Goal: Information Seeking & Learning: Learn about a topic

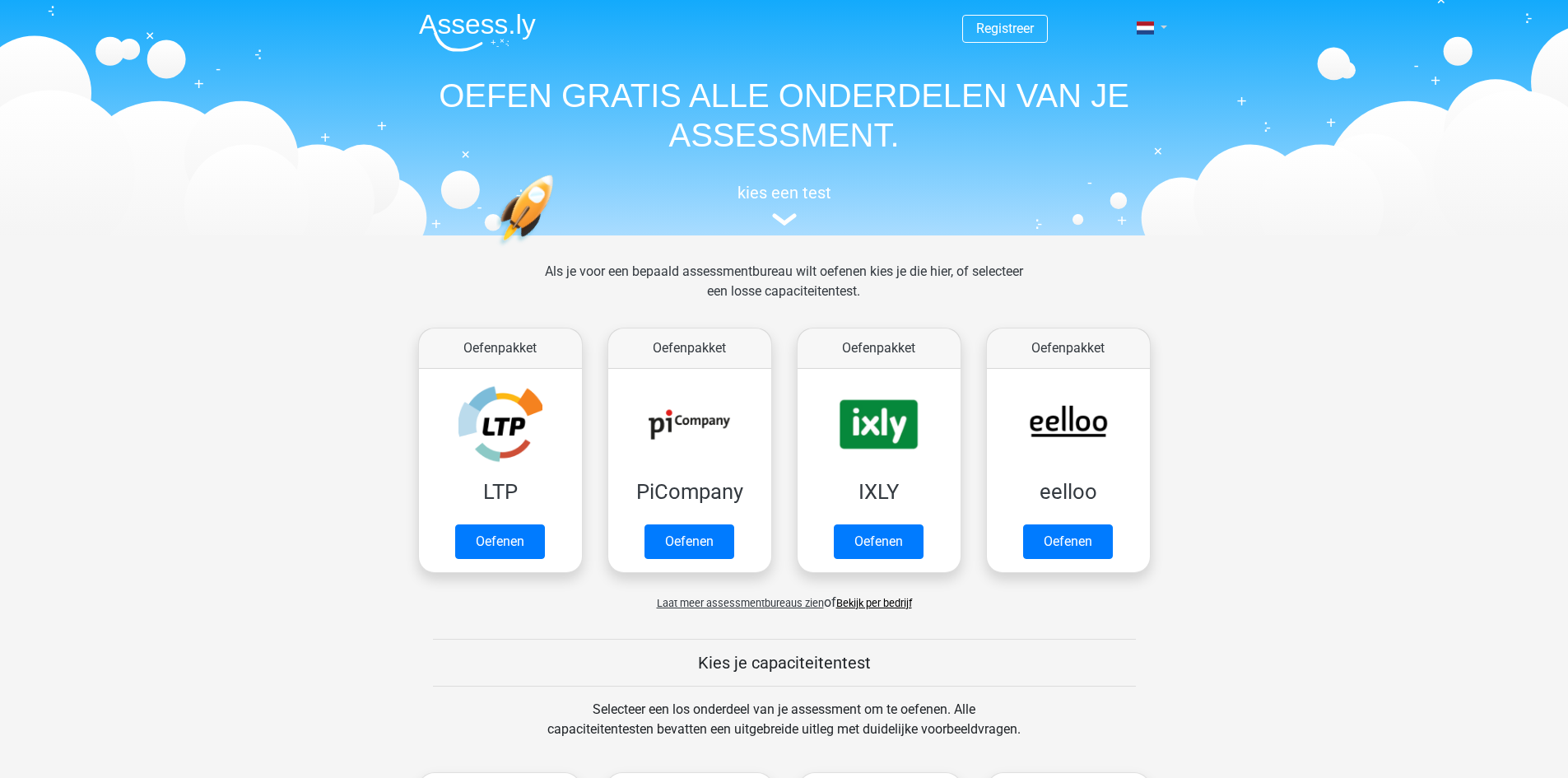
click at [1159, 25] on link at bounding box center [1146, 28] width 33 height 20
click at [1104, 89] on link "English" at bounding box center [1104, 92] width 114 height 26
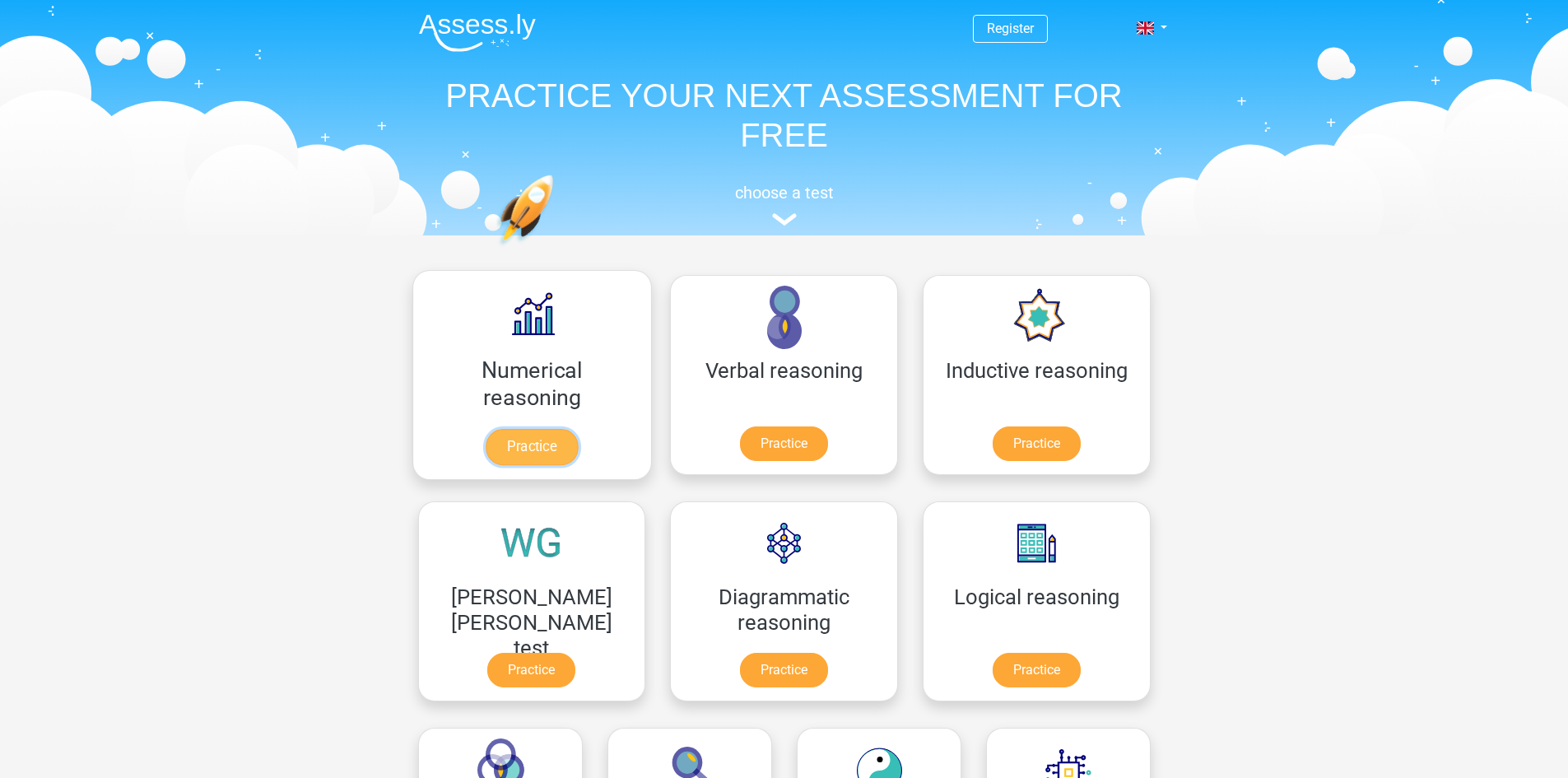
click at [491, 447] on link "Practice" at bounding box center [531, 447] width 92 height 36
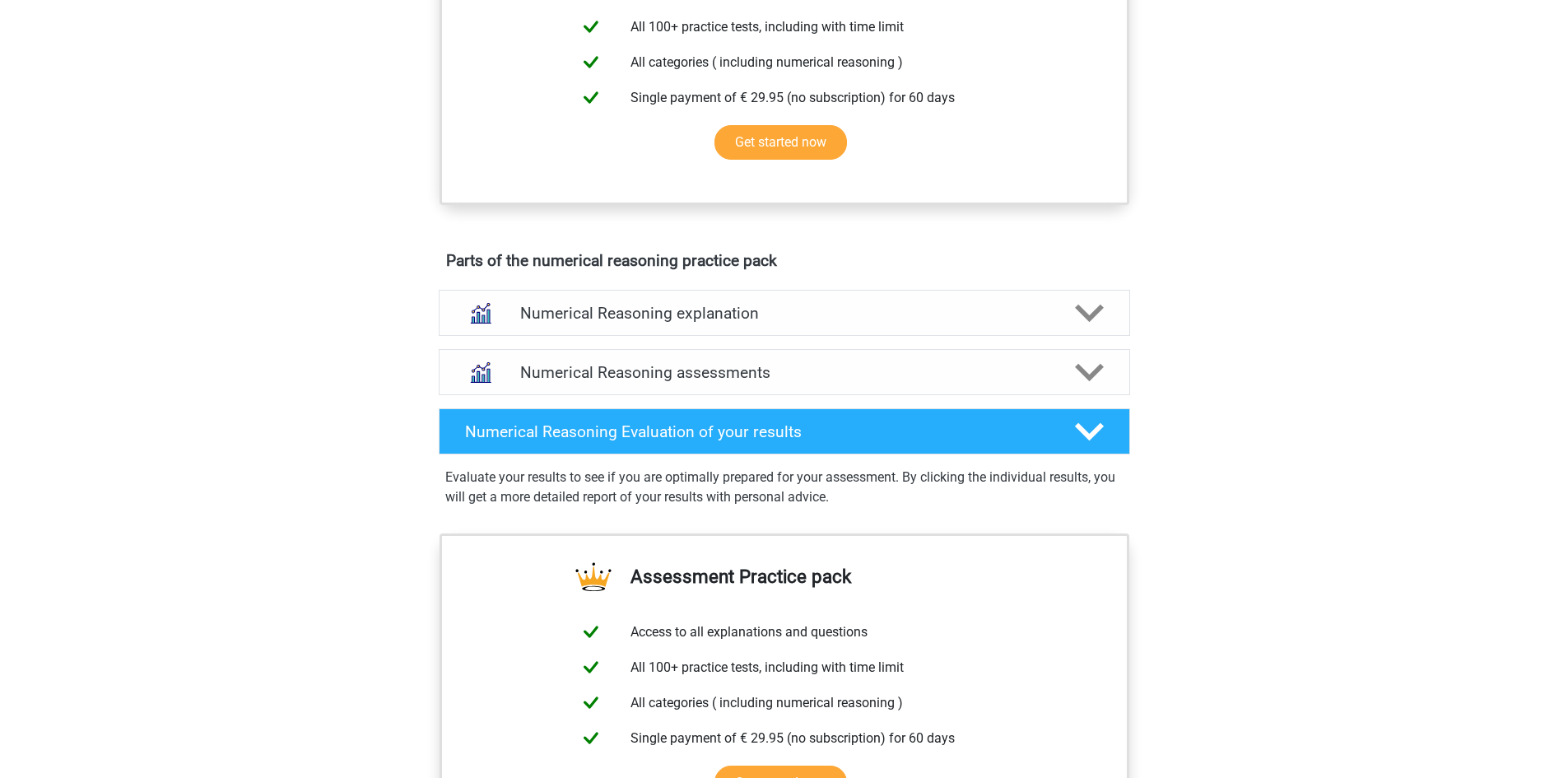
scroll to position [741, 0]
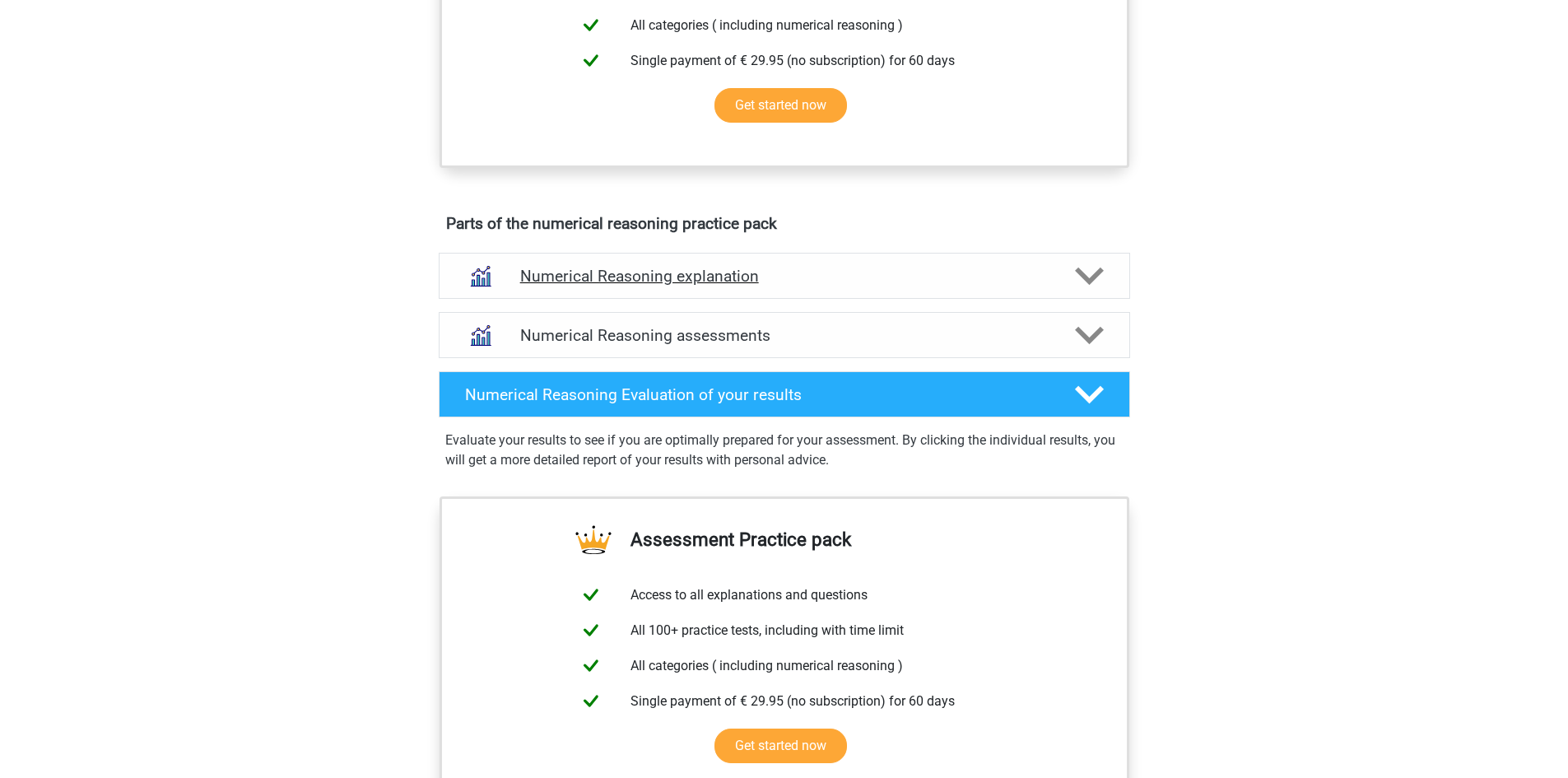
click at [1092, 286] on polygon at bounding box center [1089, 276] width 29 height 18
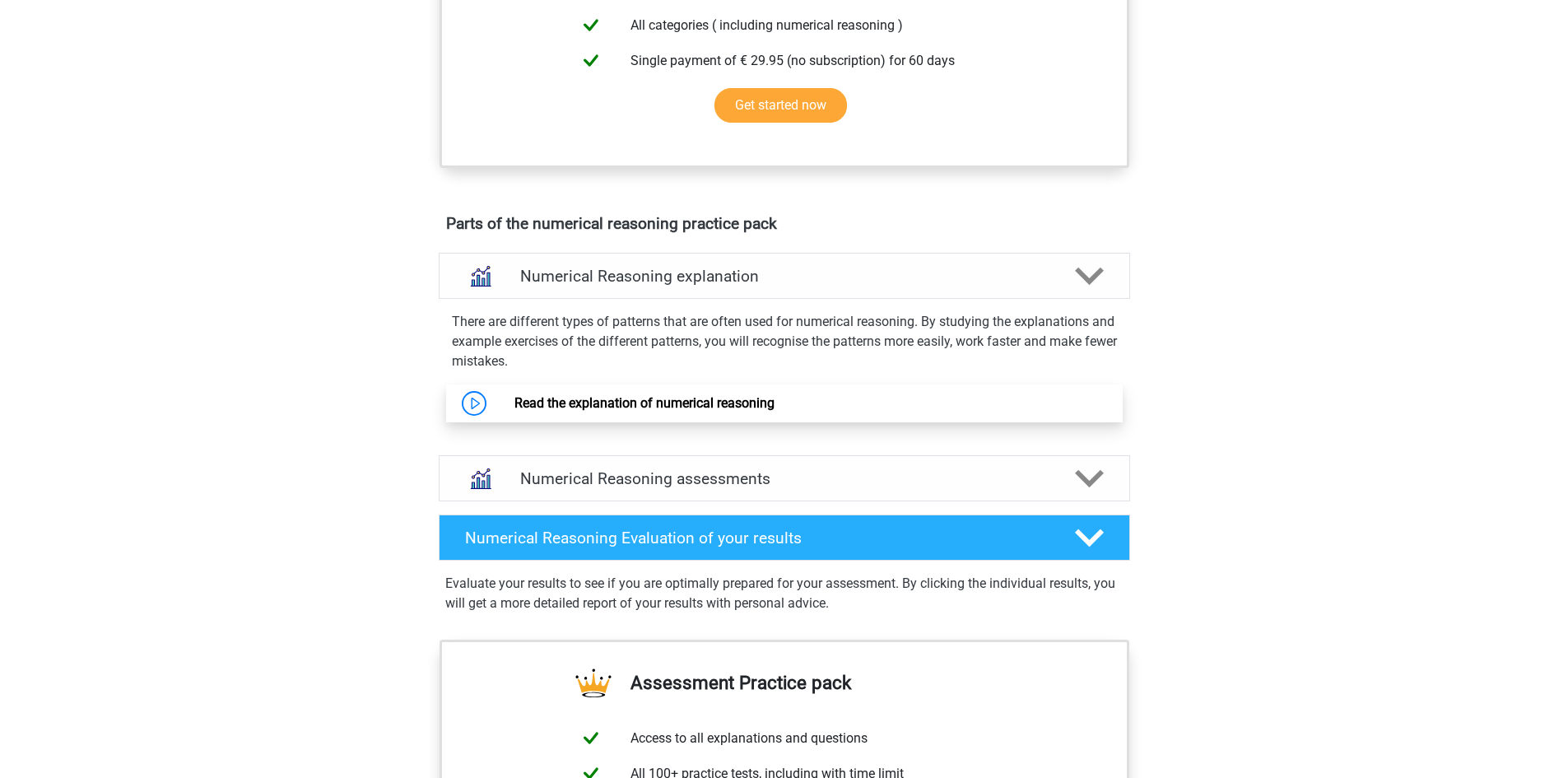
click at [699, 411] on link "Read the explanation of numerical reasoning" at bounding box center [644, 403] width 260 height 16
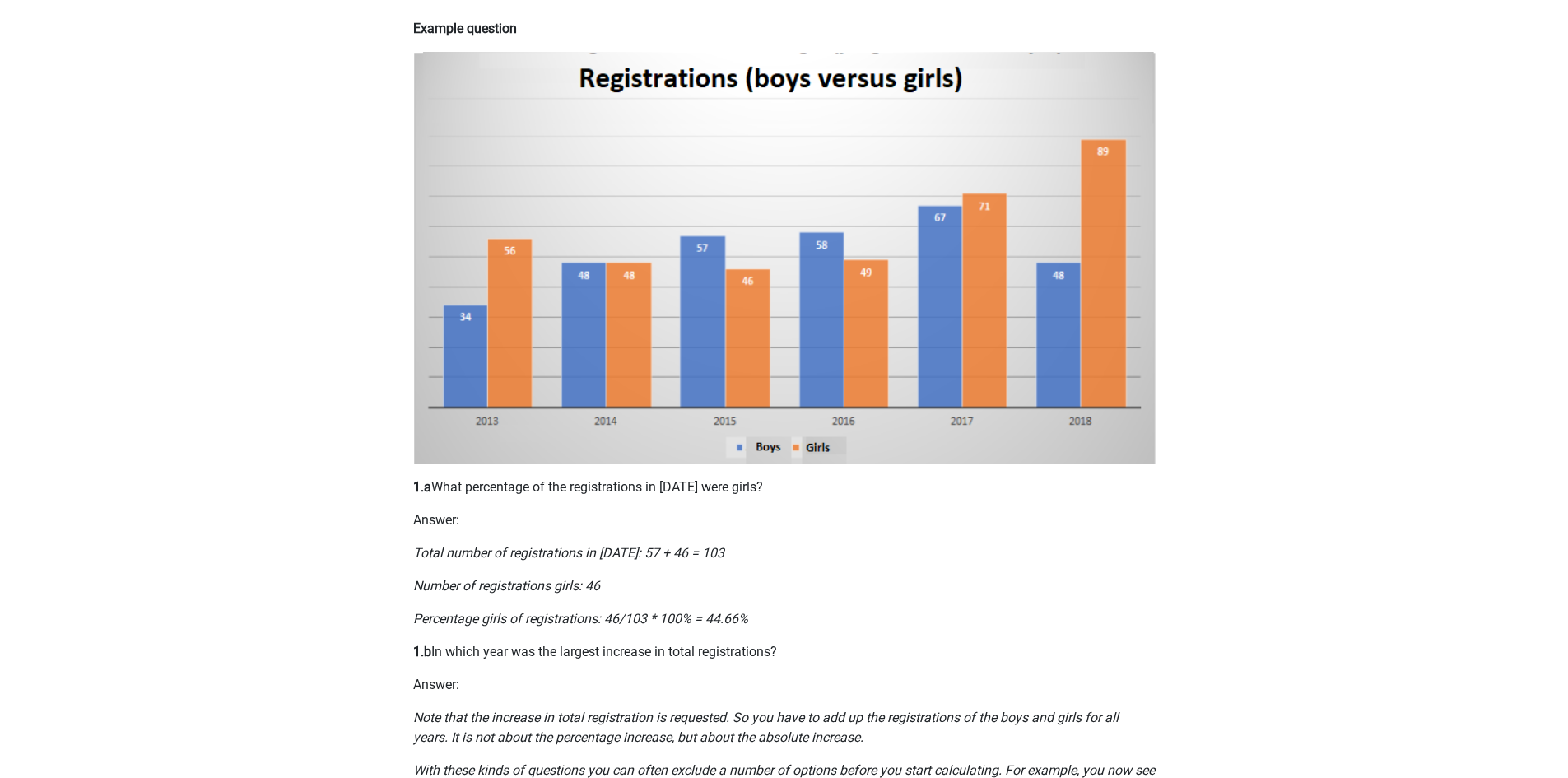
scroll to position [329, 0]
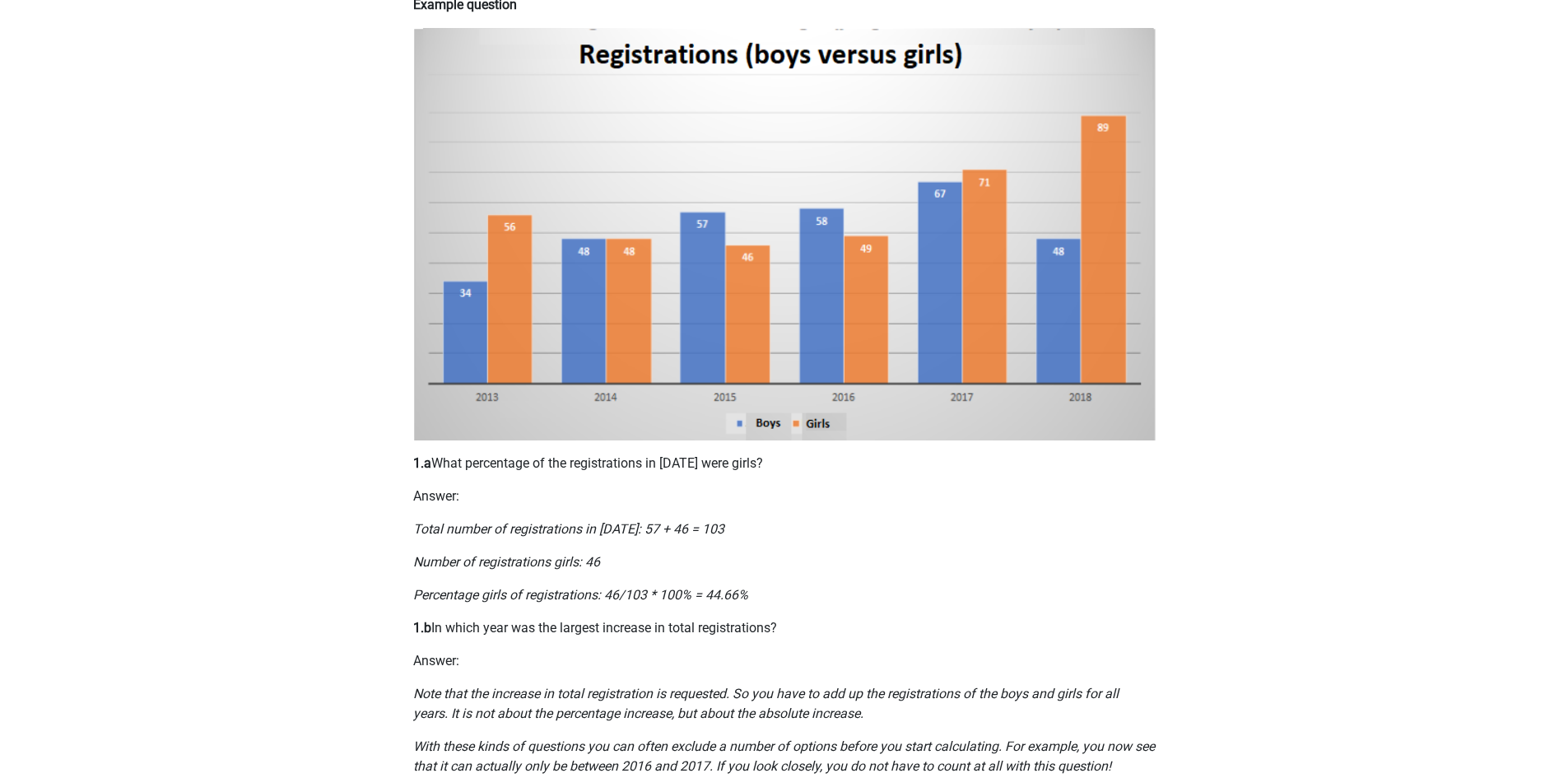
click at [1070, 585] on p "Percentage girls of registrations: 46/103 * 100% = 44.66%" at bounding box center [784, 595] width 742 height 20
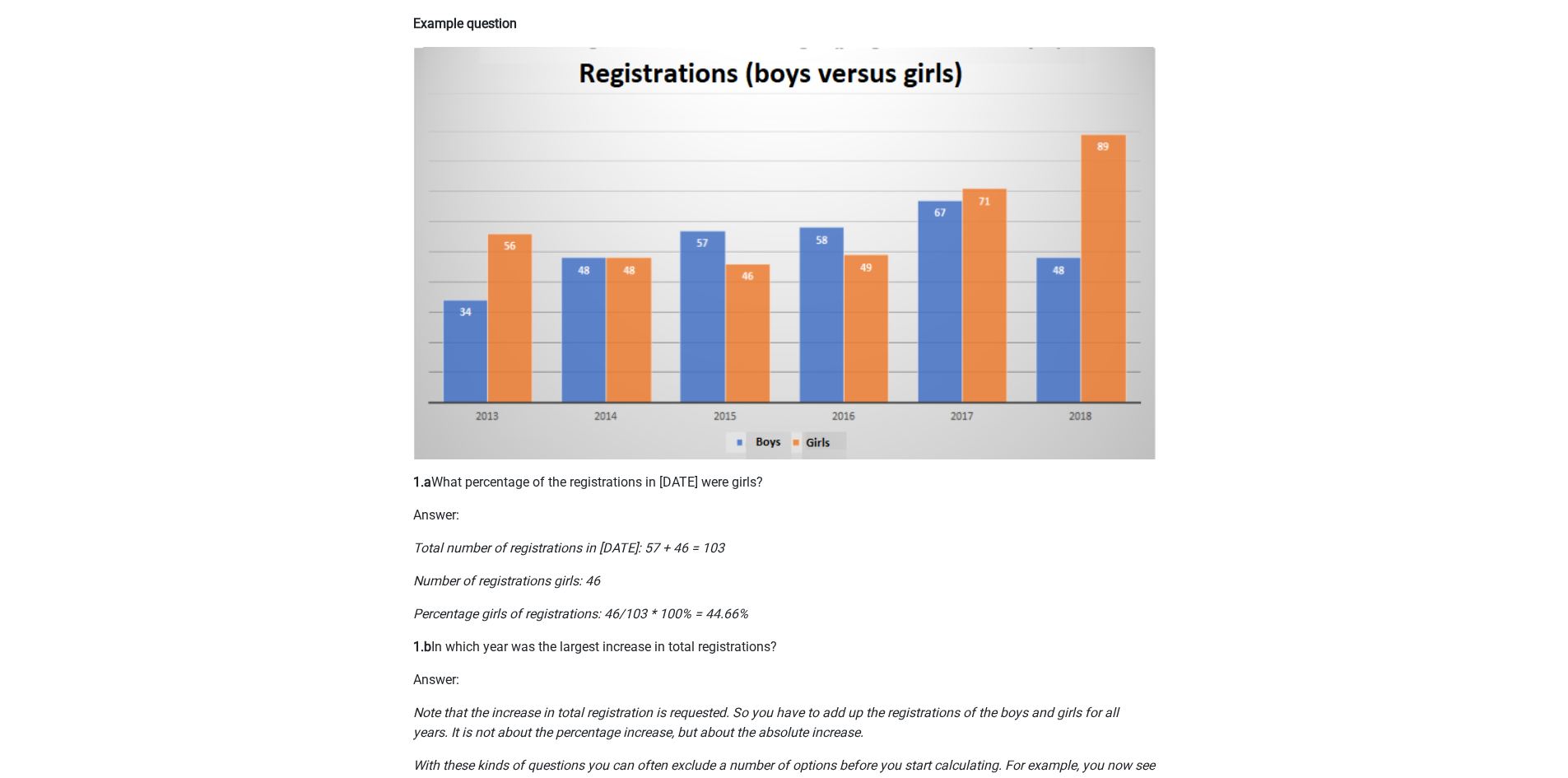
scroll to position [0, 0]
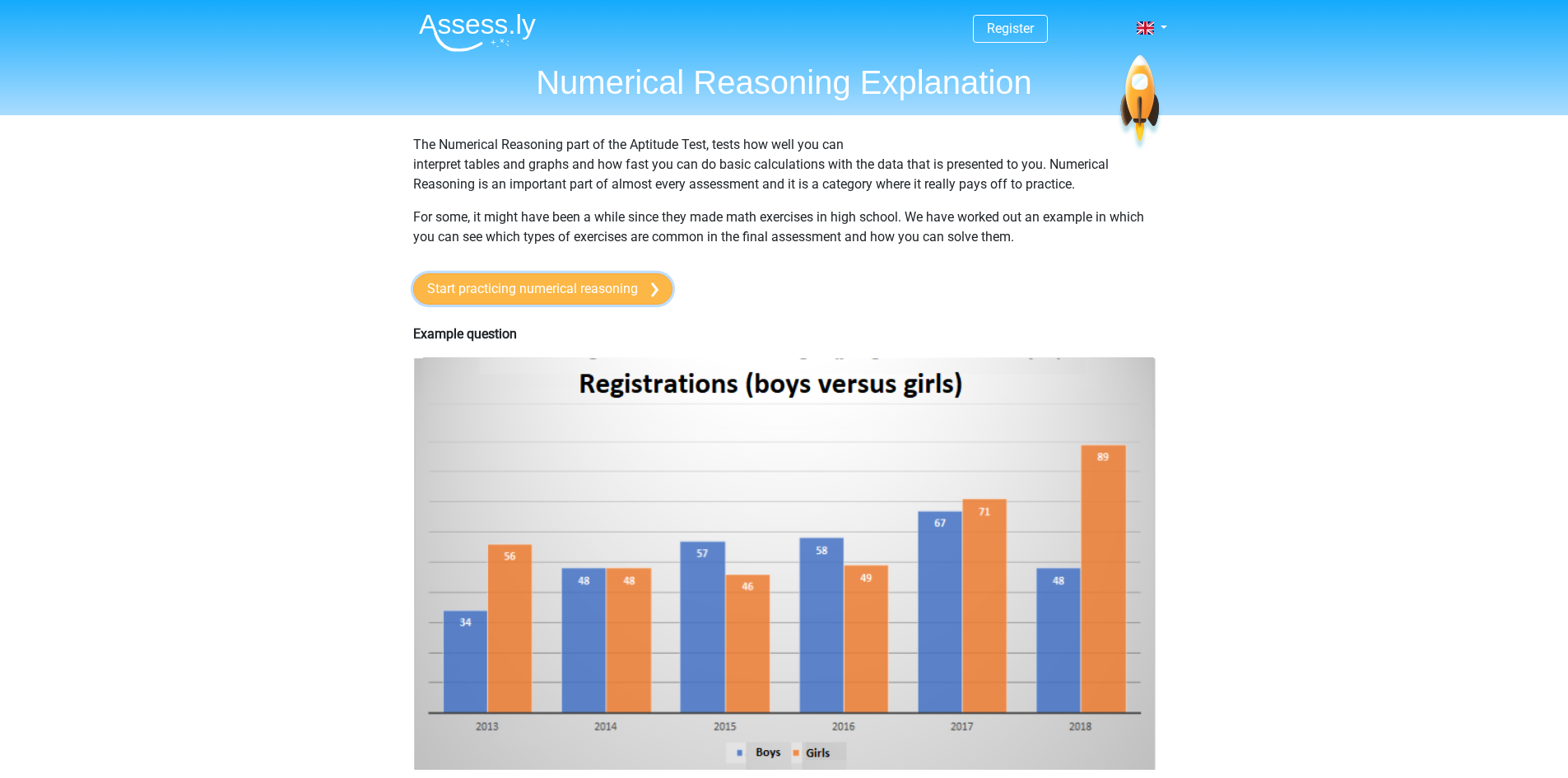
click at [623, 288] on link "Start practicing numerical reasoning" at bounding box center [542, 288] width 259 height 31
click at [572, 279] on link "Start practicing numerical reasoning" at bounding box center [542, 288] width 259 height 31
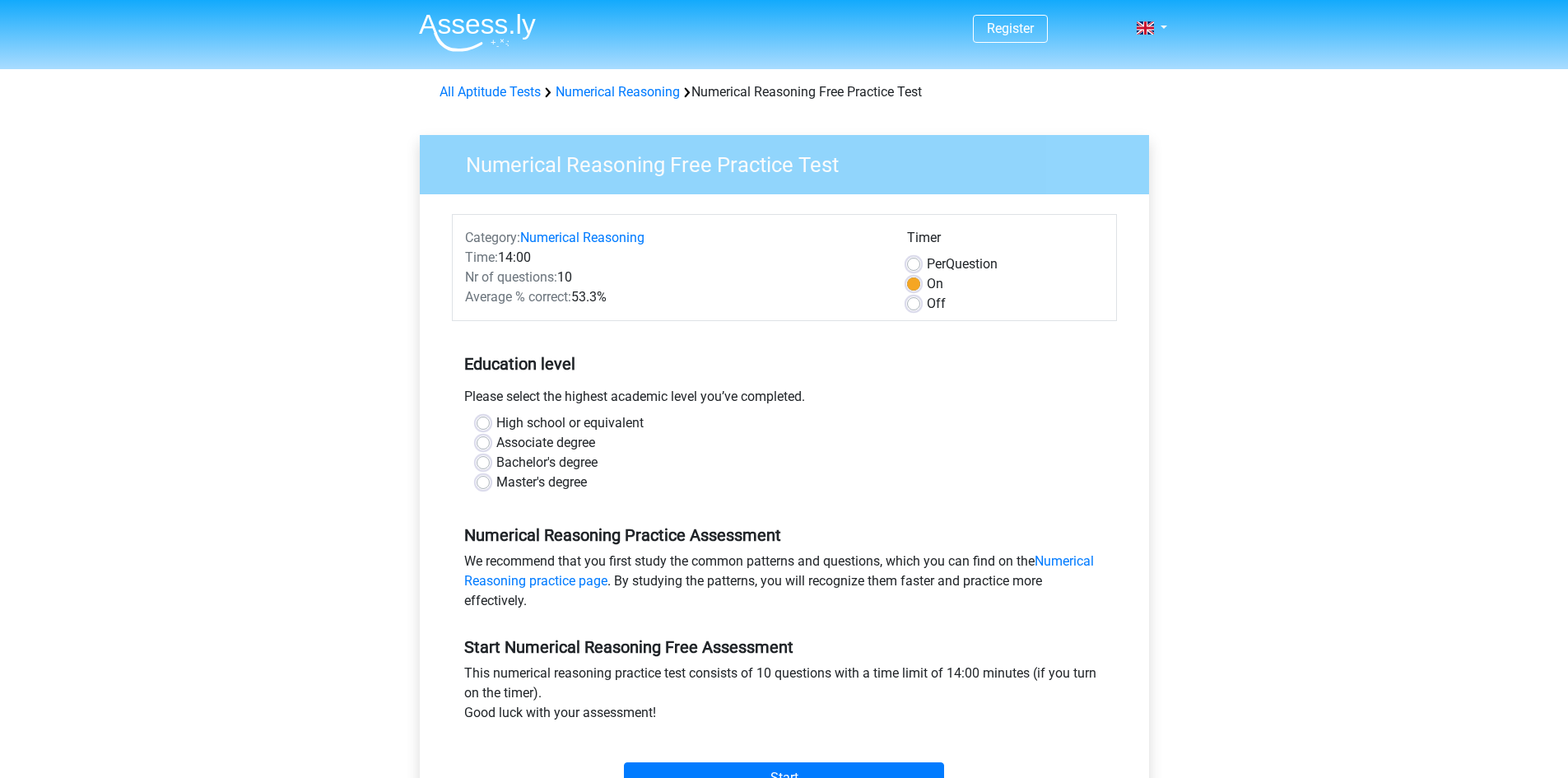
click at [496, 483] on label "Master's degree" at bounding box center [541, 482] width 91 height 20
click at [485, 483] on input "Master's degree" at bounding box center [482, 480] width 13 height 16
radio input "true"
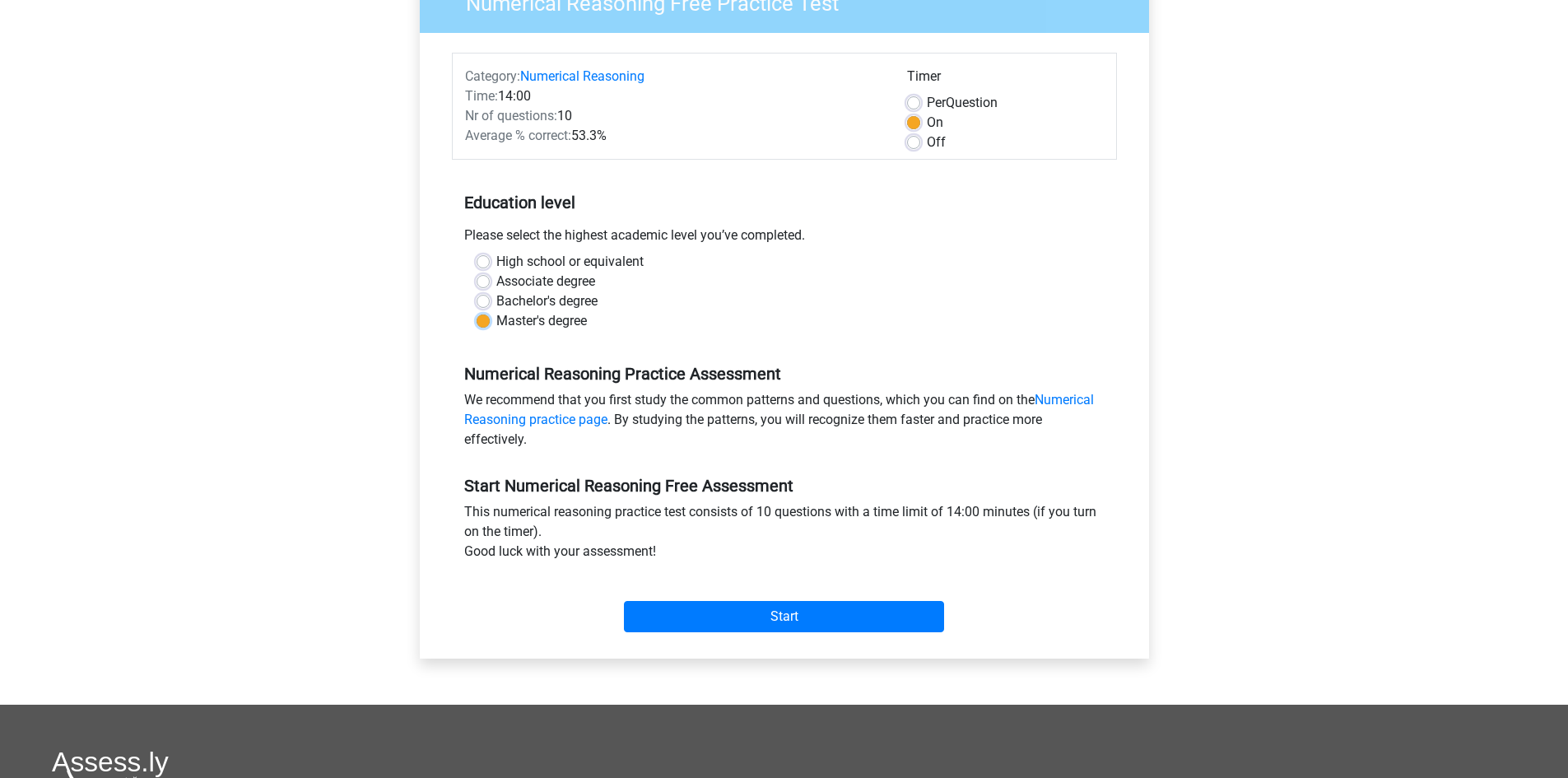
scroll to position [165, 0]
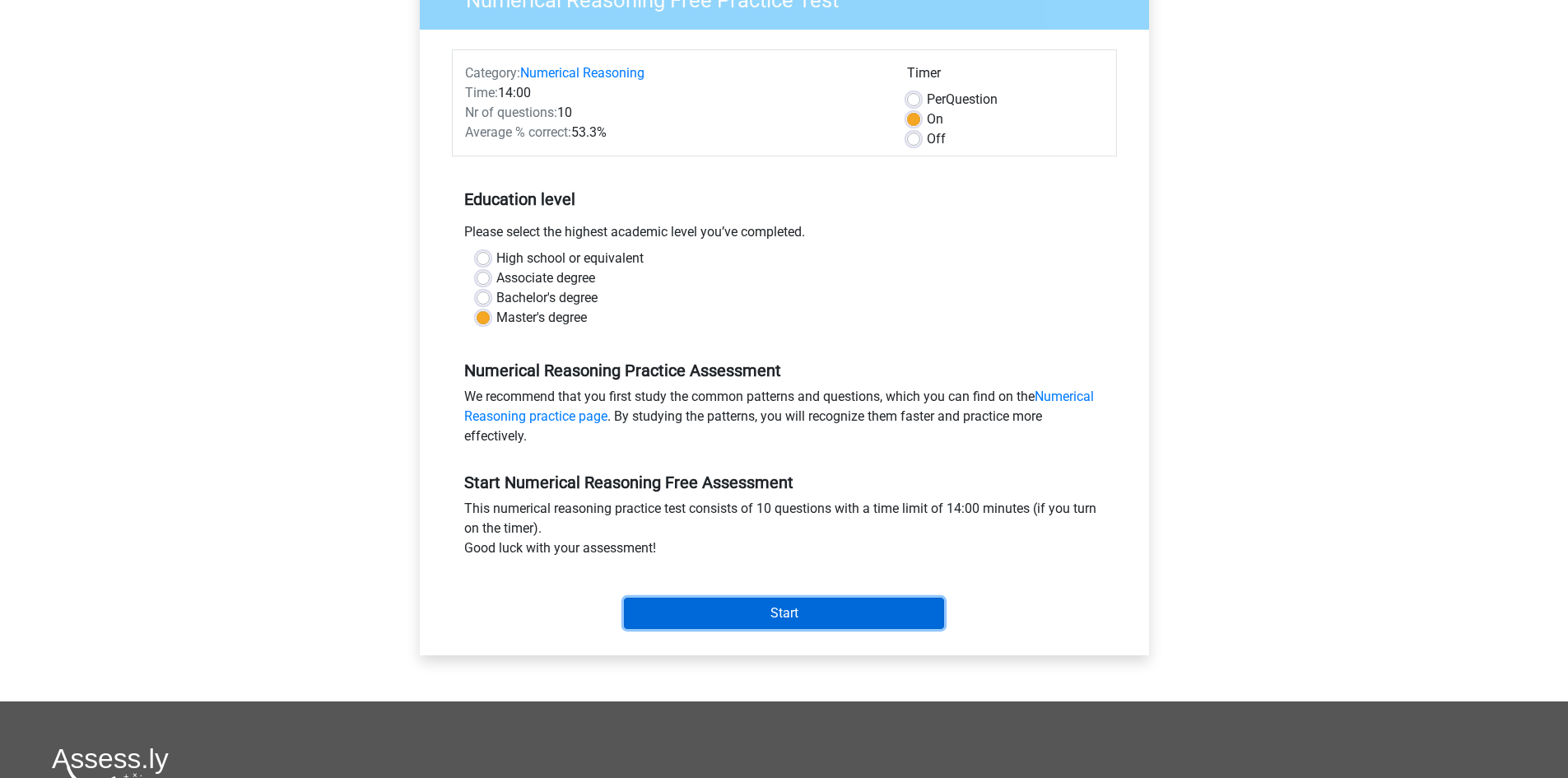
click at [801, 609] on input "Start" at bounding box center [784, 612] width 320 height 31
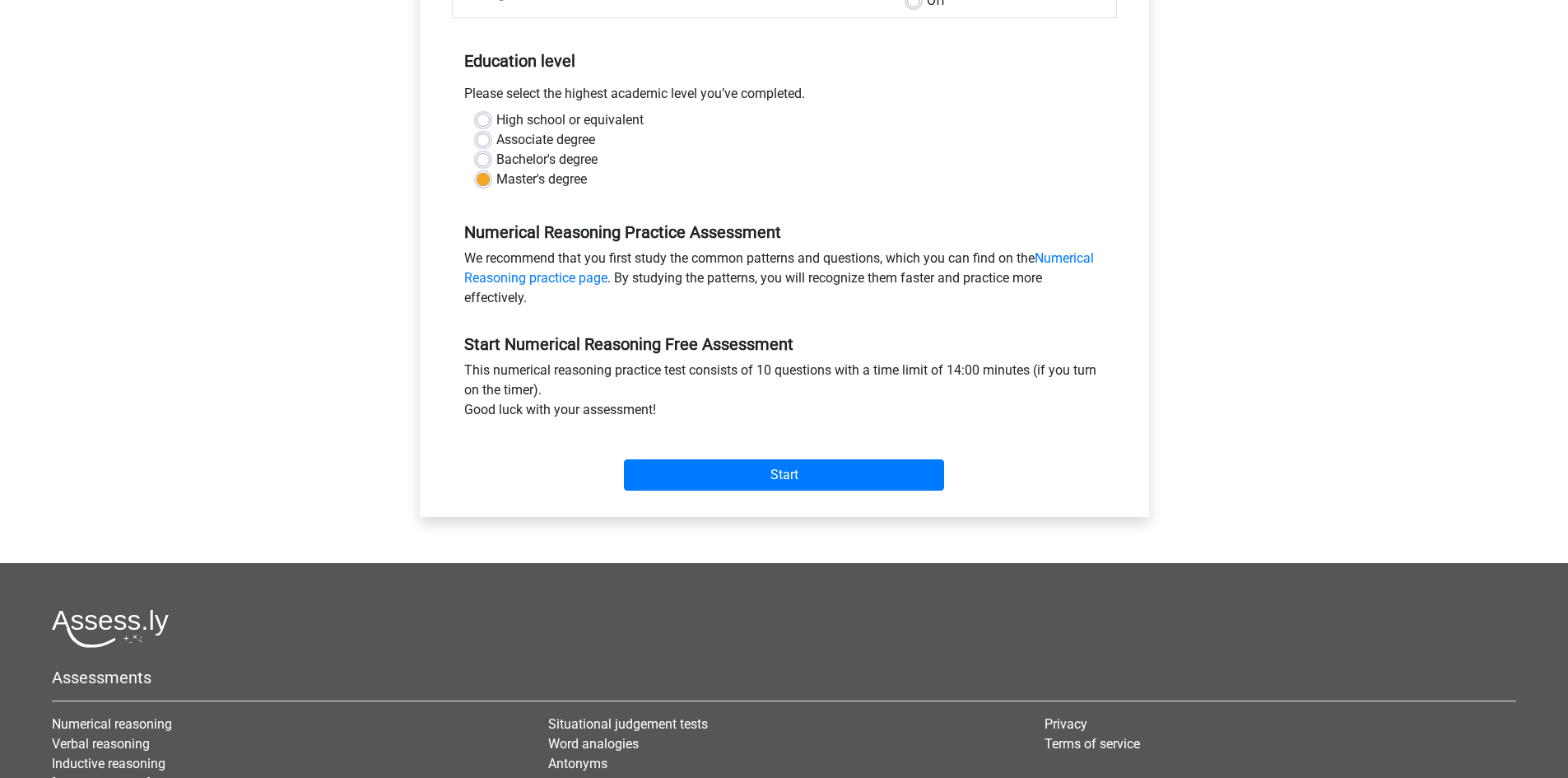
scroll to position [329, 0]
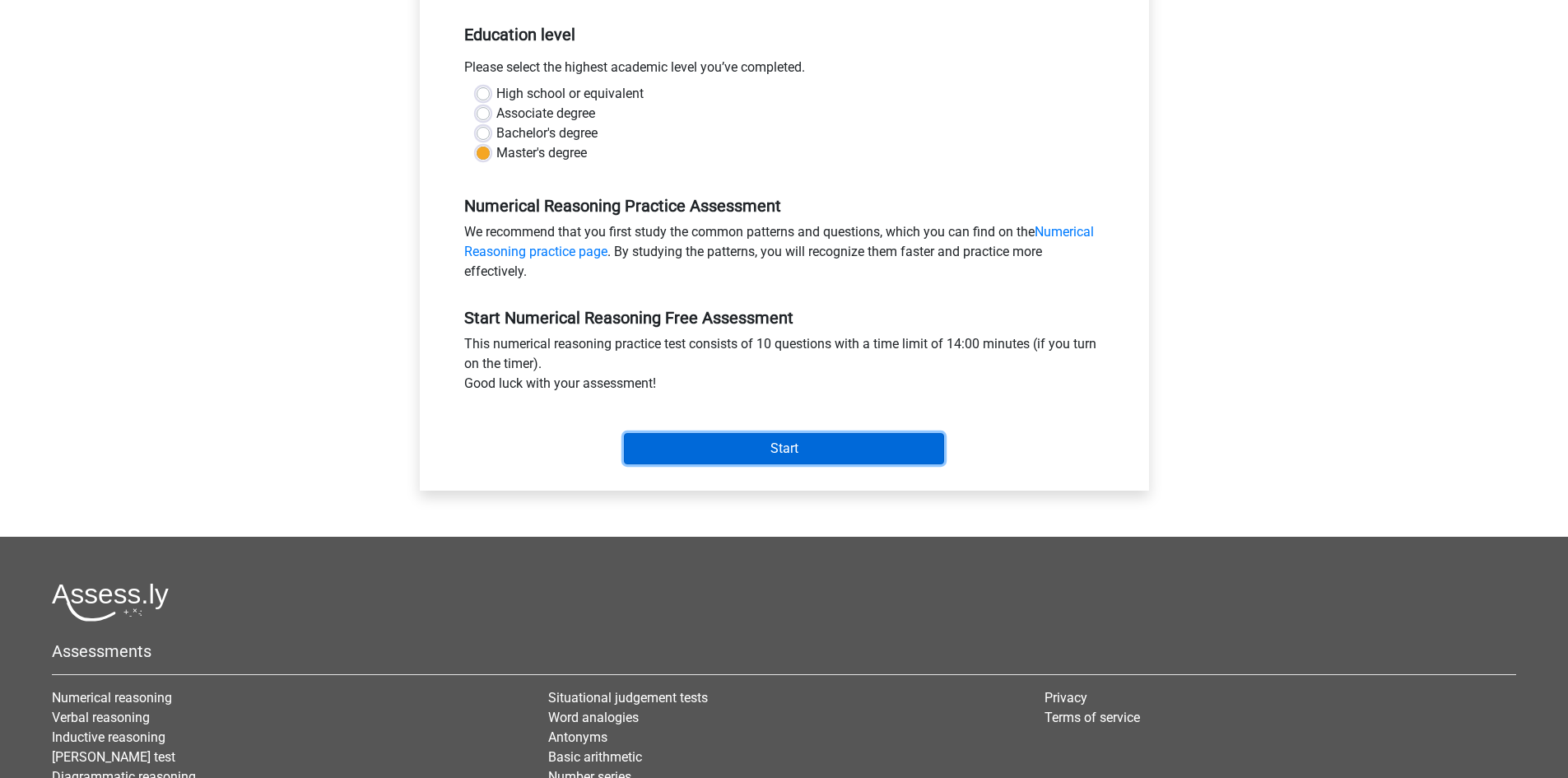
click at [791, 456] on input "Start" at bounding box center [784, 448] width 320 height 31
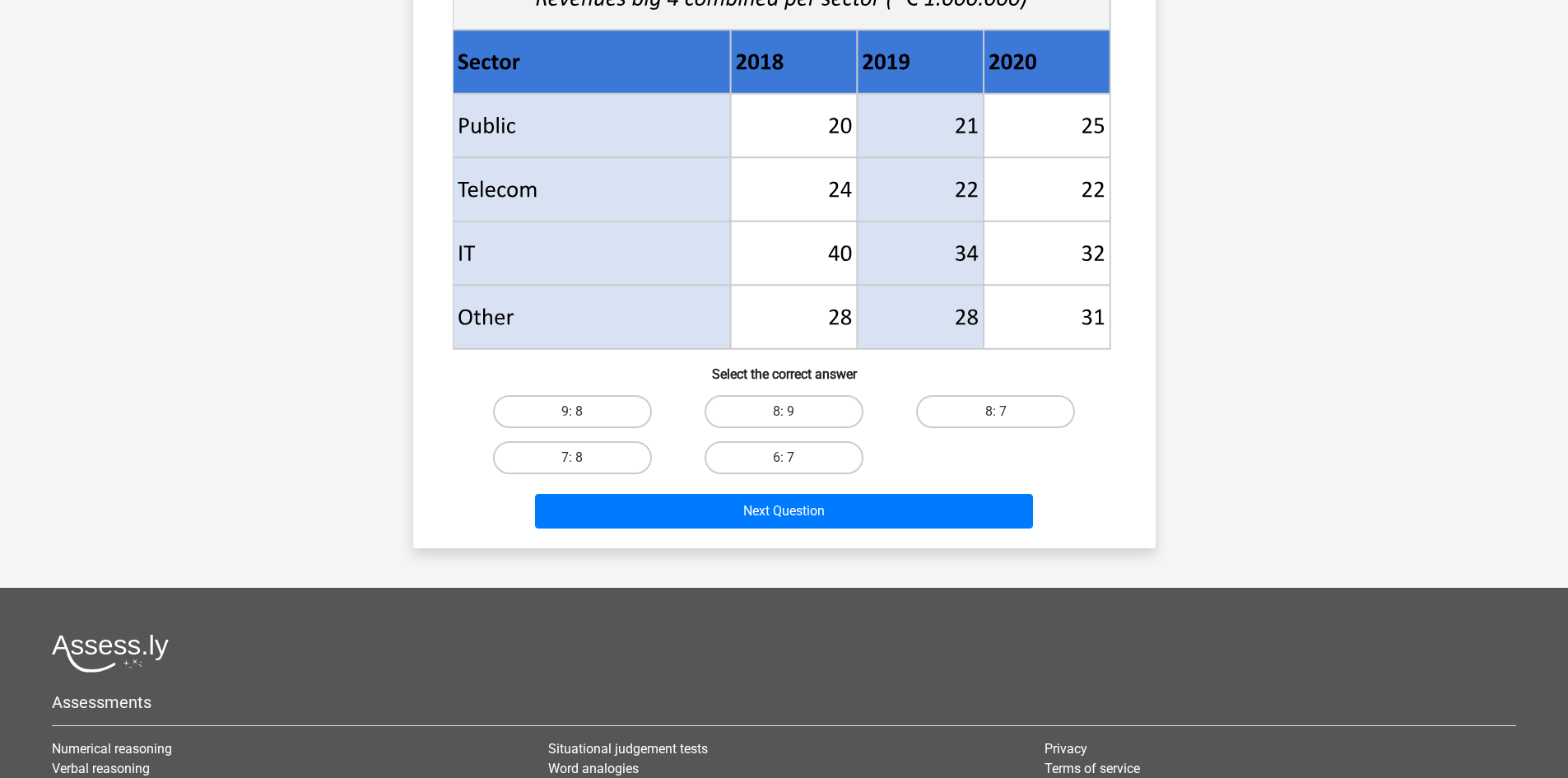
scroll to position [658, 0]
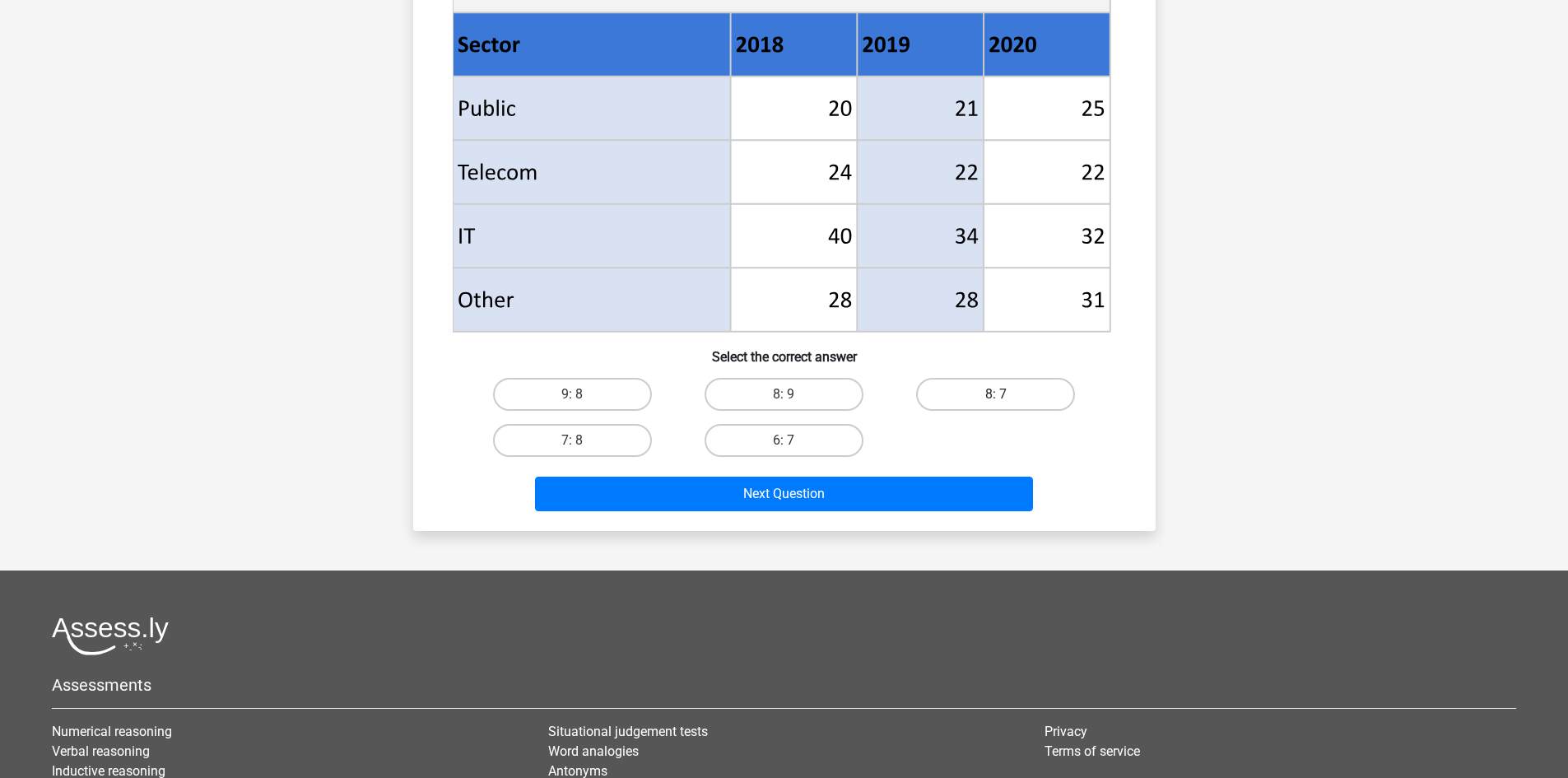
click at [990, 388] on label "8: 7" at bounding box center [995, 394] width 159 height 33
click at [996, 394] on input "8: 7" at bounding box center [1001, 399] width 11 height 11
radio input "true"
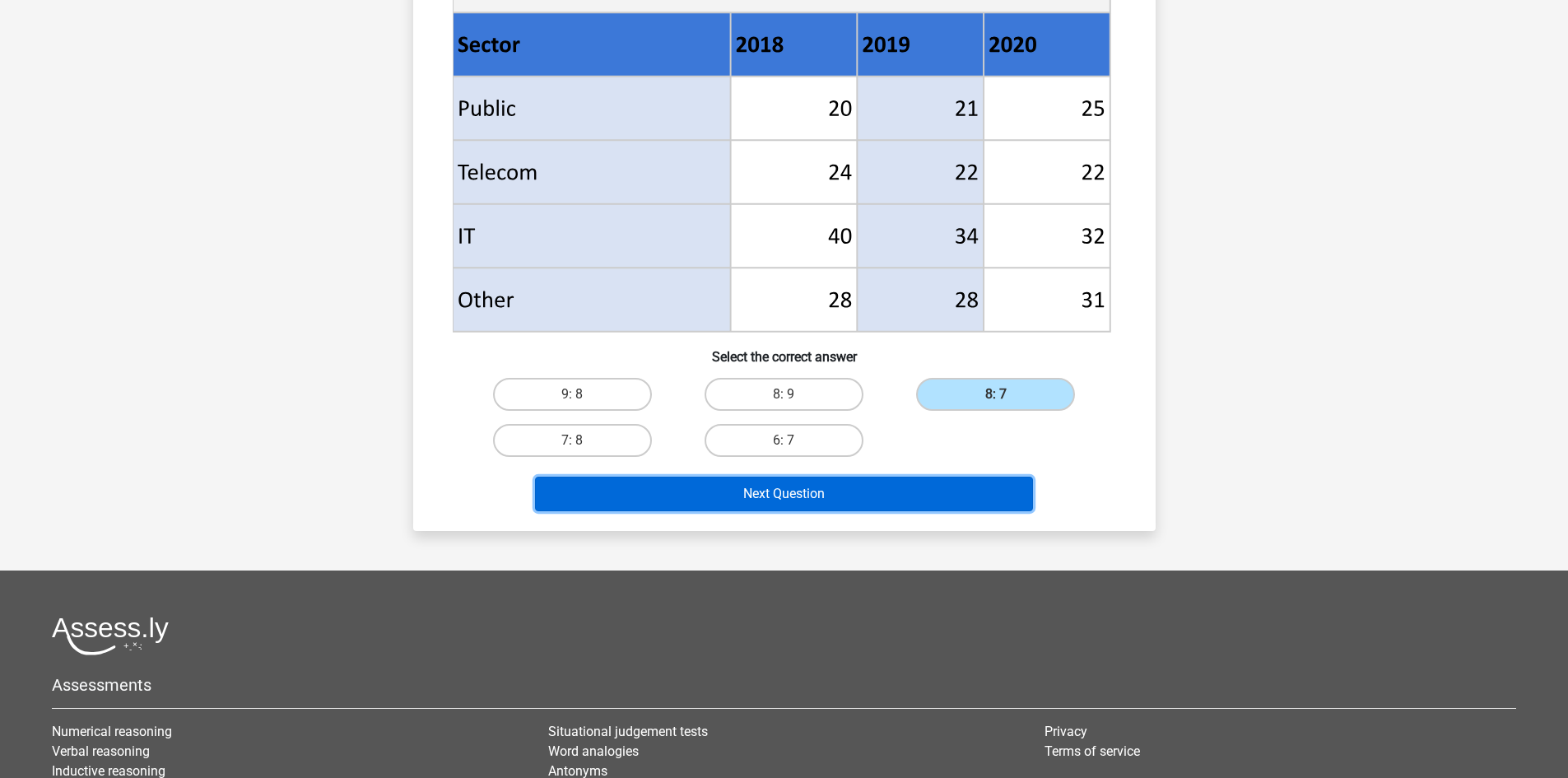
click at [820, 494] on button "Next Question" at bounding box center [784, 493] width 498 height 35
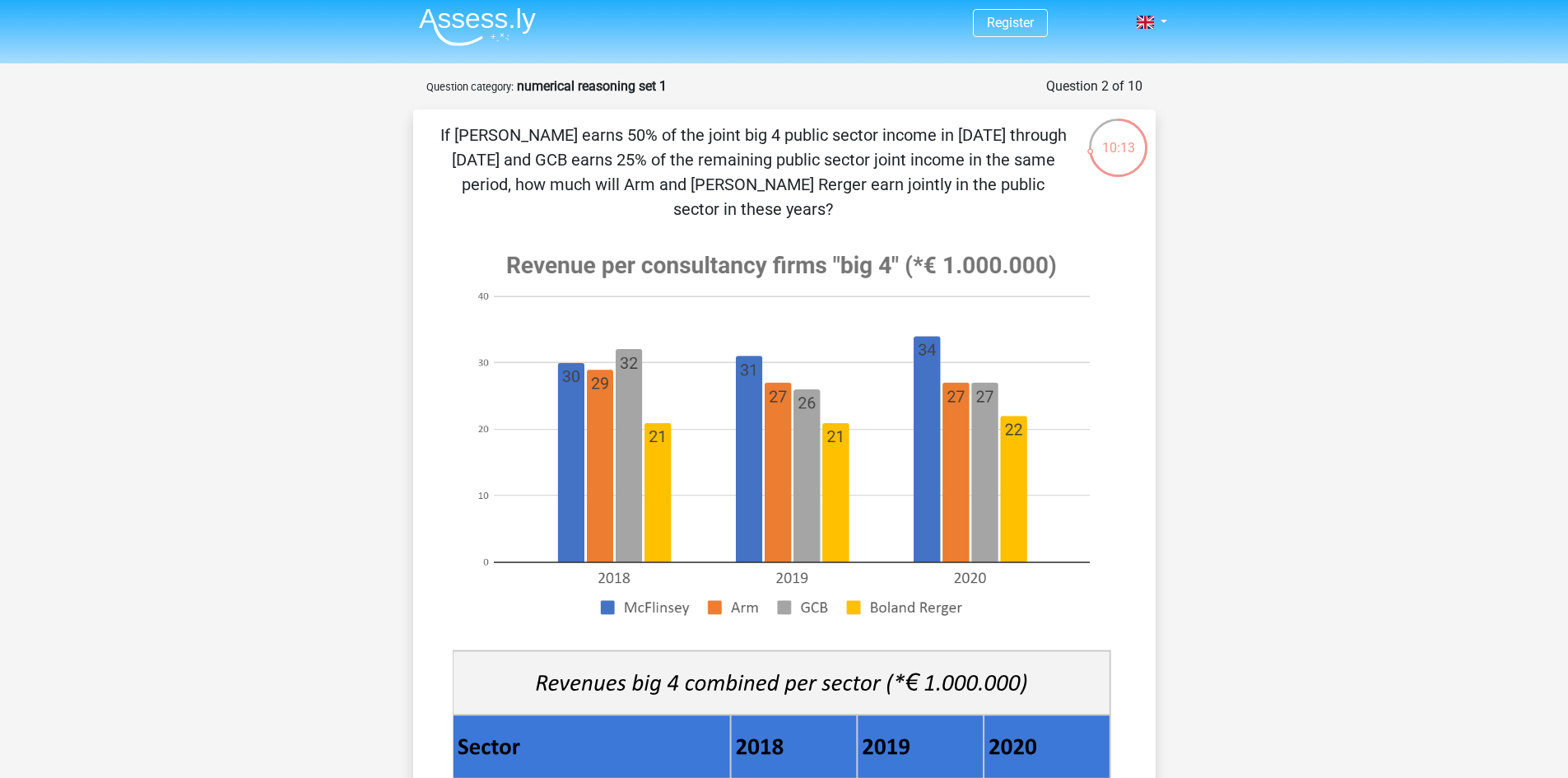
scroll to position [5, 0]
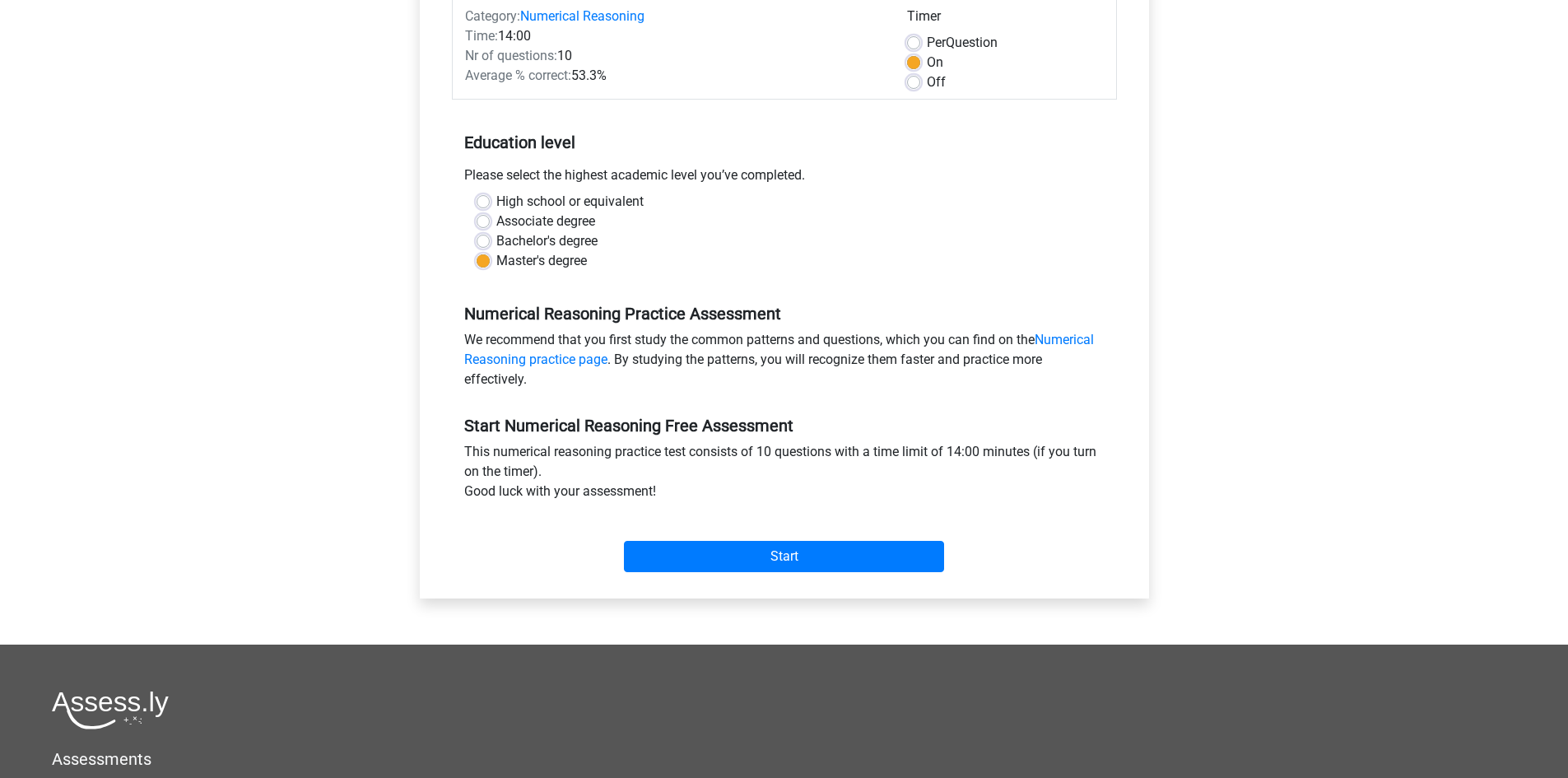
scroll to position [247, 0]
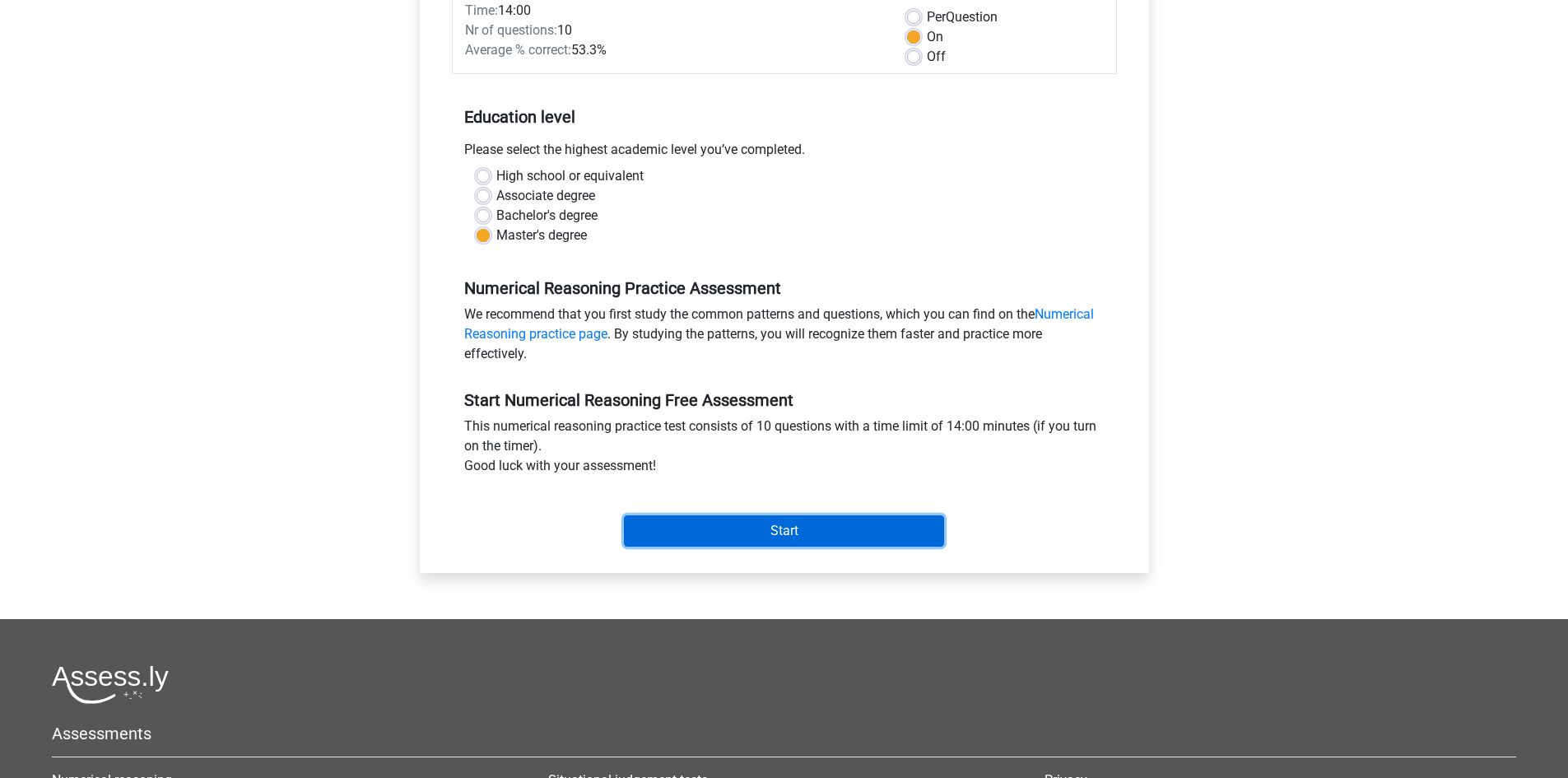
click at [788, 536] on input "Start" at bounding box center [784, 530] width 320 height 31
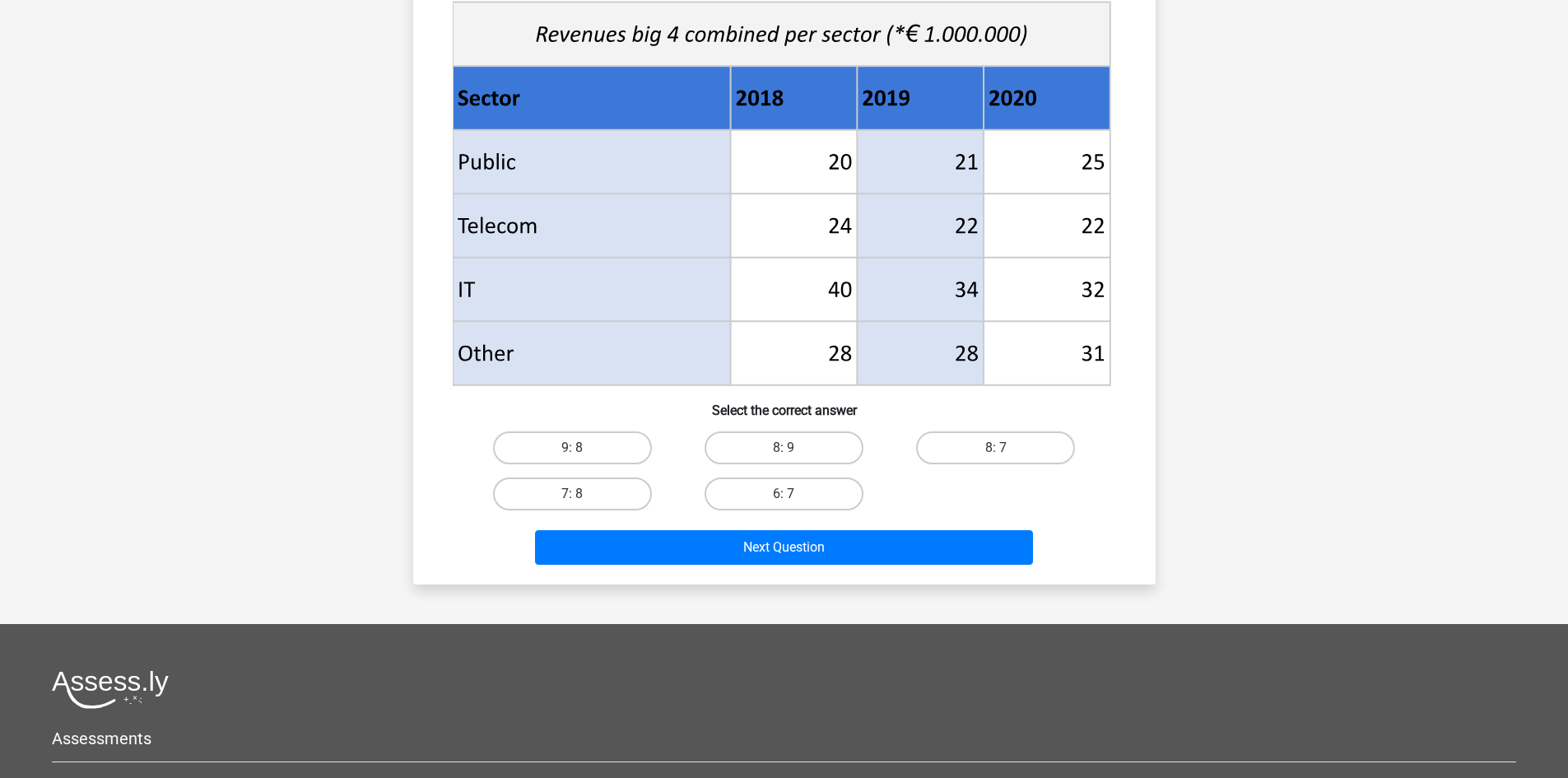
scroll to position [576, 0]
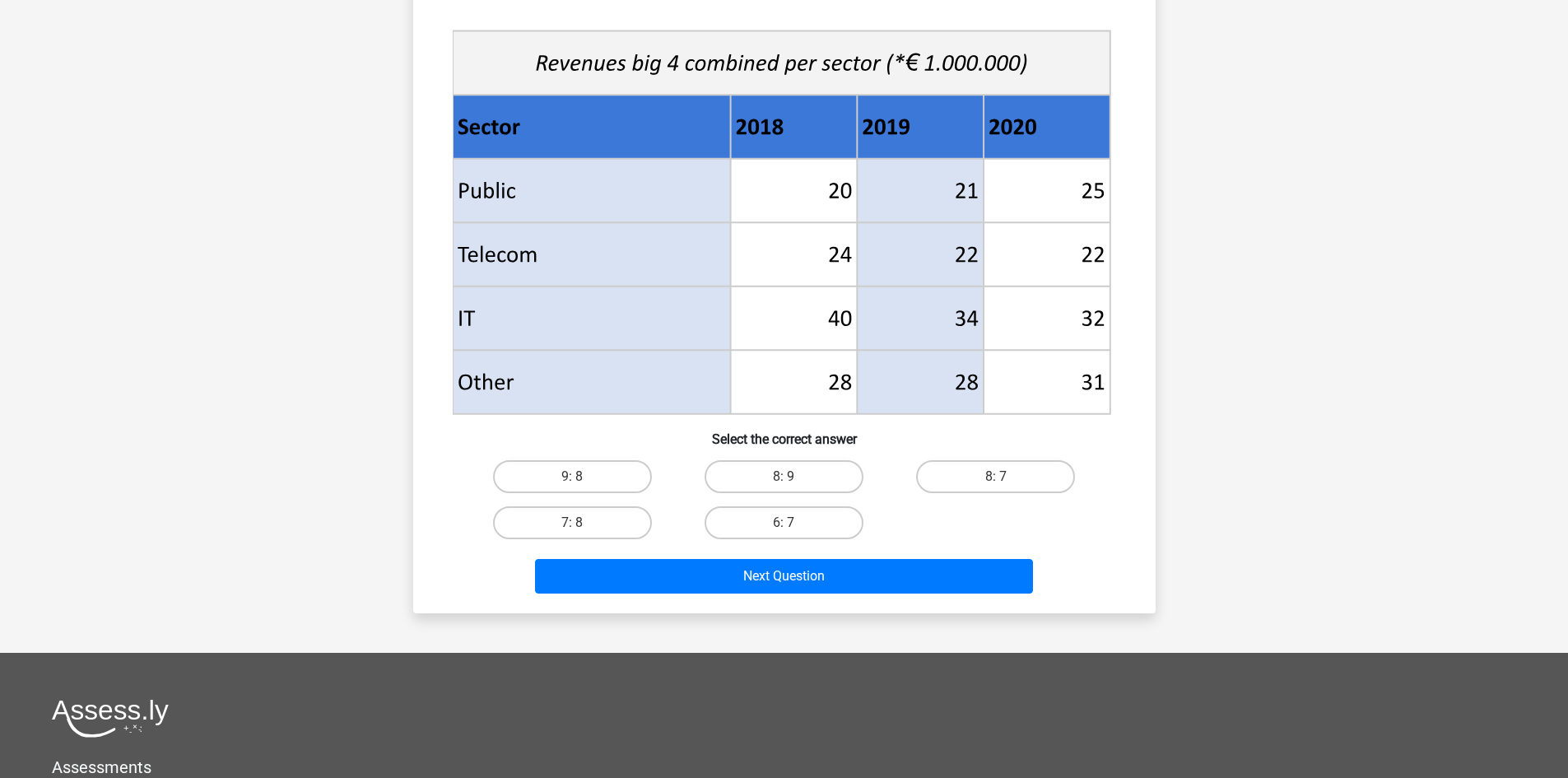
click at [1000, 484] on input "8: 7" at bounding box center [1001, 481] width 11 height 11
radio input "true"
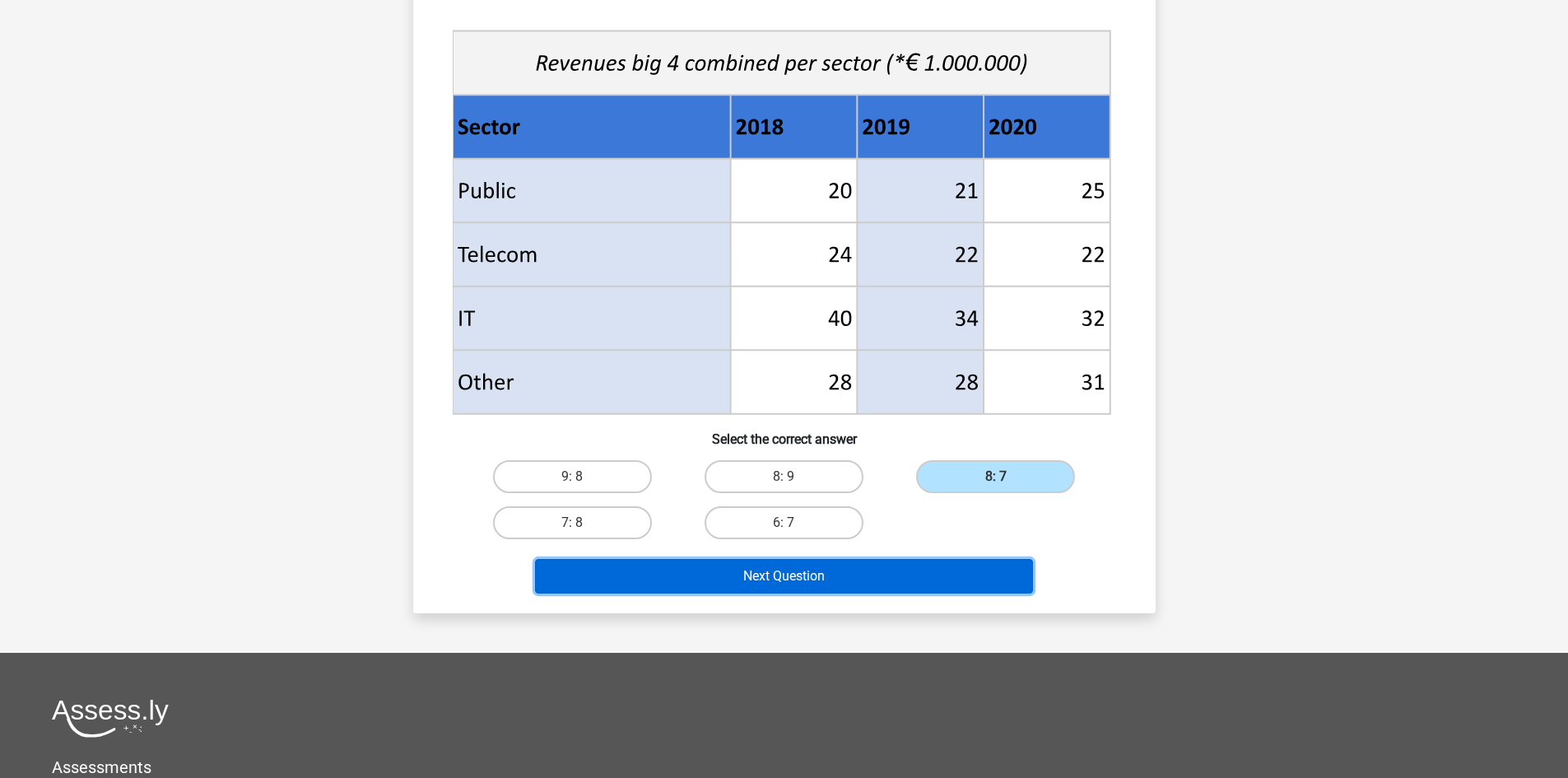
click at [881, 565] on button "Next Question" at bounding box center [784, 576] width 498 height 35
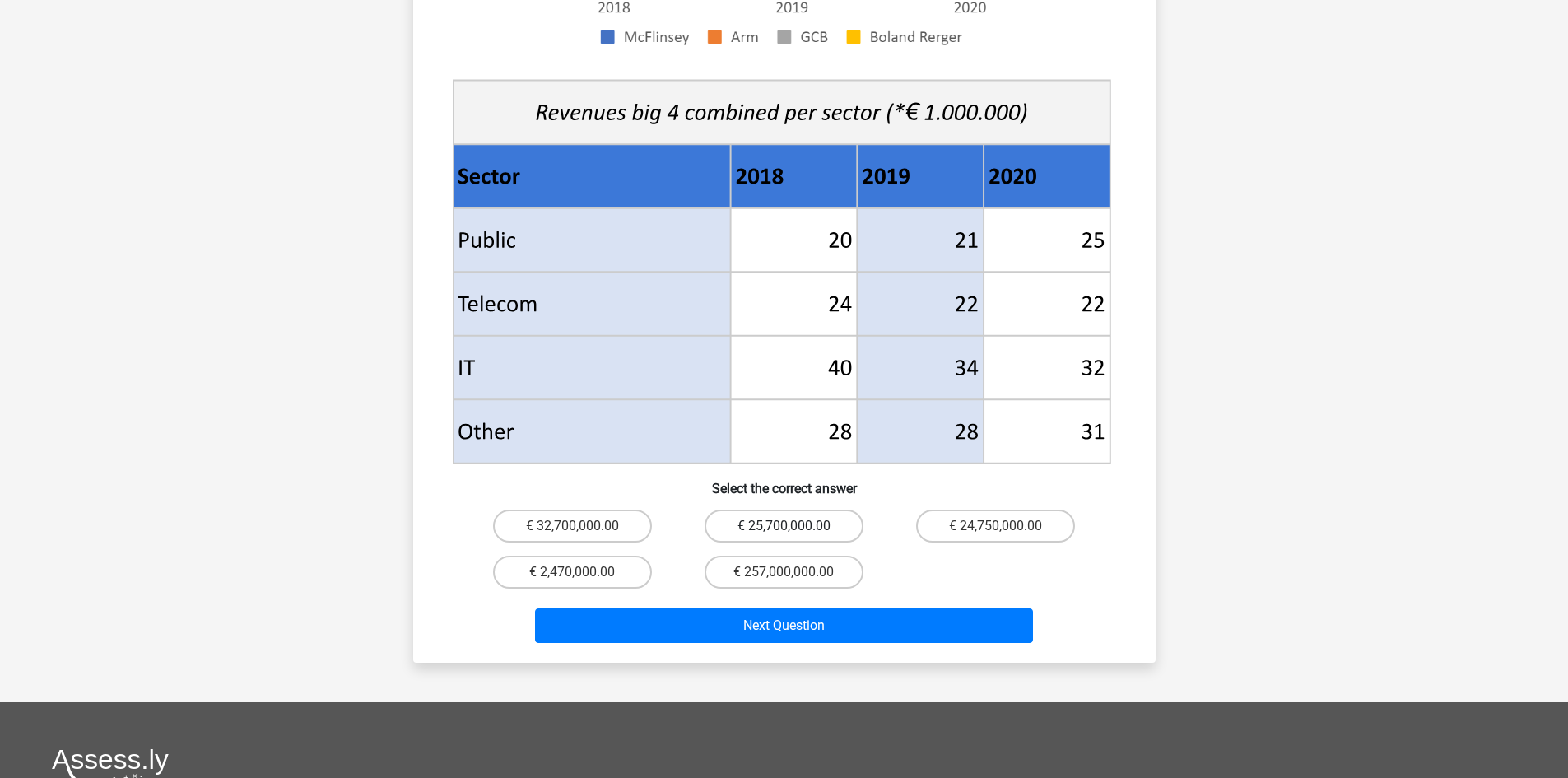
click at [750, 509] on label "€ 25,700,000.00" at bounding box center [783, 525] width 159 height 33
click at [783, 526] on input "€ 25,700,000.00" at bounding box center [788, 531] width 11 height 11
radio input "true"
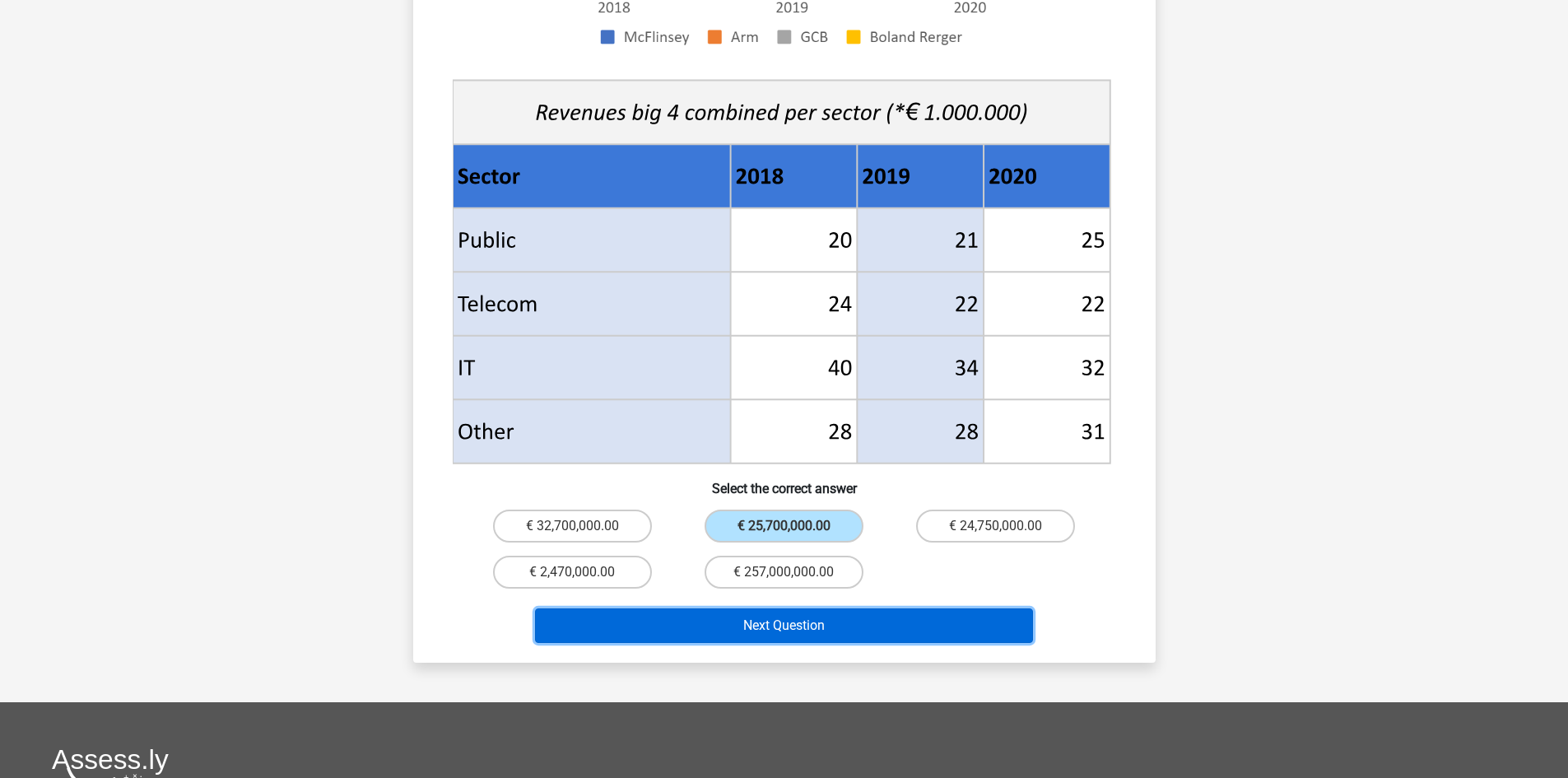
click at [872, 608] on button "Next Question" at bounding box center [784, 625] width 498 height 35
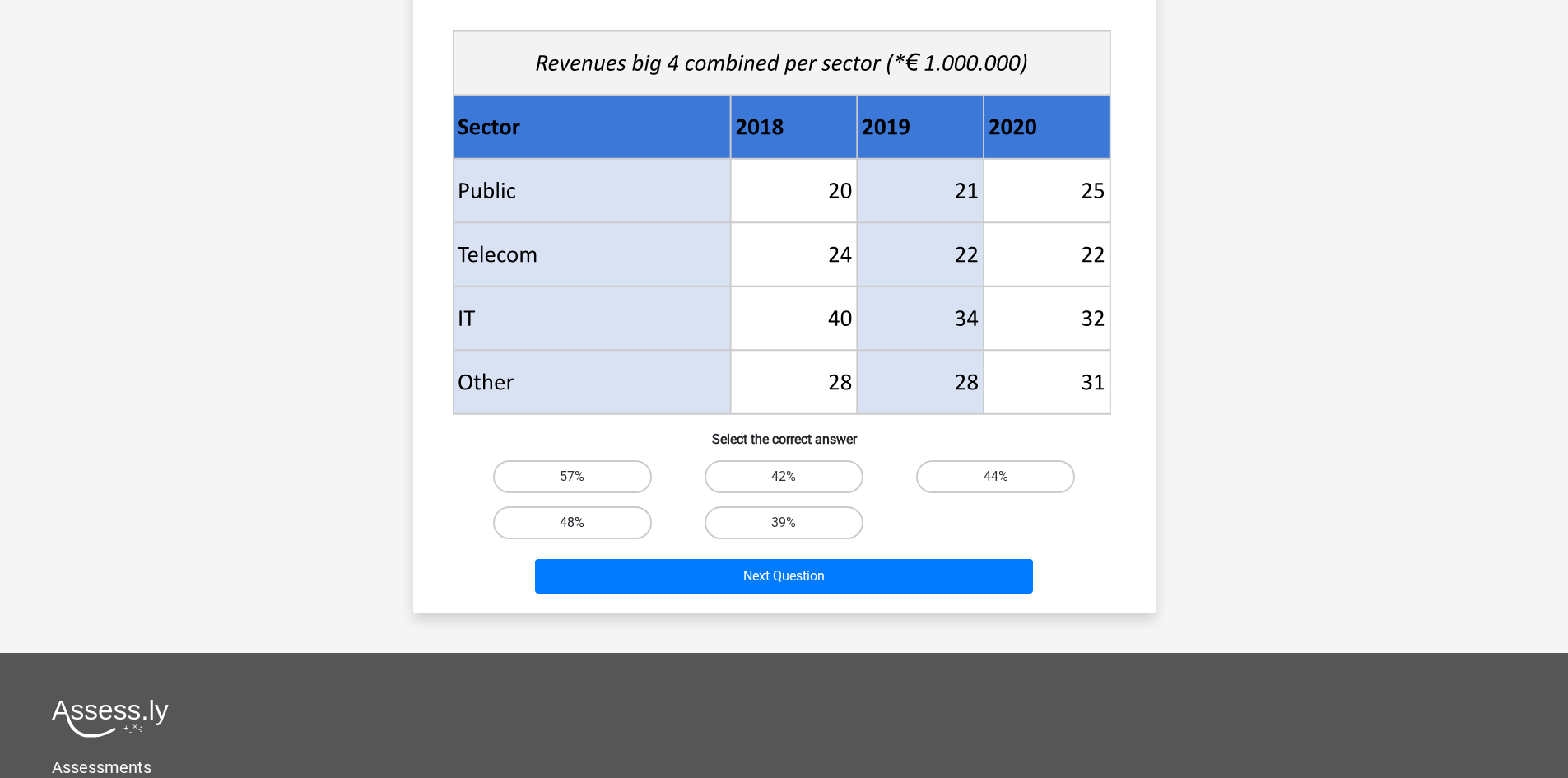
click at [622, 510] on label "48%" at bounding box center [572, 522] width 159 height 33
click at [583, 523] on input "48%" at bounding box center [577, 528] width 11 height 11
radio input "true"
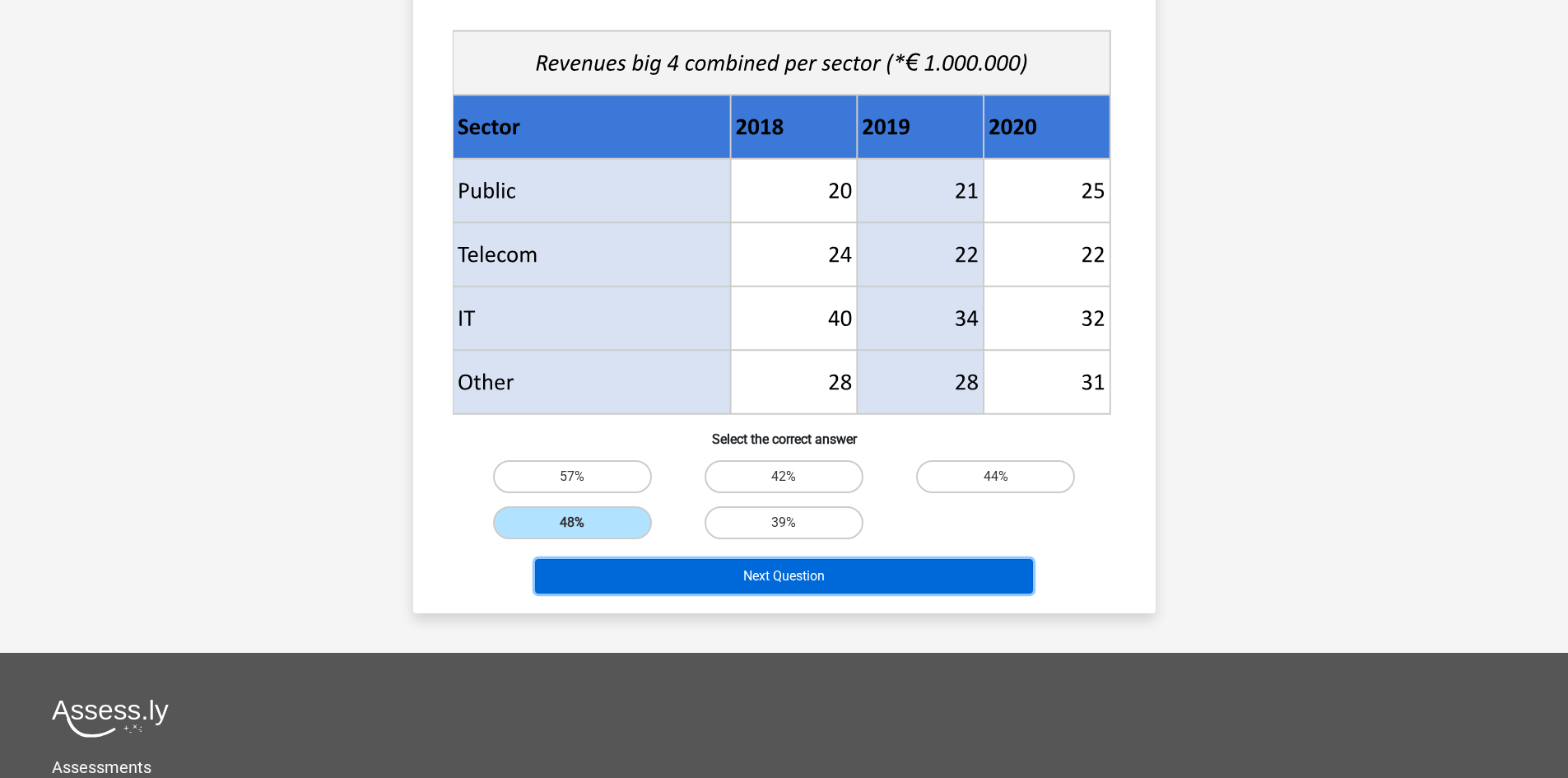
click at [749, 577] on button "Next Question" at bounding box center [784, 576] width 498 height 35
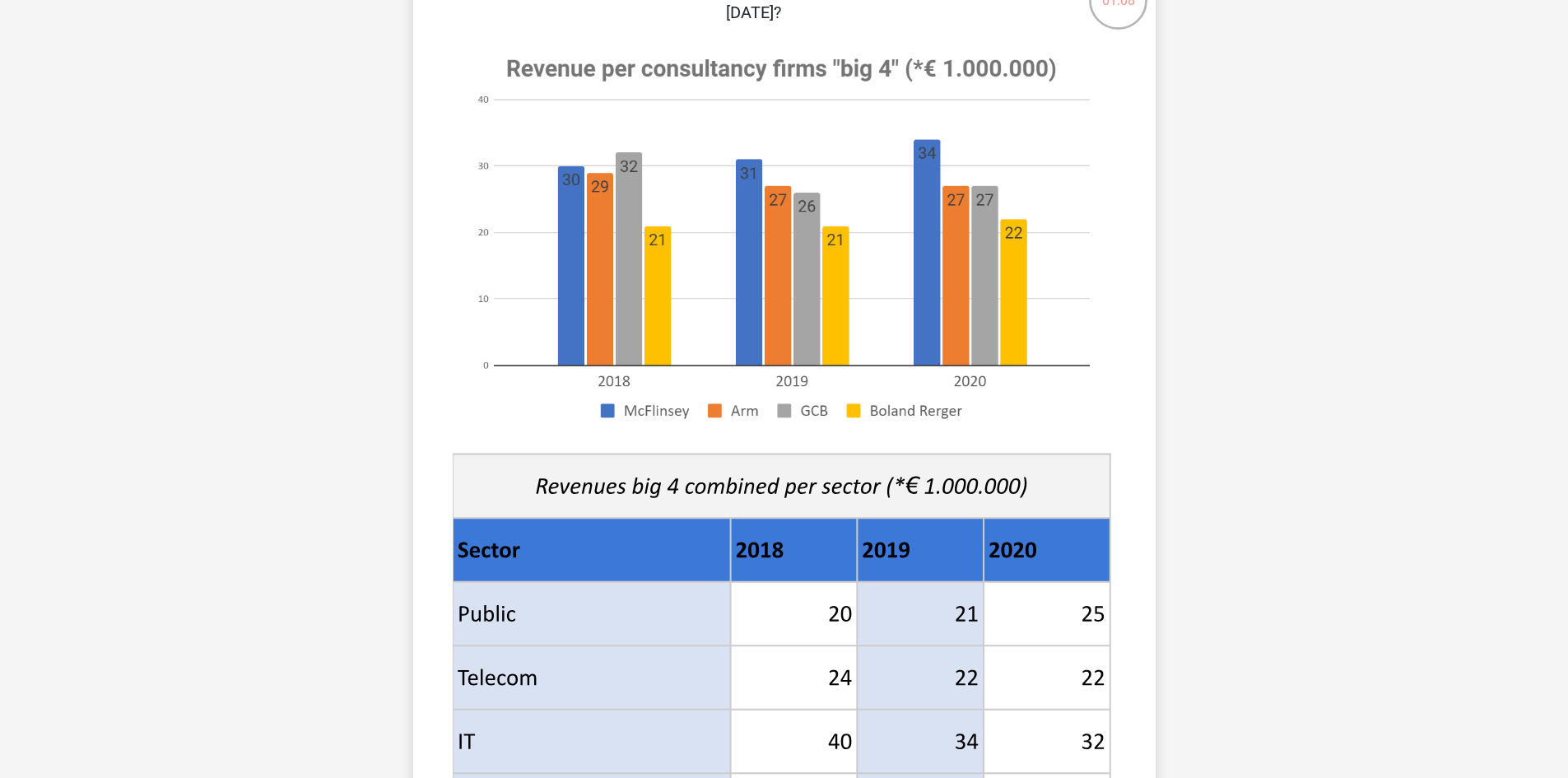
scroll to position [329, 0]
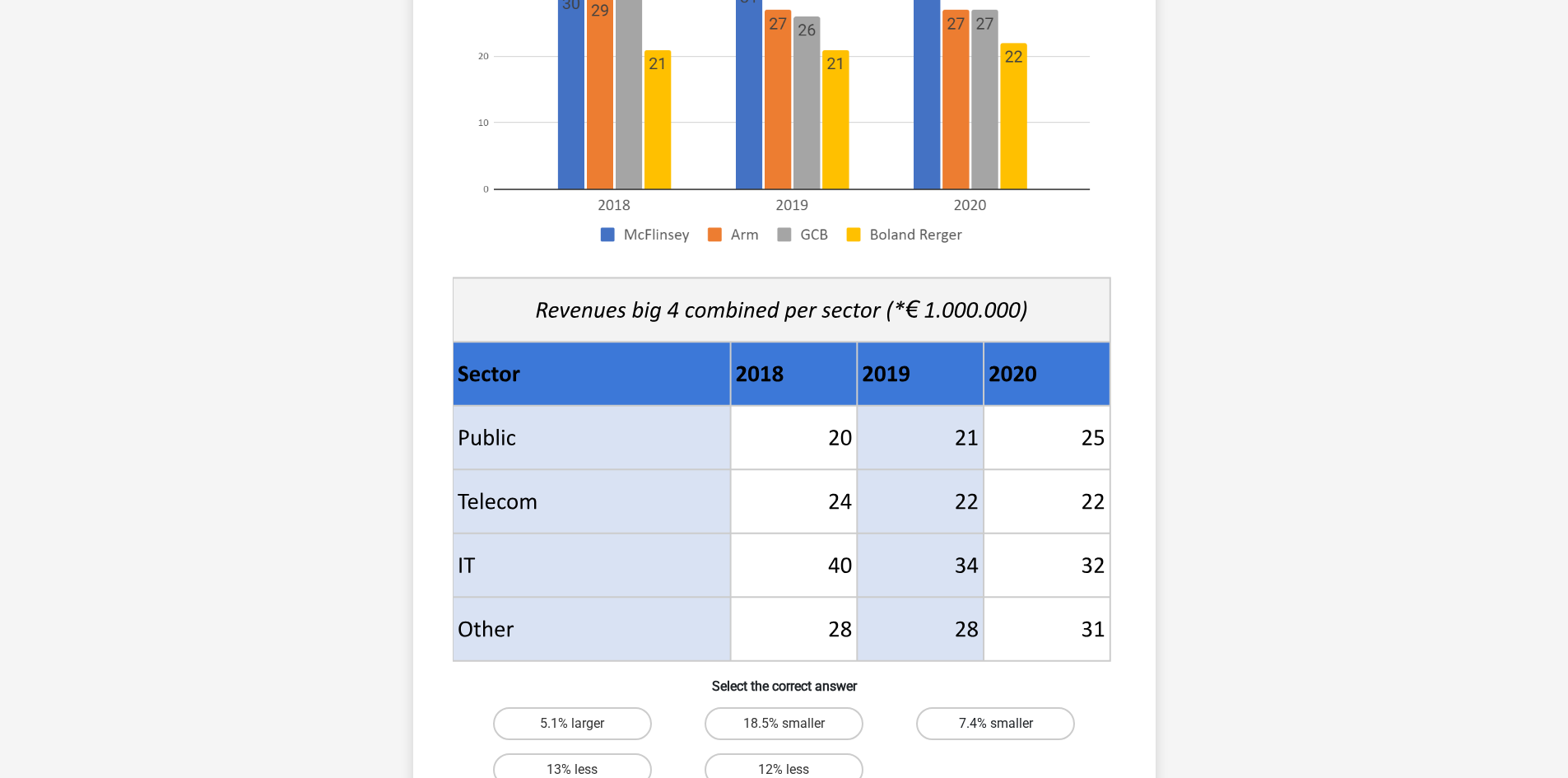
click at [992, 724] on label "7.4% smaller" at bounding box center [995, 723] width 159 height 33
click at [996, 724] on input "7.4% smaller" at bounding box center [1001, 728] width 11 height 11
radio input "true"
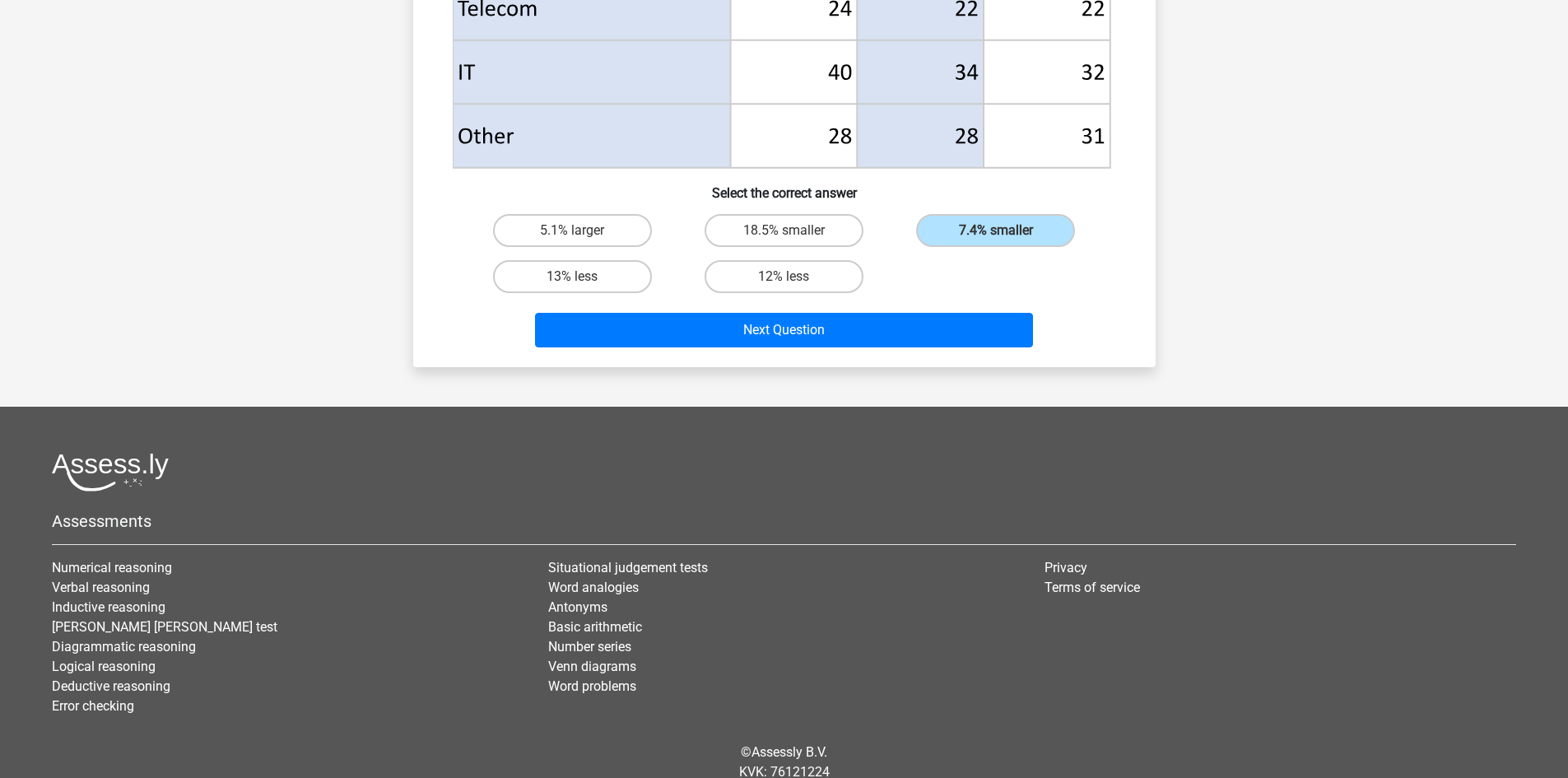
scroll to position [823, 0]
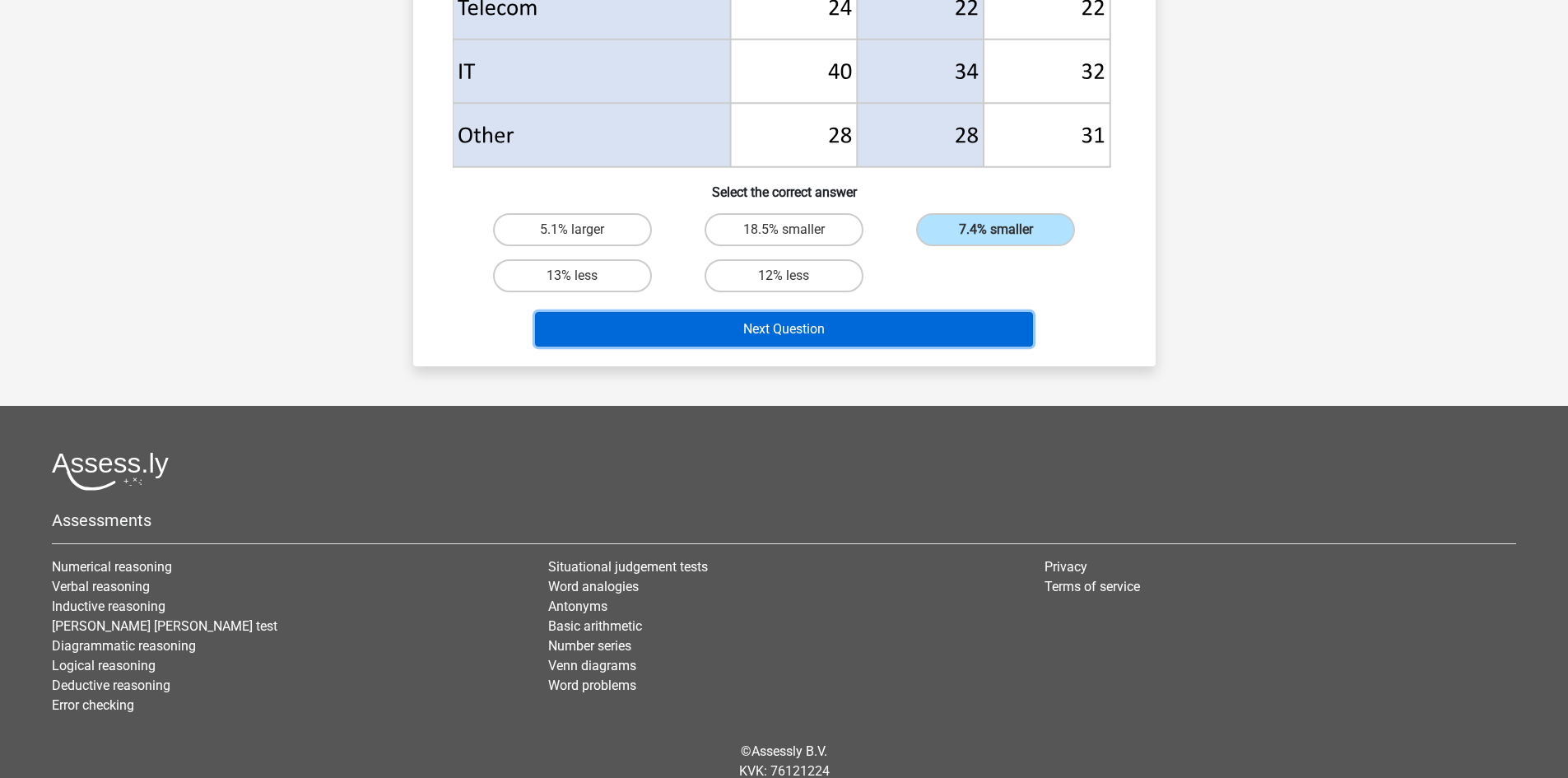
click at [813, 337] on button "Next Question" at bounding box center [784, 329] width 498 height 35
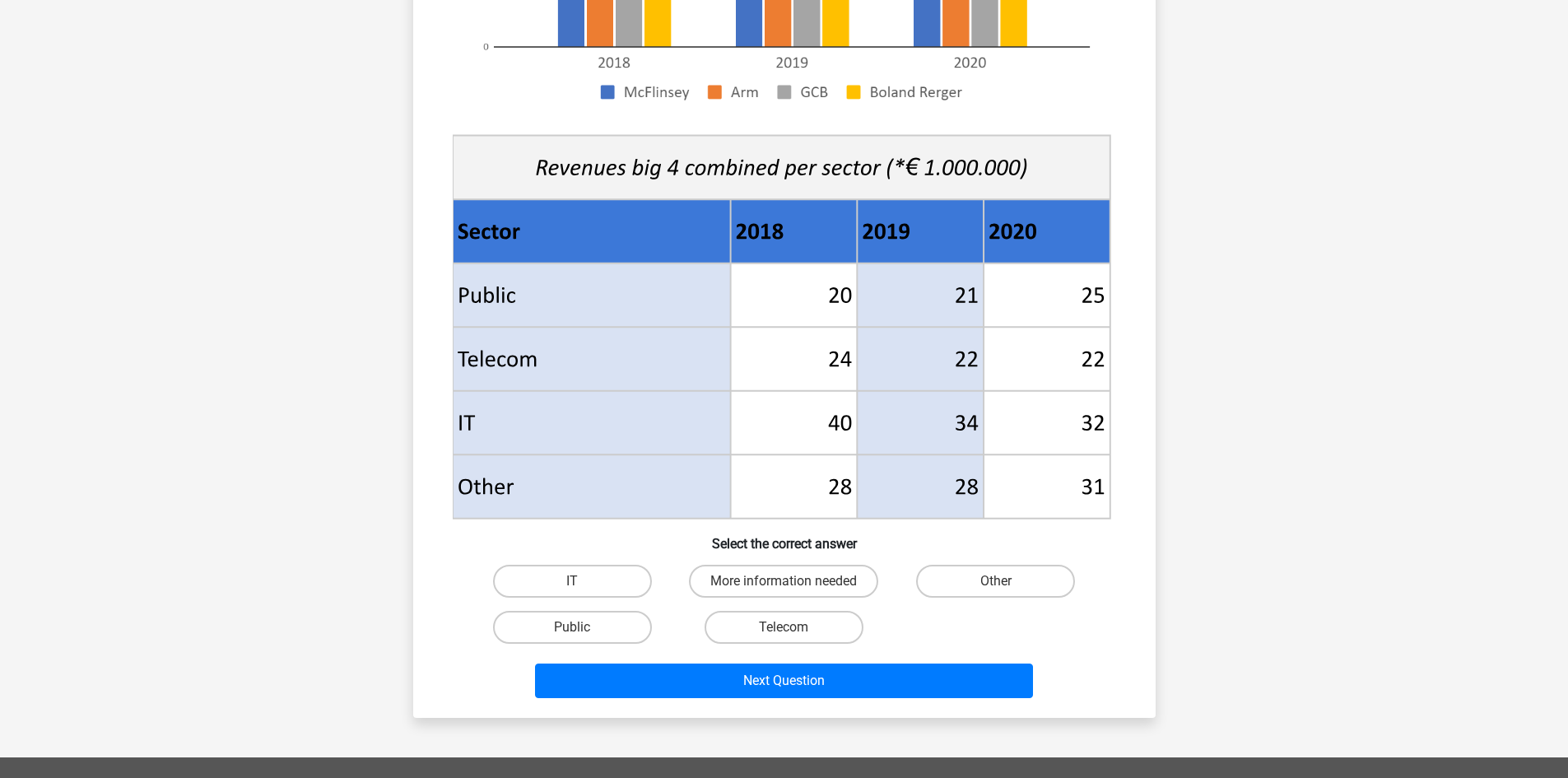
scroll to position [576, 0]
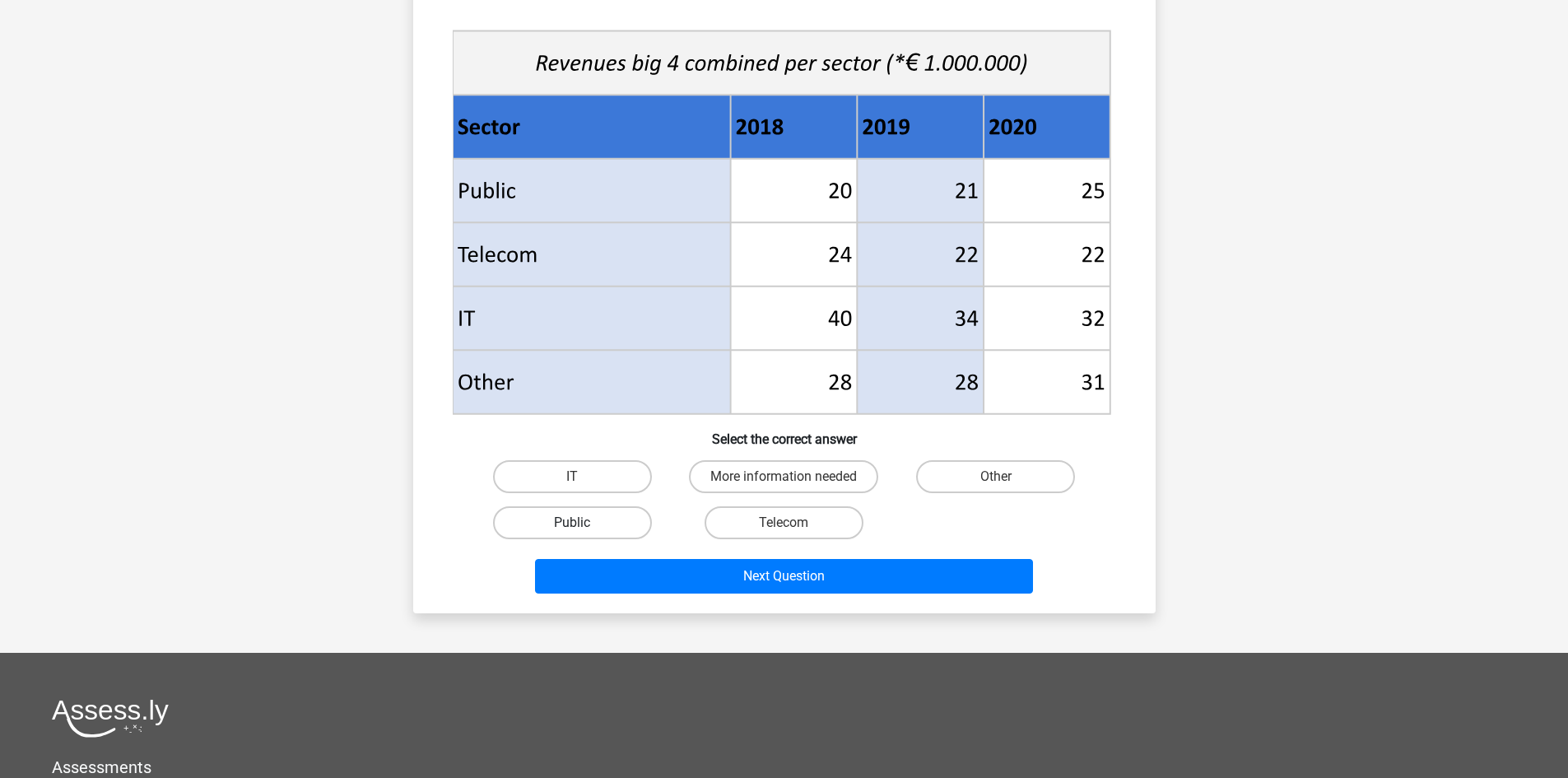
click at [561, 514] on label "Public" at bounding box center [572, 522] width 159 height 33
click at [572, 523] on input "Public" at bounding box center [577, 528] width 11 height 11
radio input "true"
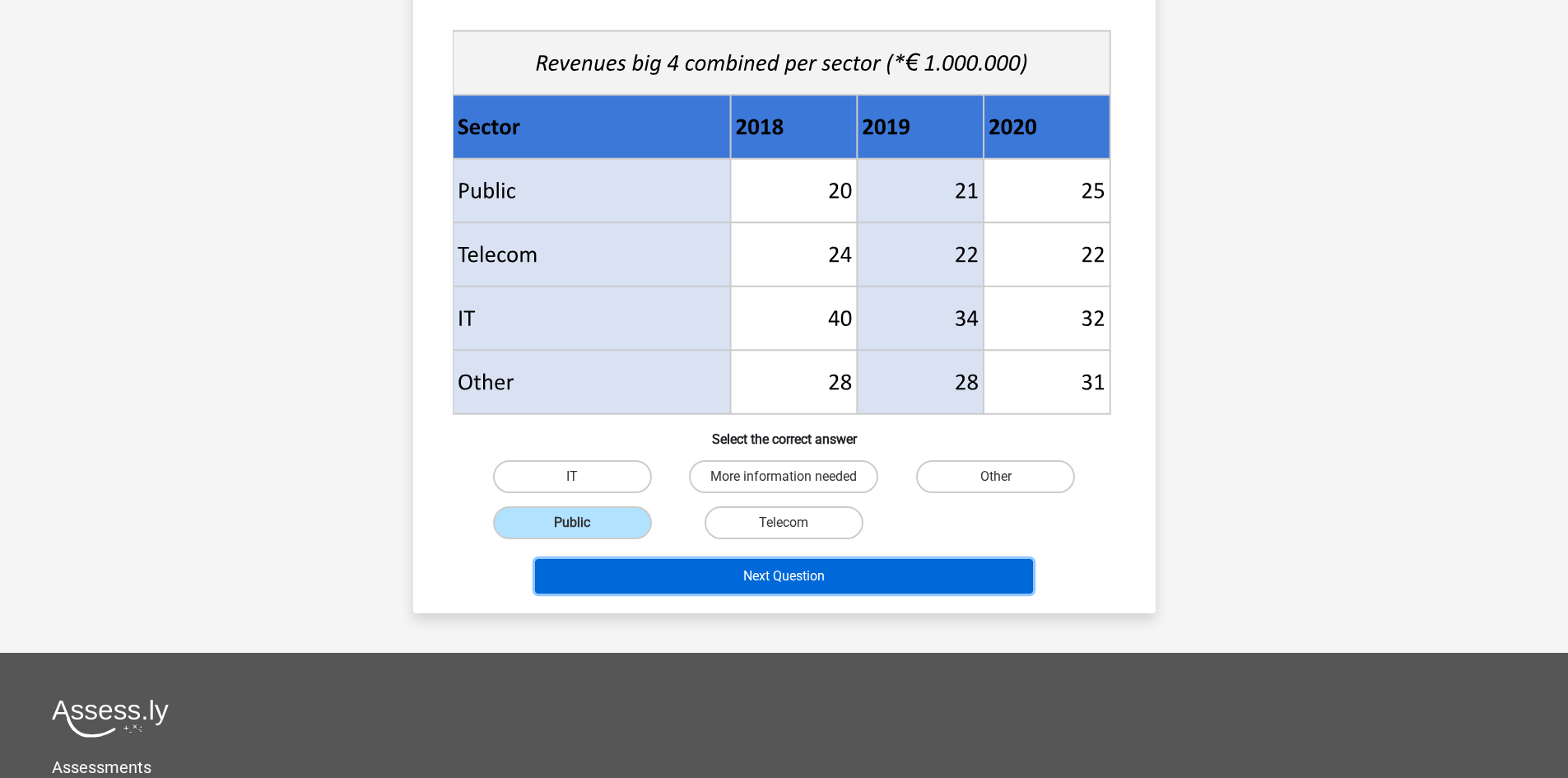
click at [720, 580] on button "Next Question" at bounding box center [784, 576] width 498 height 35
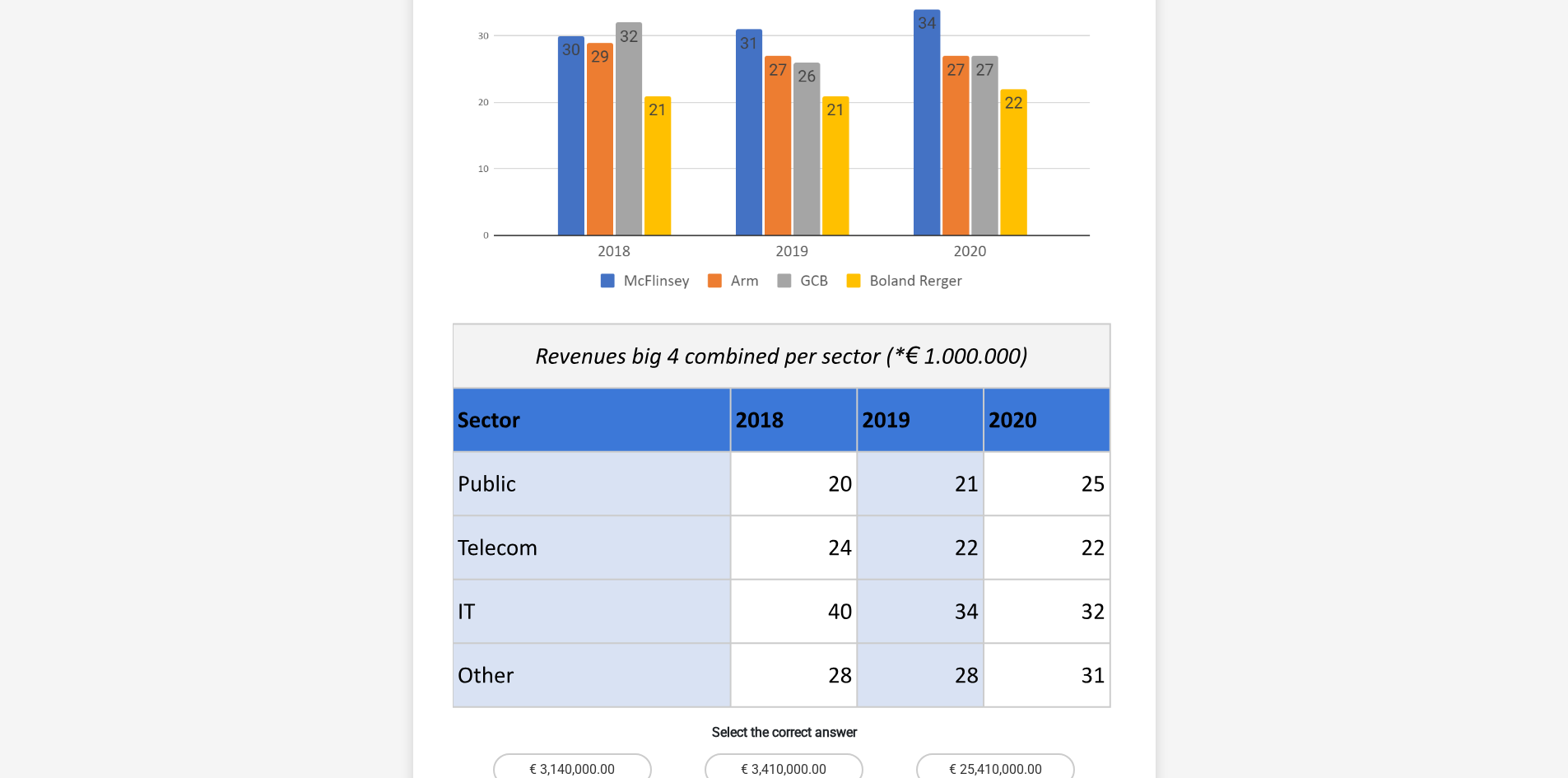
scroll to position [411, 0]
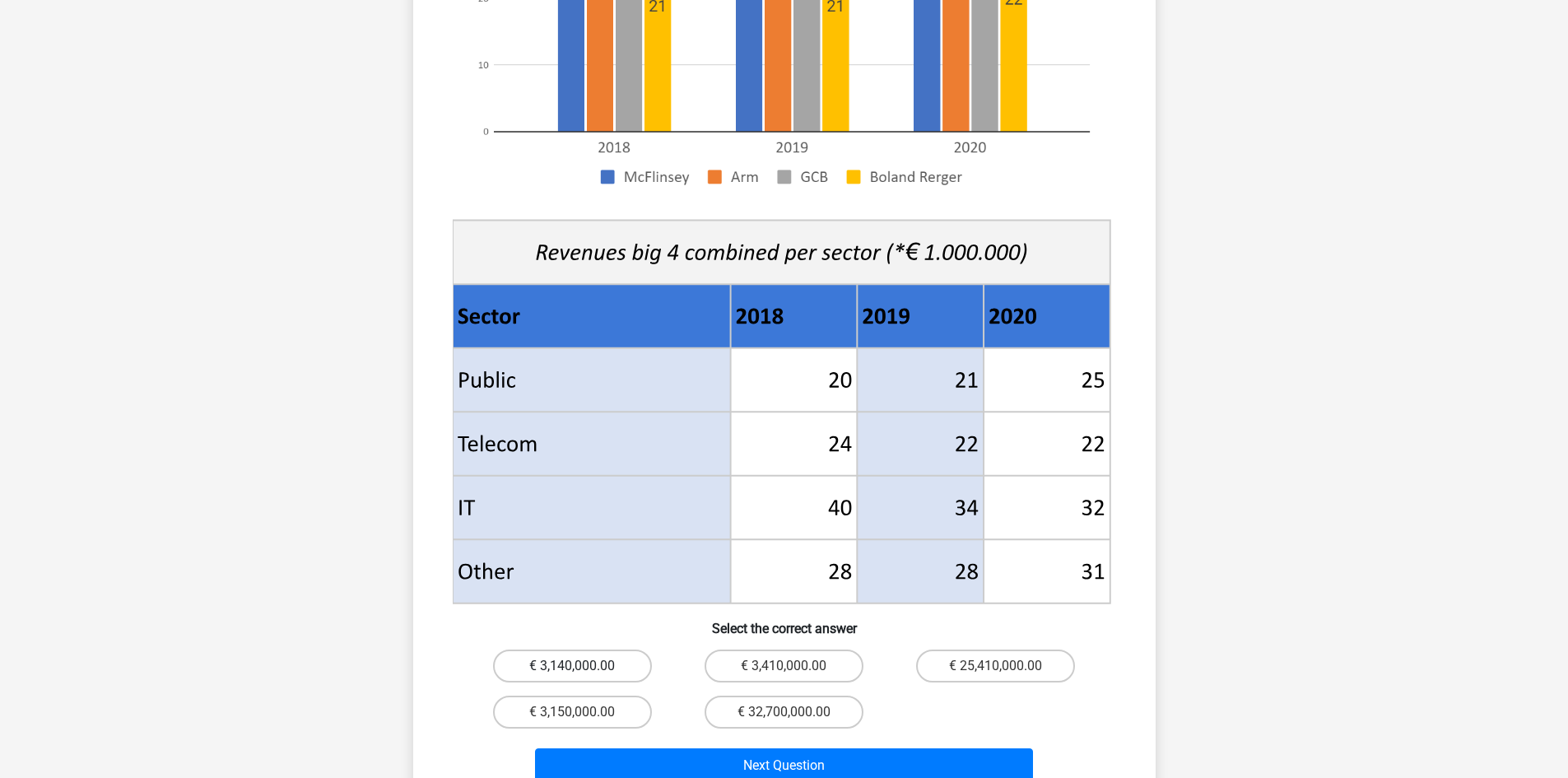
click at [584, 649] on label "€ 3,140,000.00" at bounding box center [572, 665] width 159 height 33
click at [583, 666] on input "€ 3,140,000.00" at bounding box center [577, 671] width 11 height 11
radio input "true"
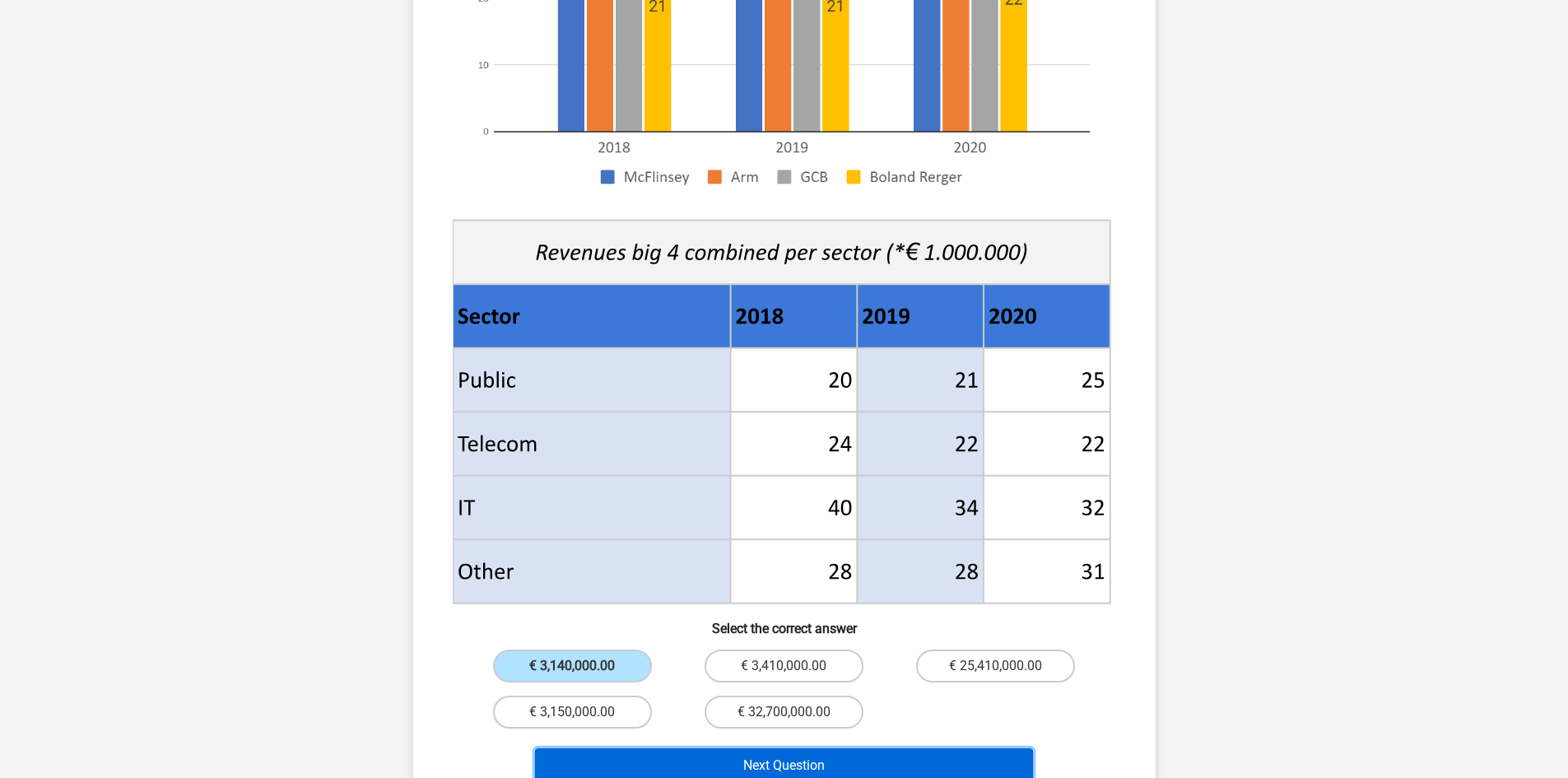
click at [763, 748] on button "Next Question" at bounding box center [784, 765] width 498 height 35
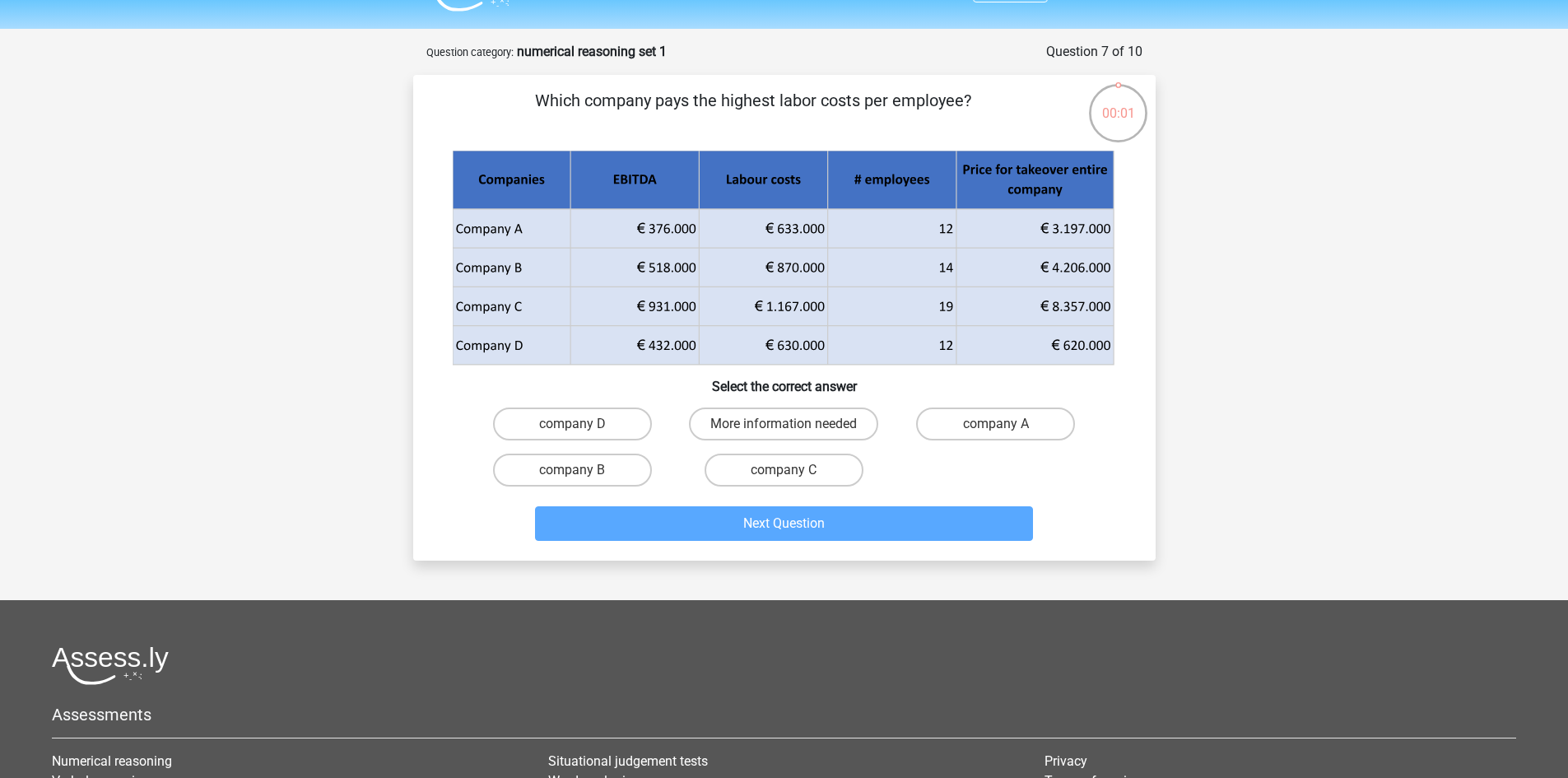
scroll to position [0, 0]
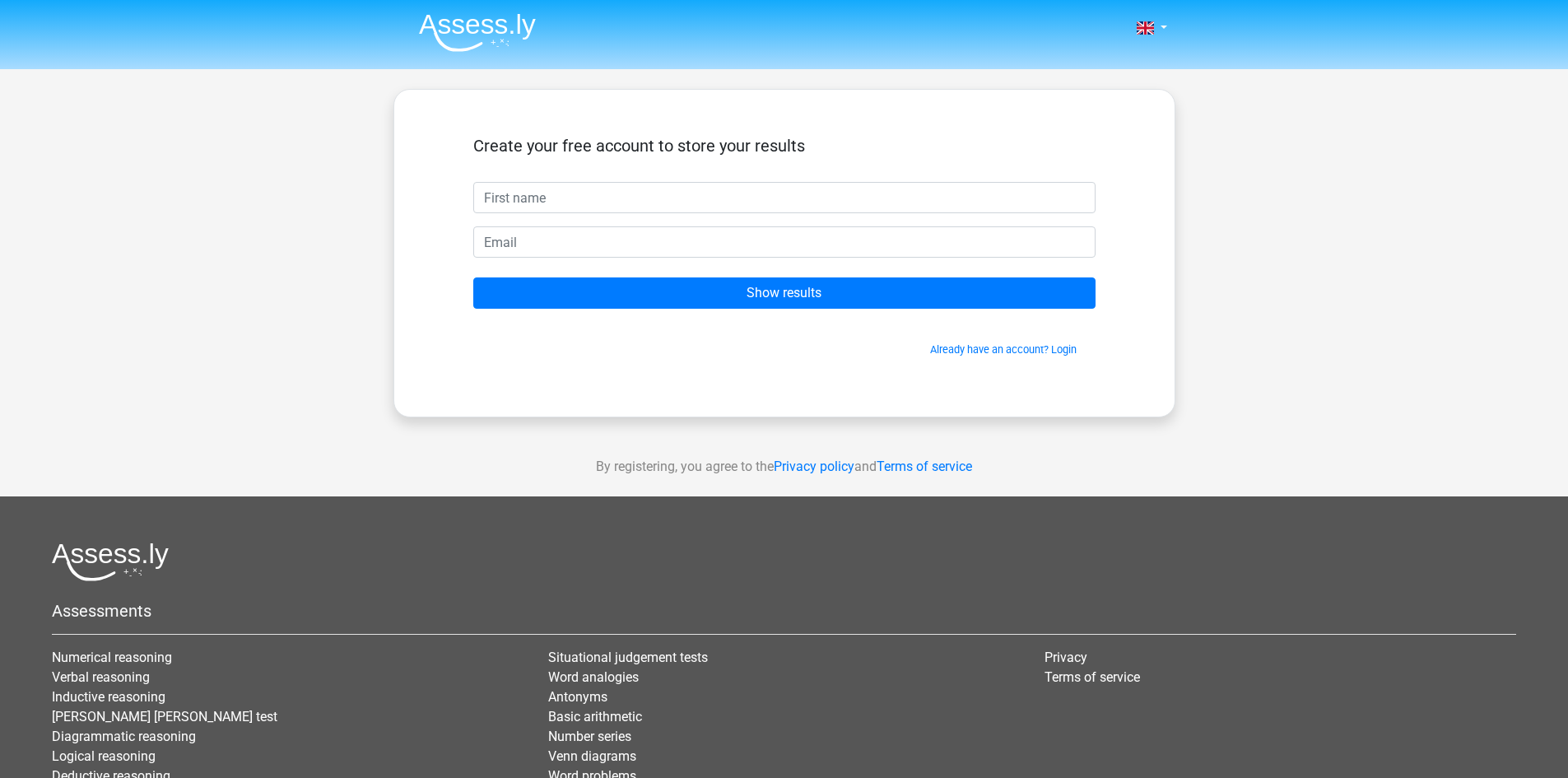
click at [451, 20] on img at bounding box center [477, 32] width 117 height 39
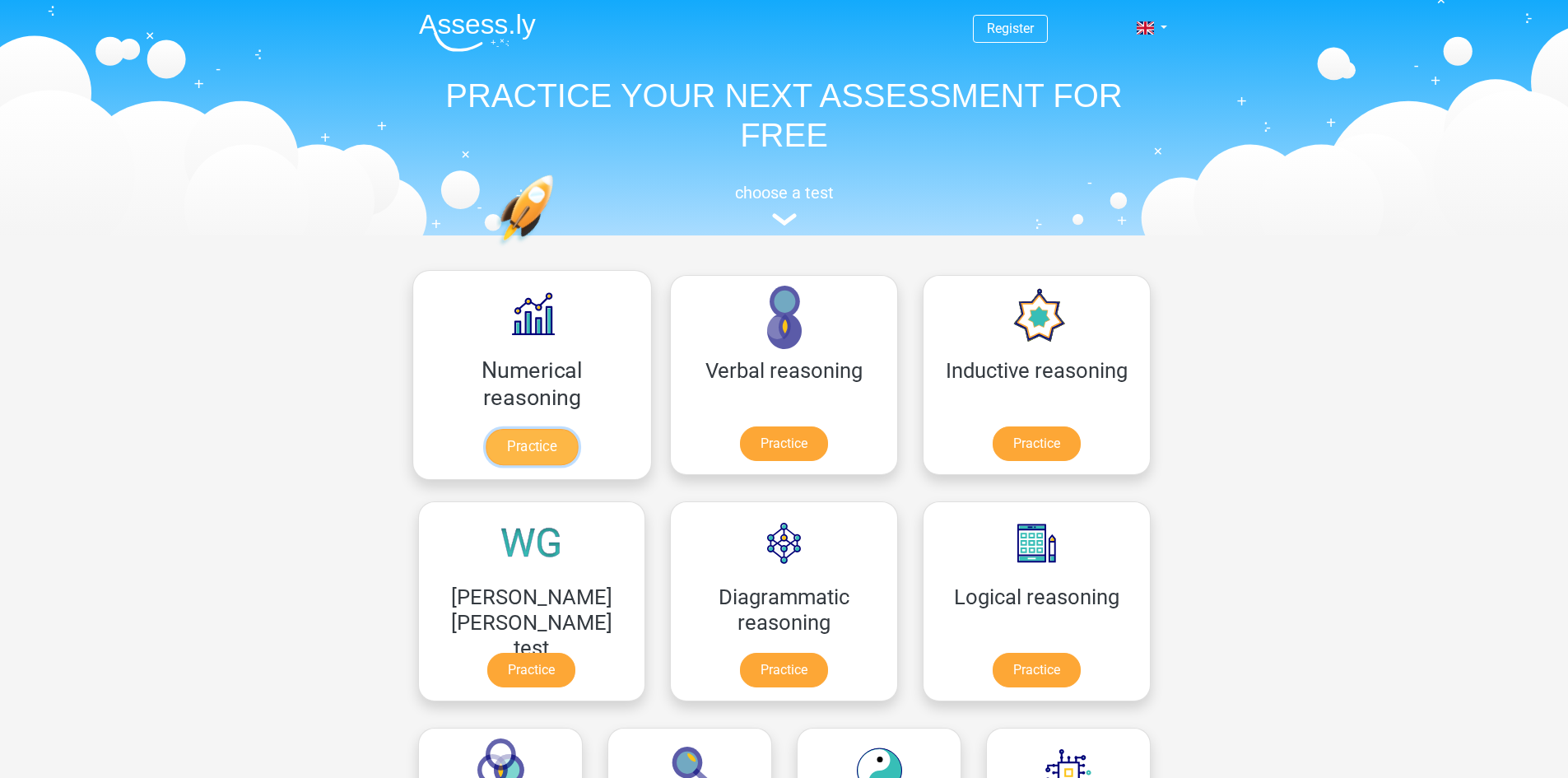
click at [501, 429] on link "Practice" at bounding box center [531, 447] width 92 height 36
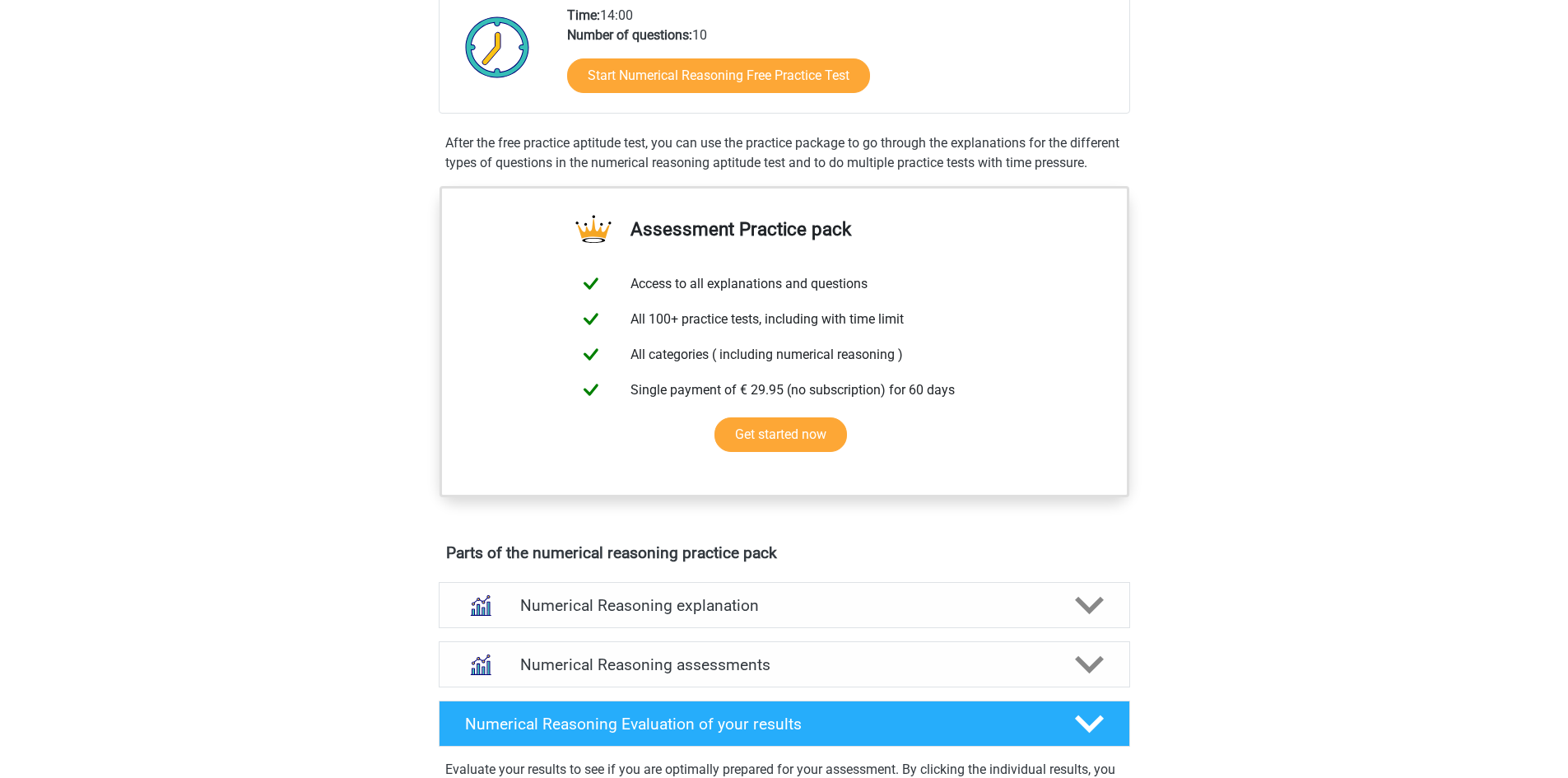
scroll to position [329, 0]
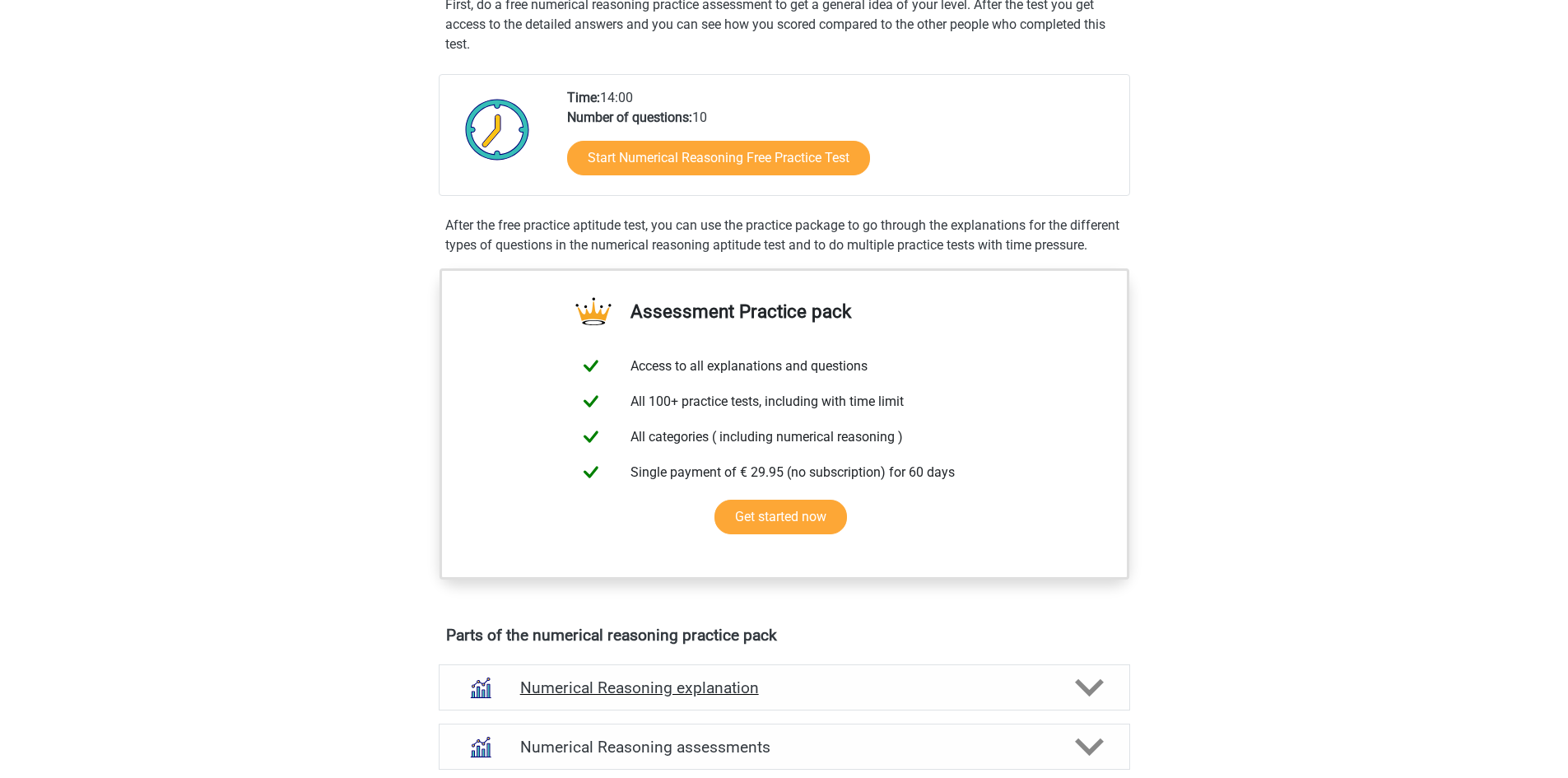
click at [1081, 702] on icon at bounding box center [1089, 687] width 29 height 29
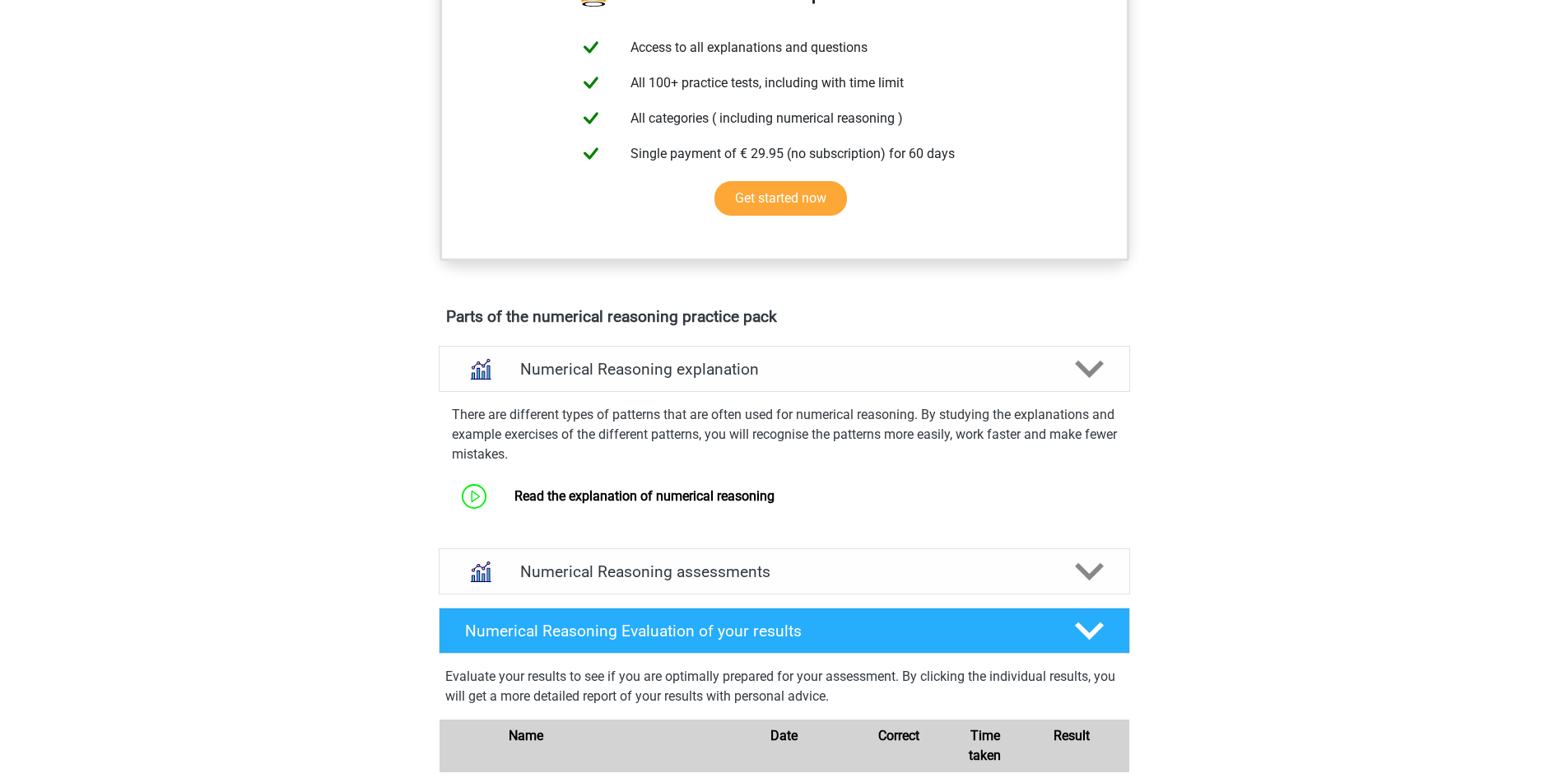
scroll to position [658, 0]
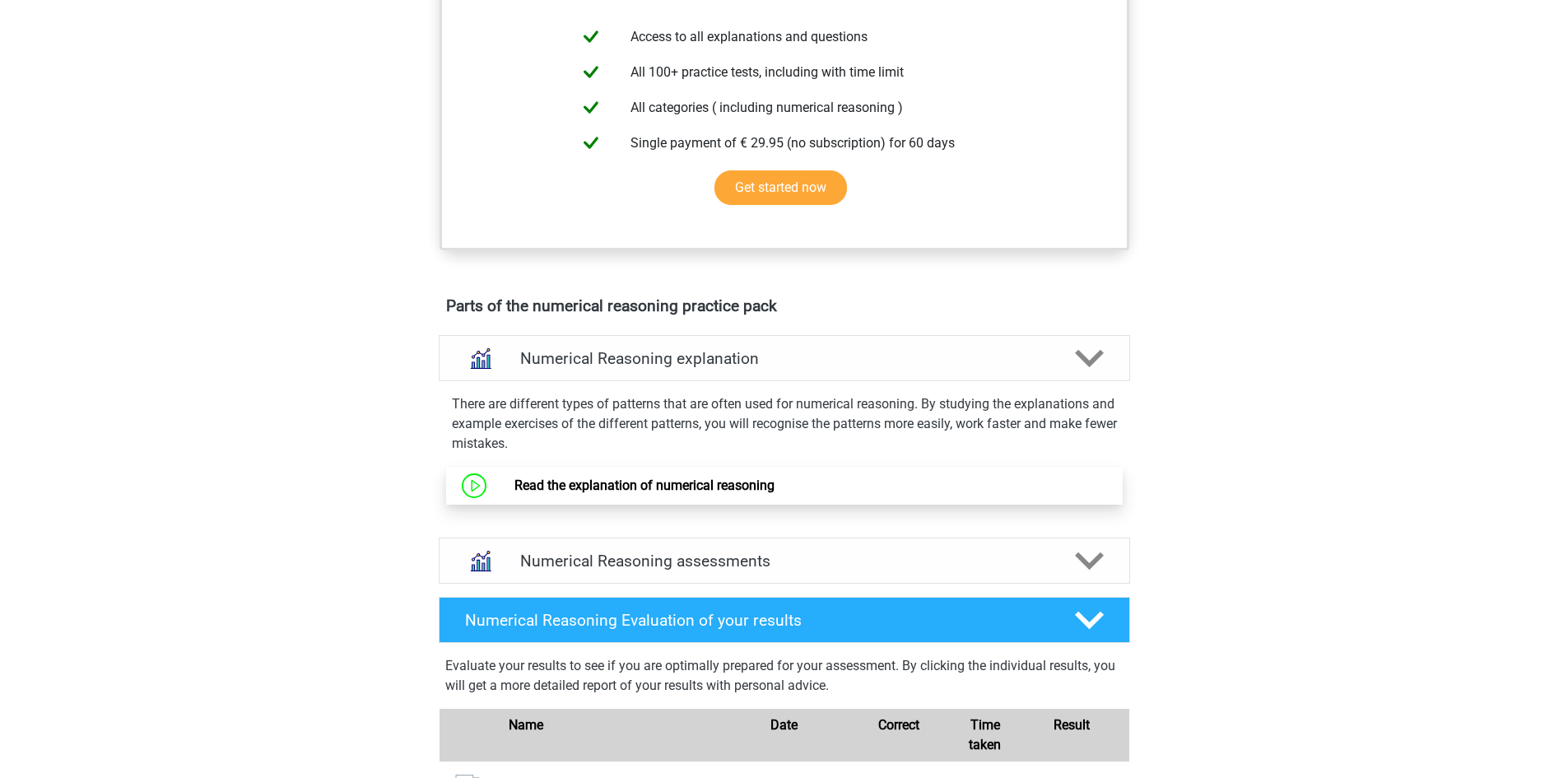
click at [549, 493] on link "Read the explanation of numerical reasoning" at bounding box center [644, 485] width 260 height 16
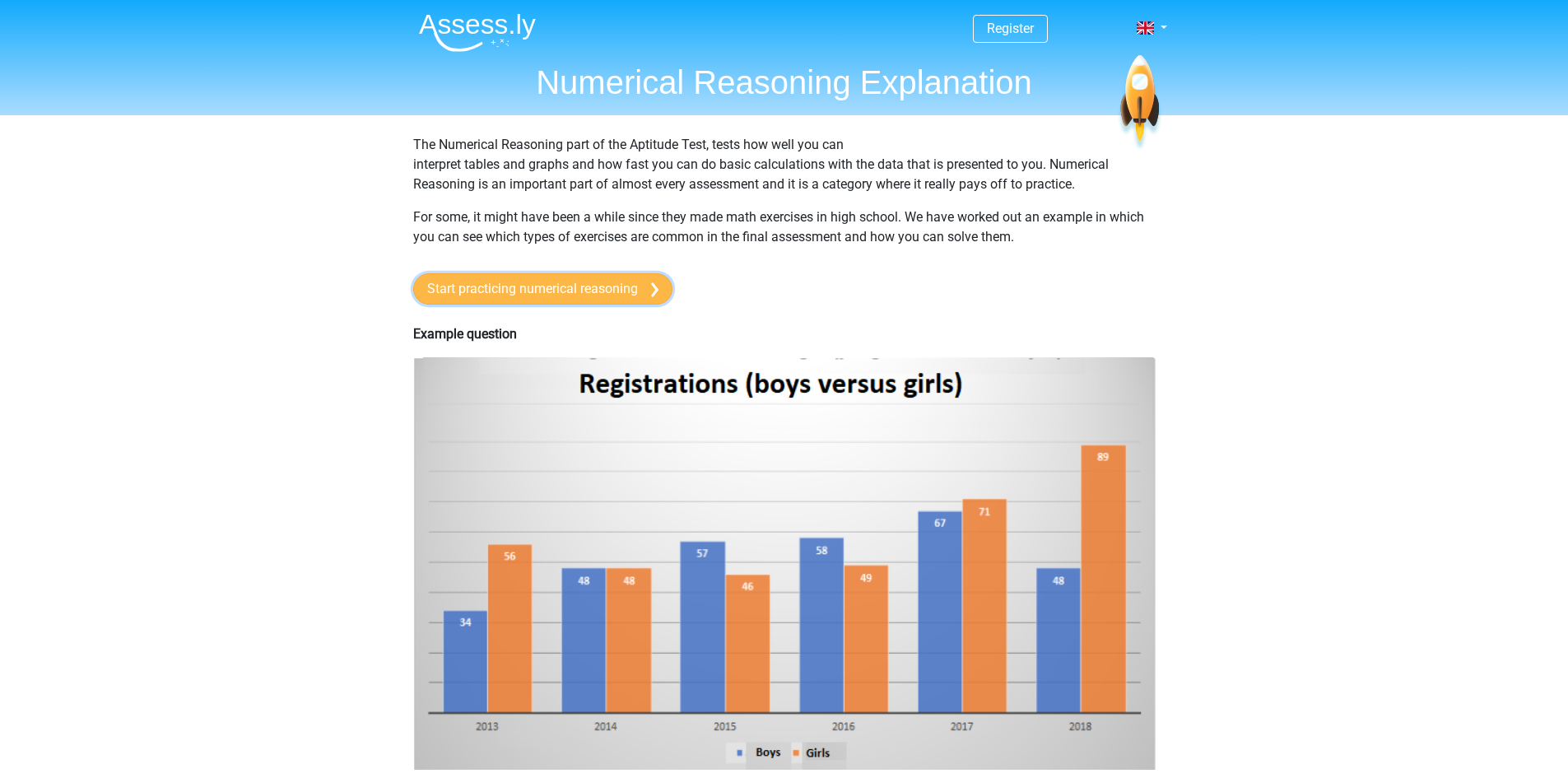
click at [599, 295] on link "Start practicing numerical reasoning" at bounding box center [542, 288] width 259 height 31
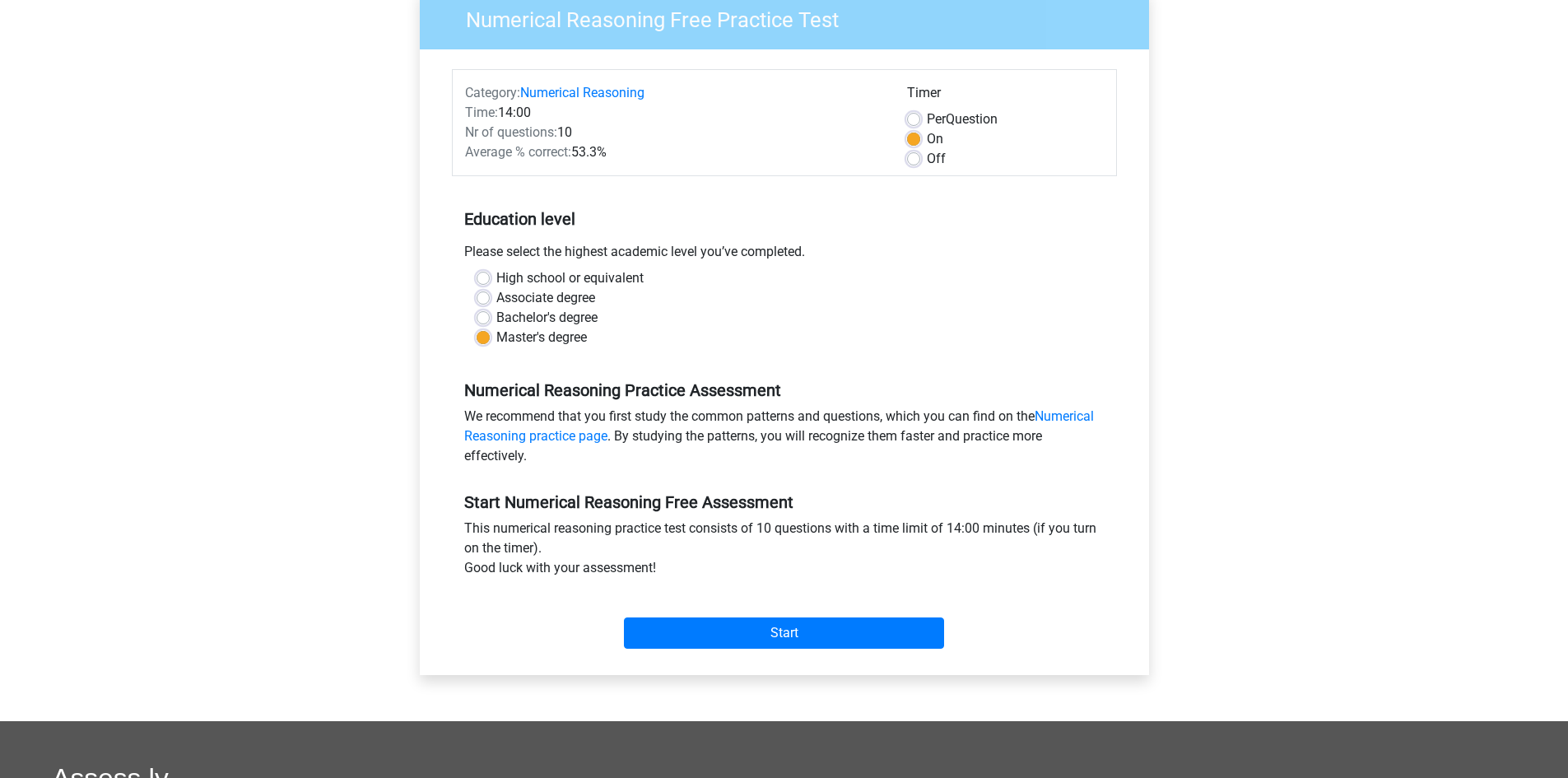
scroll to position [165, 0]
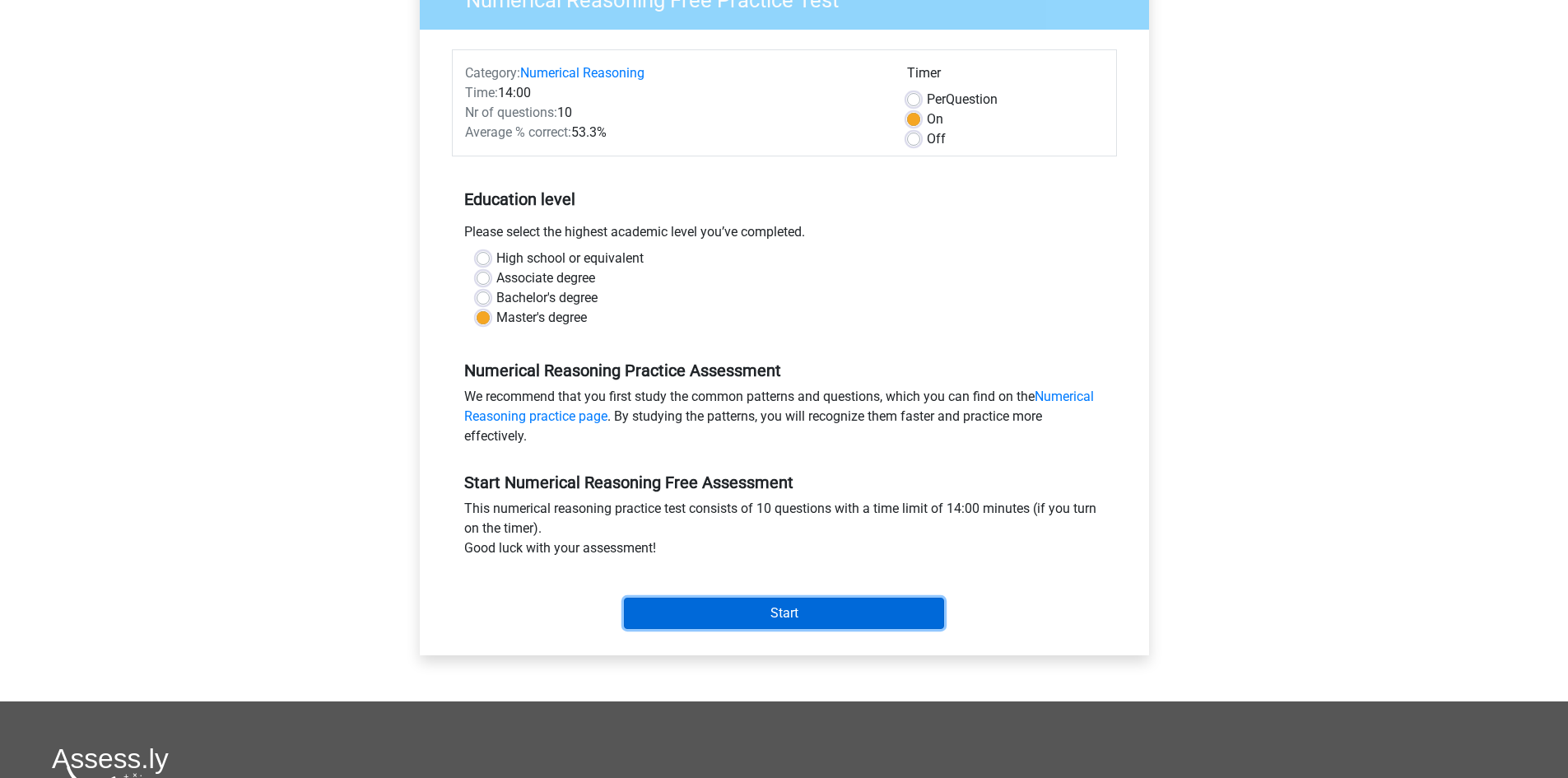
click at [784, 622] on input "Start" at bounding box center [784, 612] width 320 height 31
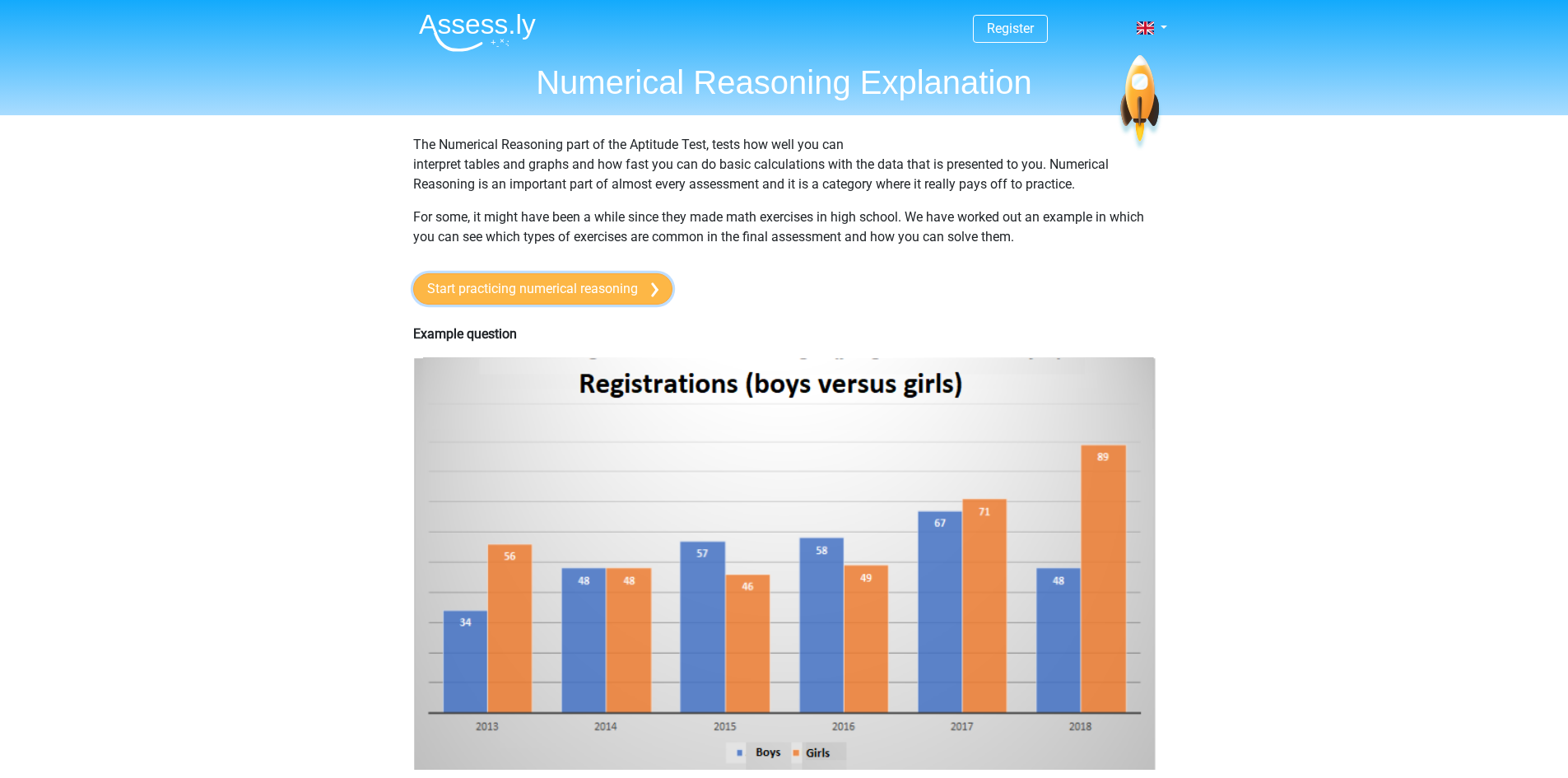
click at [581, 291] on link "Start practicing numerical reasoning" at bounding box center [542, 288] width 259 height 31
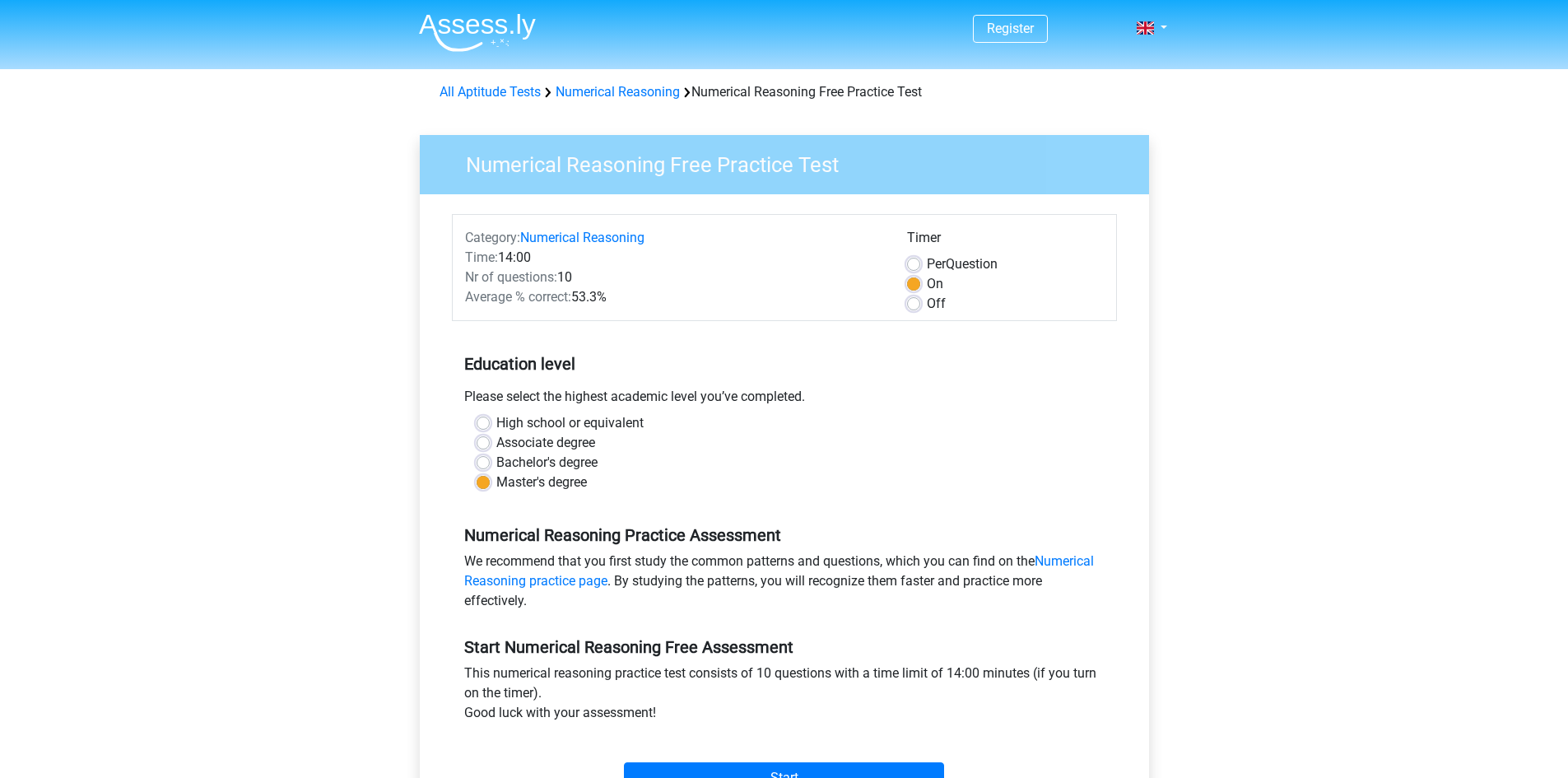
click at [496, 468] on label "Bachelor's degree" at bounding box center [546, 463] width 101 height 20
click at [485, 468] on input "Bachelor's degree" at bounding box center [482, 461] width 13 height 16
radio input "true"
click at [496, 476] on label "Master's degree" at bounding box center [541, 482] width 91 height 20
click at [479, 476] on input "Master's degree" at bounding box center [482, 480] width 13 height 16
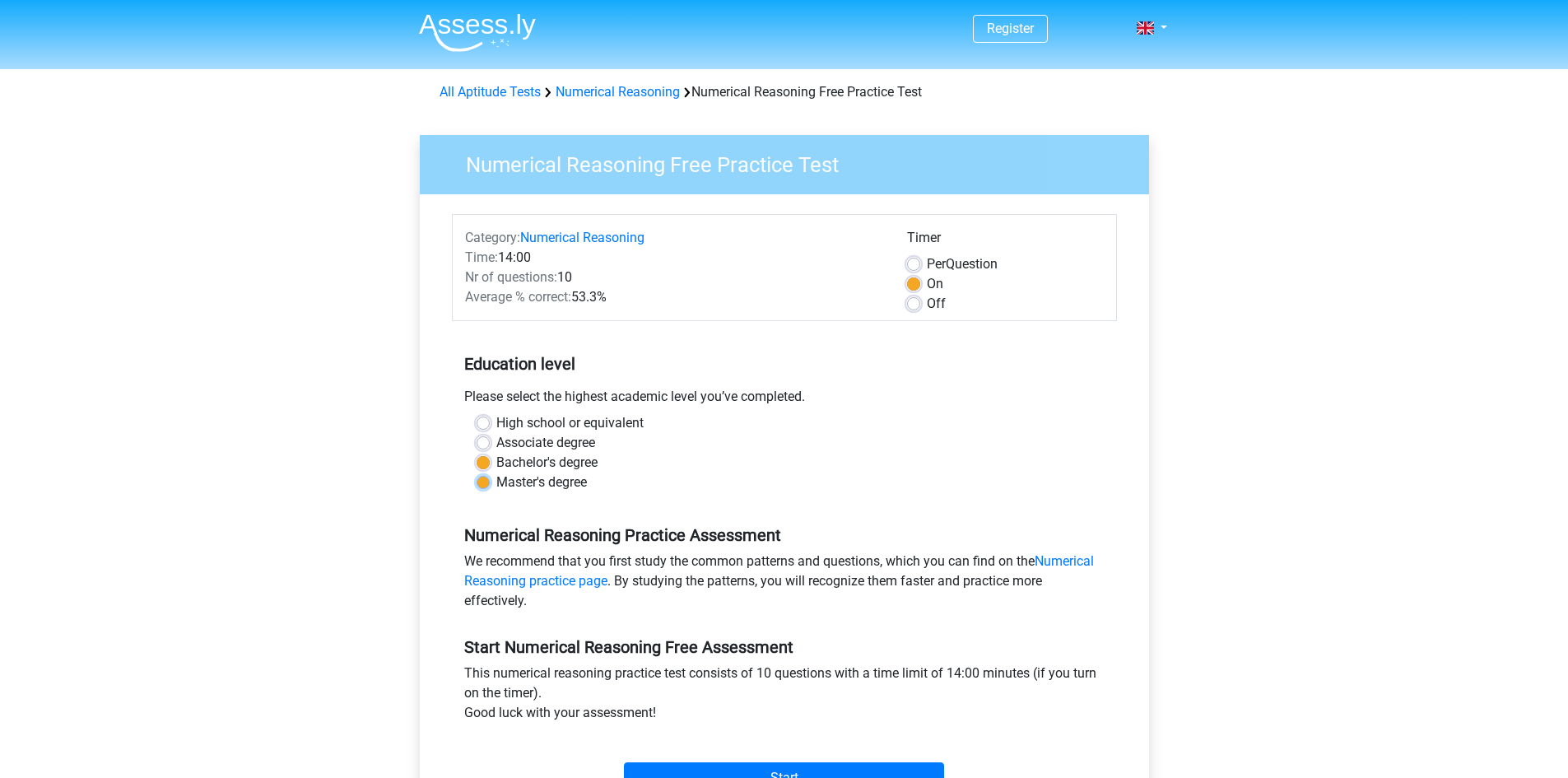
radio input "true"
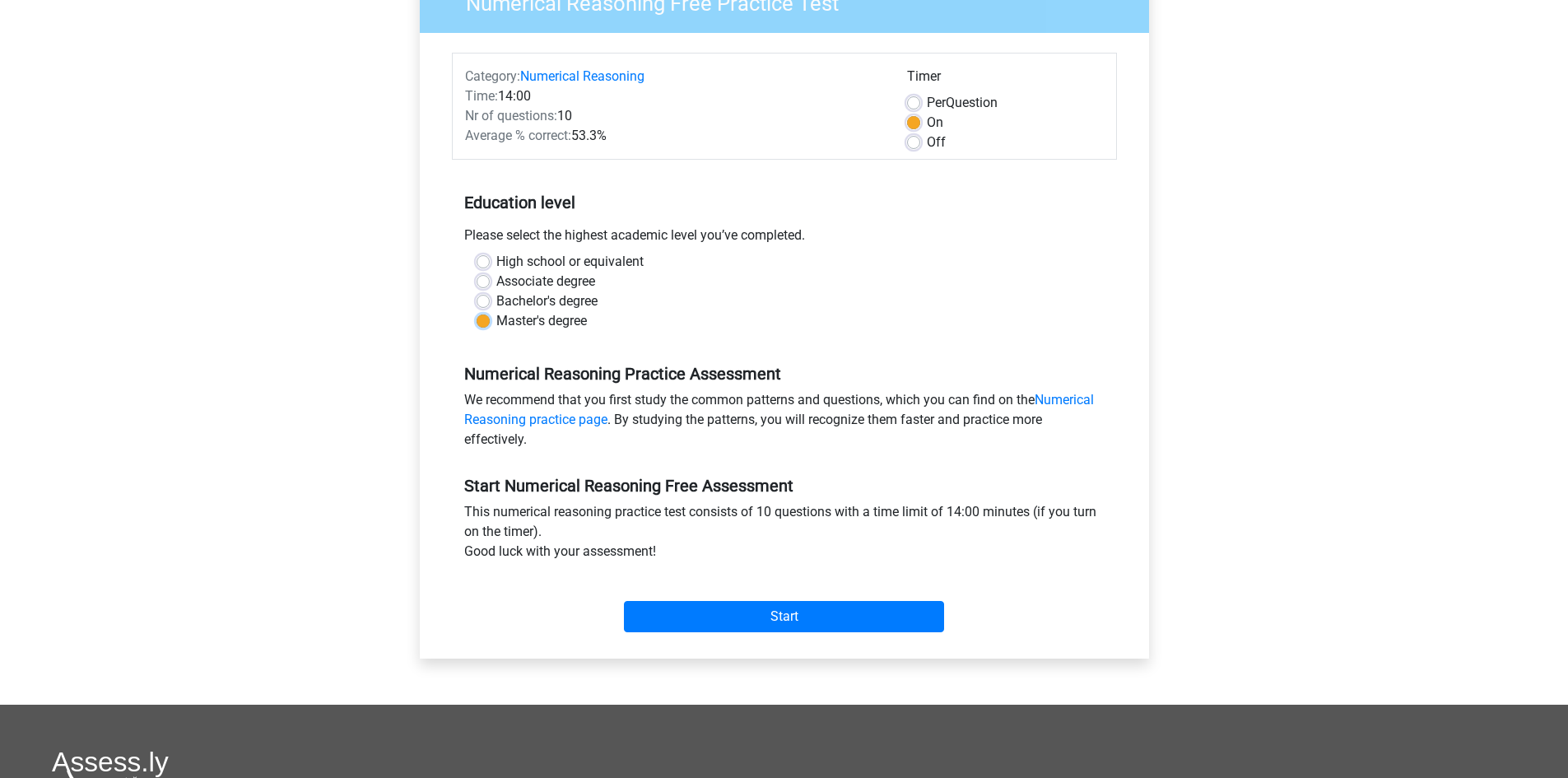
scroll to position [165, 0]
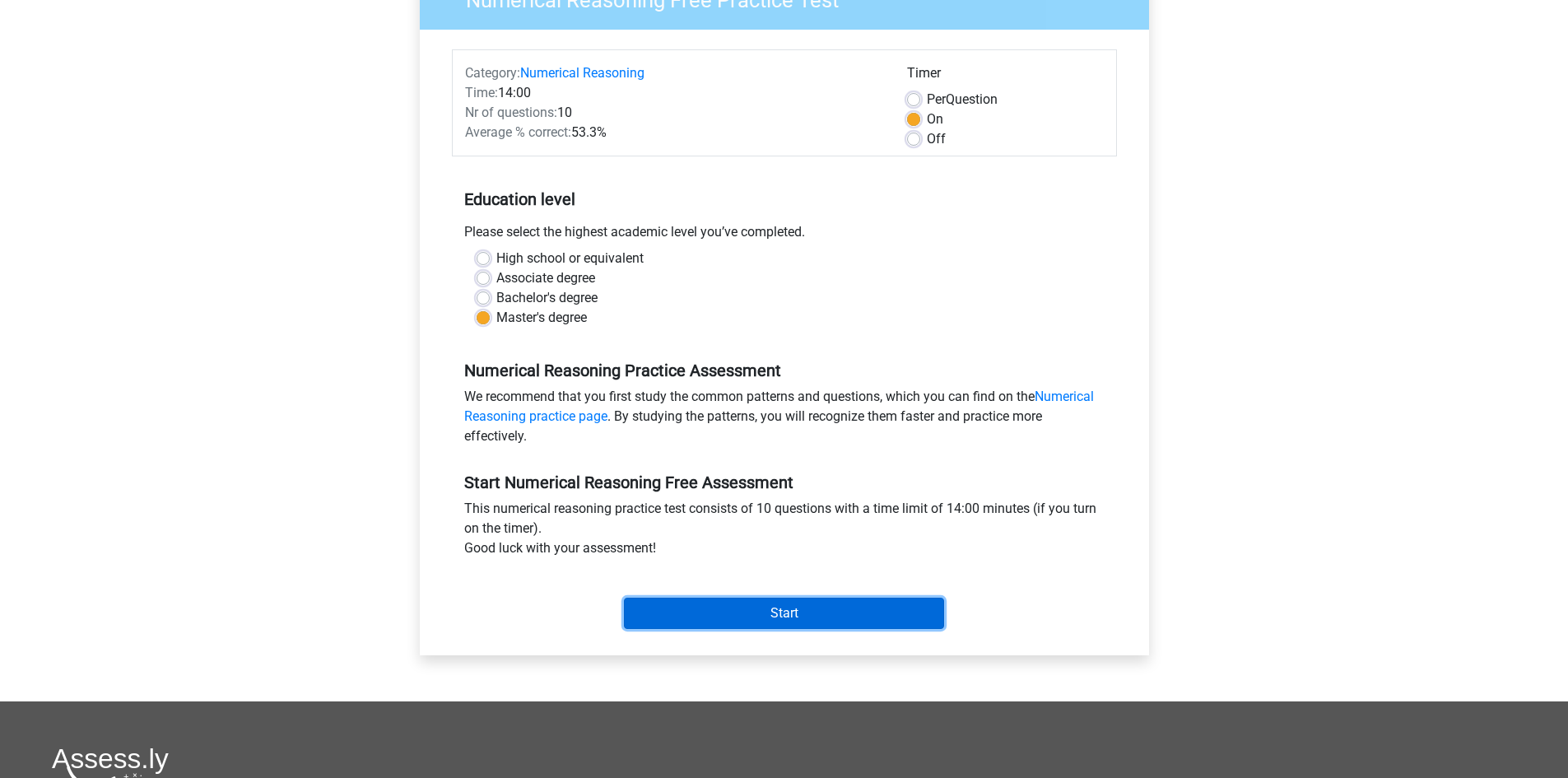
click at [801, 620] on input "Start" at bounding box center [784, 612] width 320 height 31
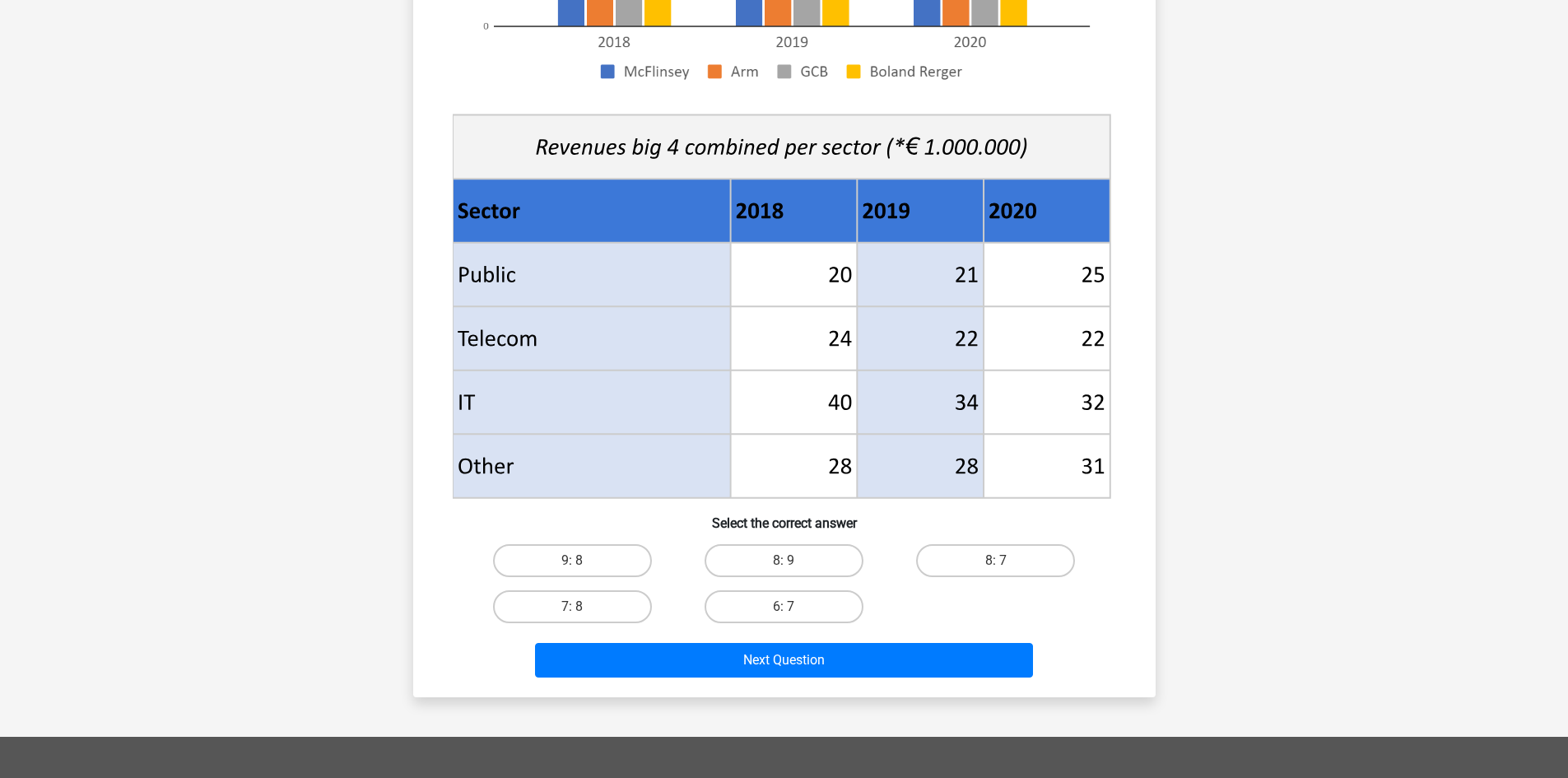
scroll to position [494, 0]
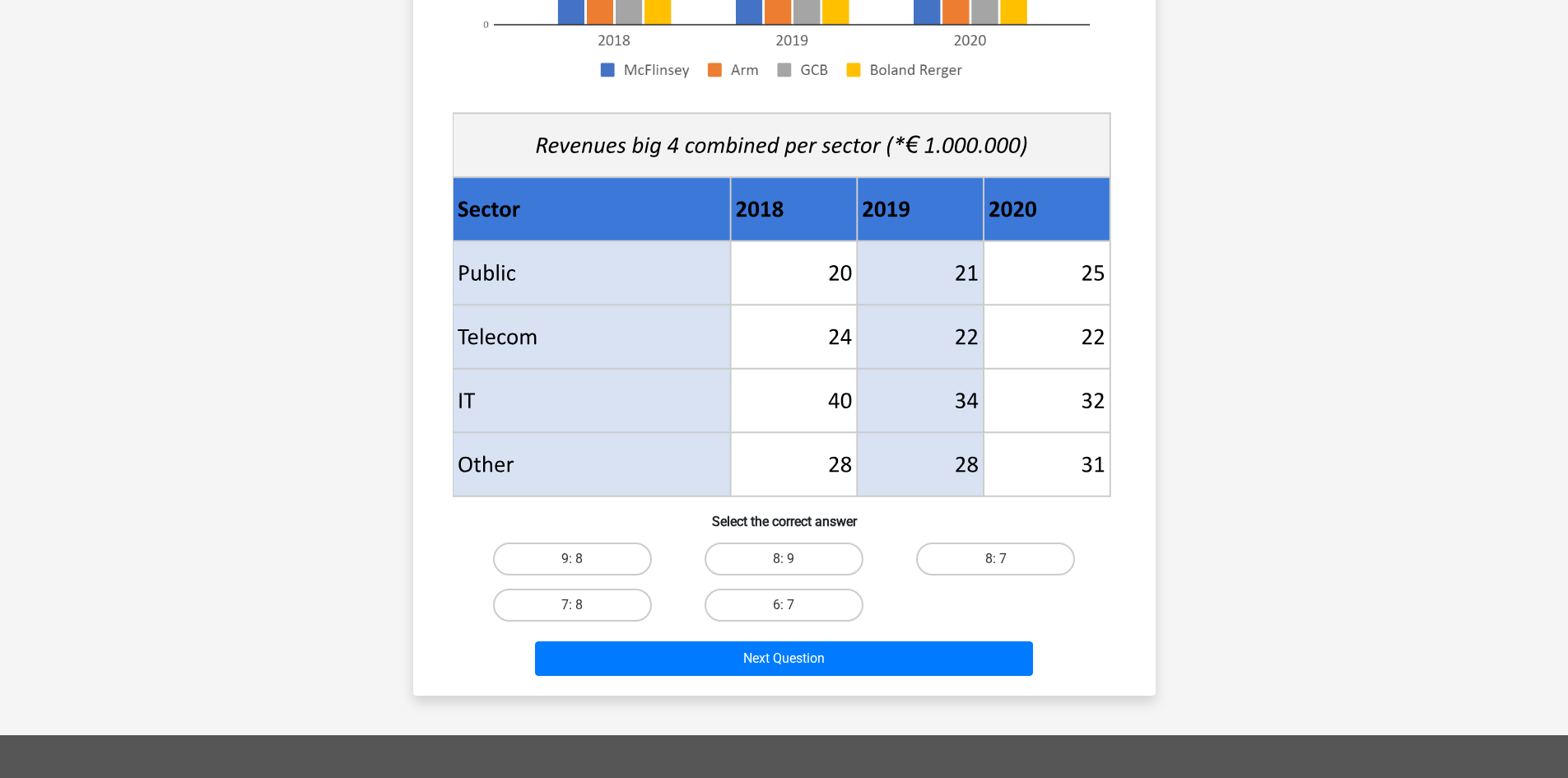
click at [1004, 564] on input "8: 7" at bounding box center [1001, 564] width 11 height 11
radio input "true"
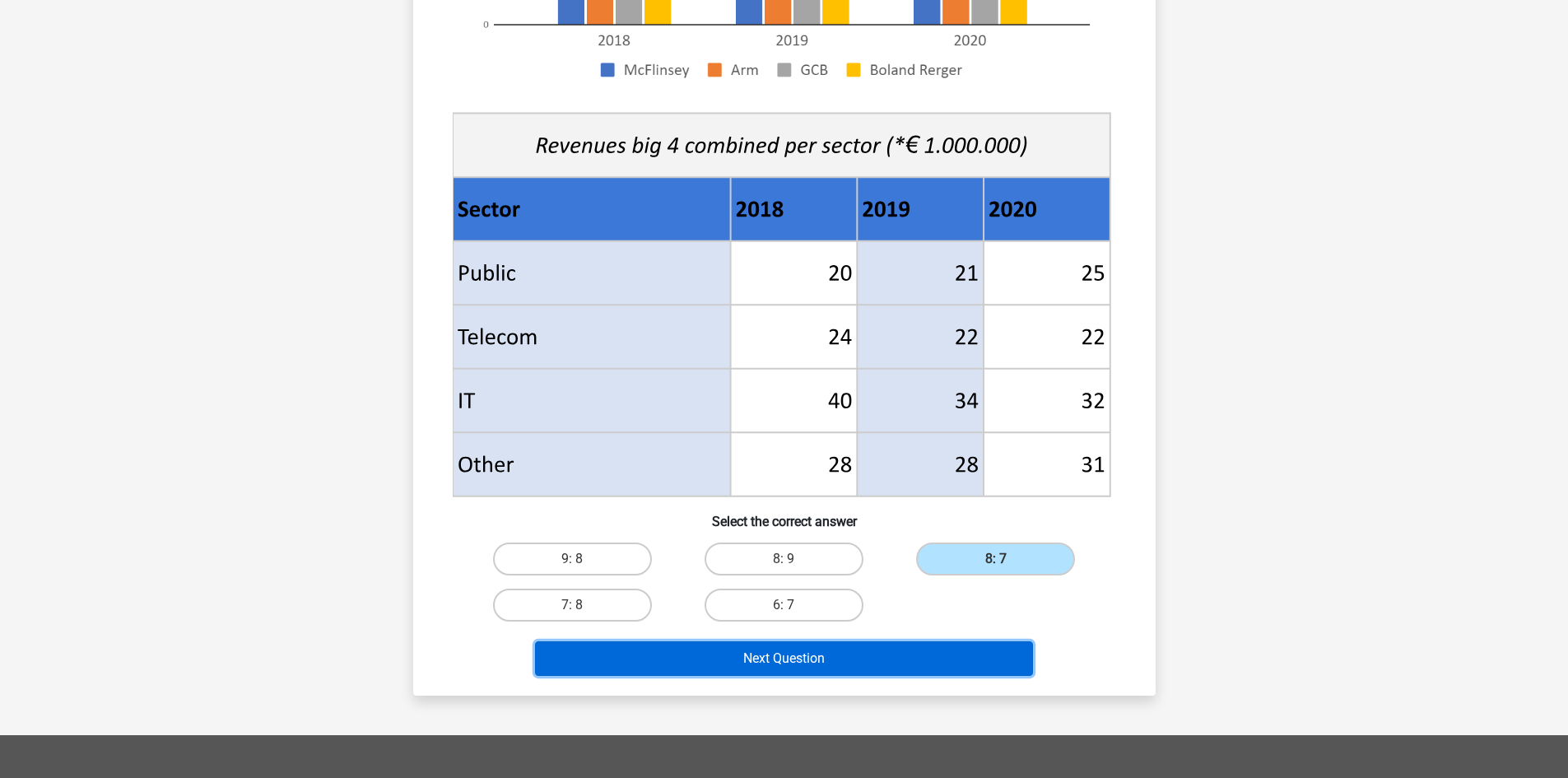
click at [880, 650] on button "Next Question" at bounding box center [784, 658] width 498 height 35
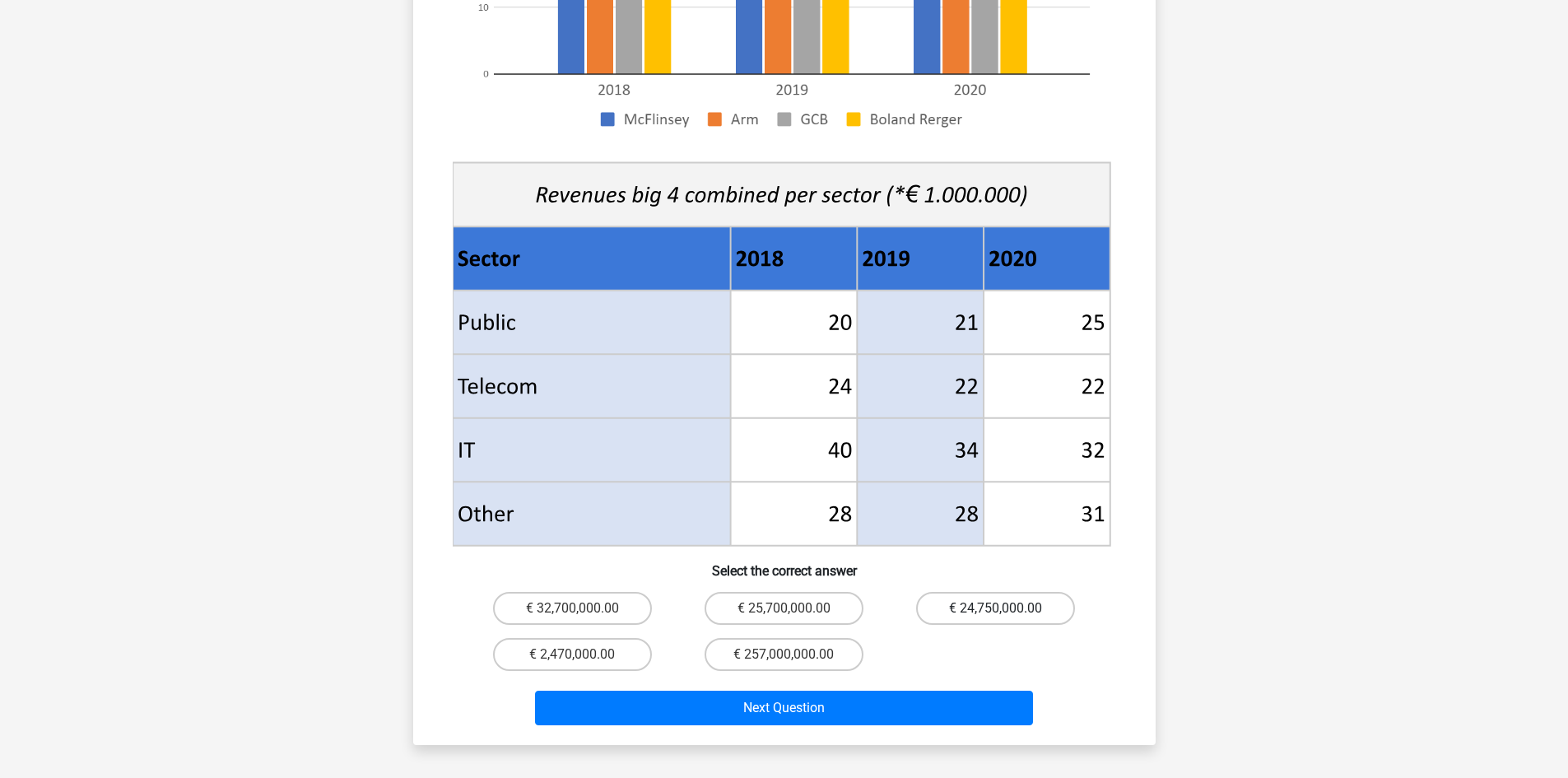
click at [975, 592] on label "€ 24,750,000.00" at bounding box center [995, 608] width 159 height 33
click at [996, 608] on input "€ 24,750,000.00" at bounding box center [1001, 613] width 11 height 11
radio input "true"
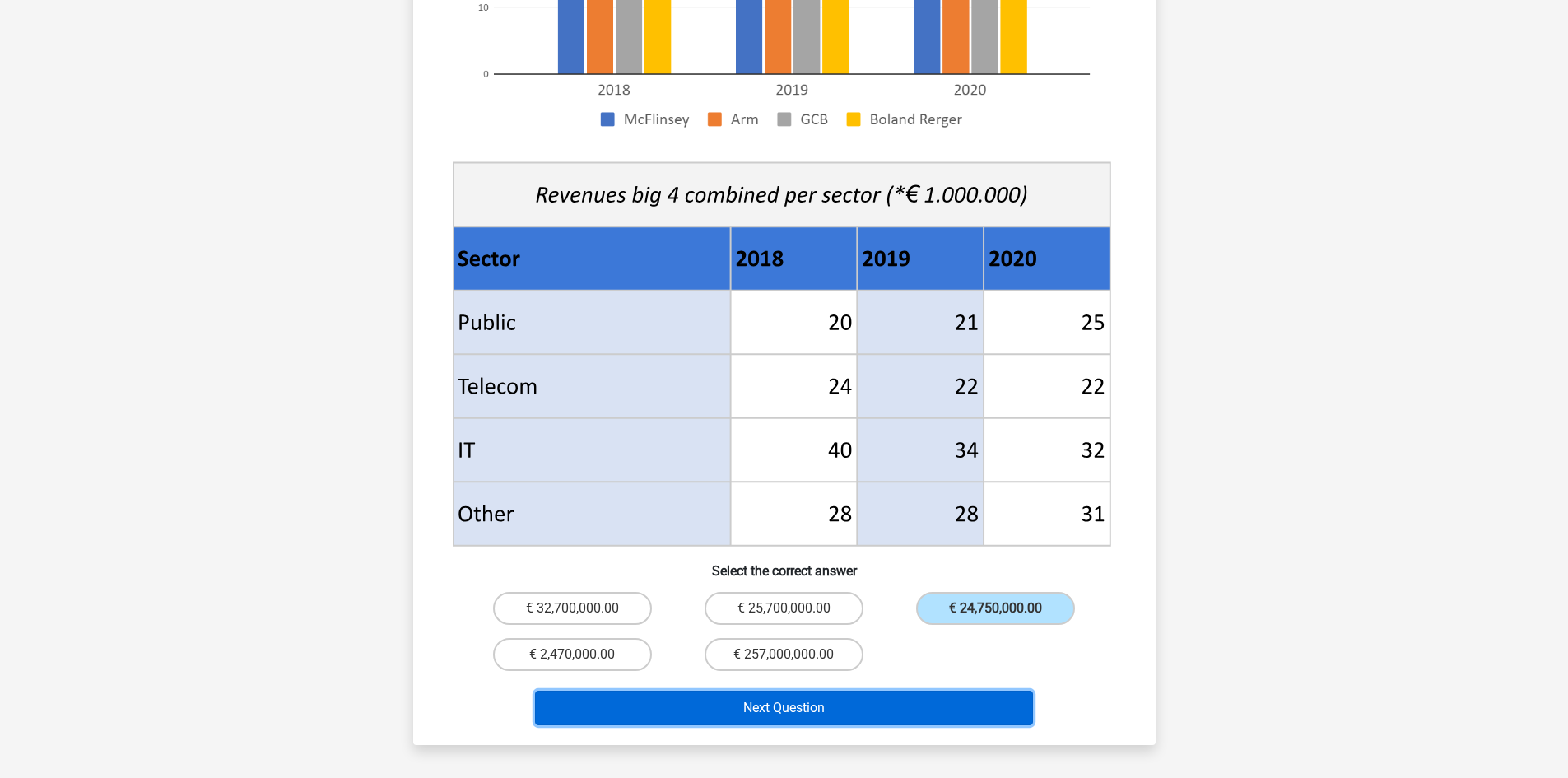
click at [806, 690] on button "Next Question" at bounding box center [784, 707] width 498 height 35
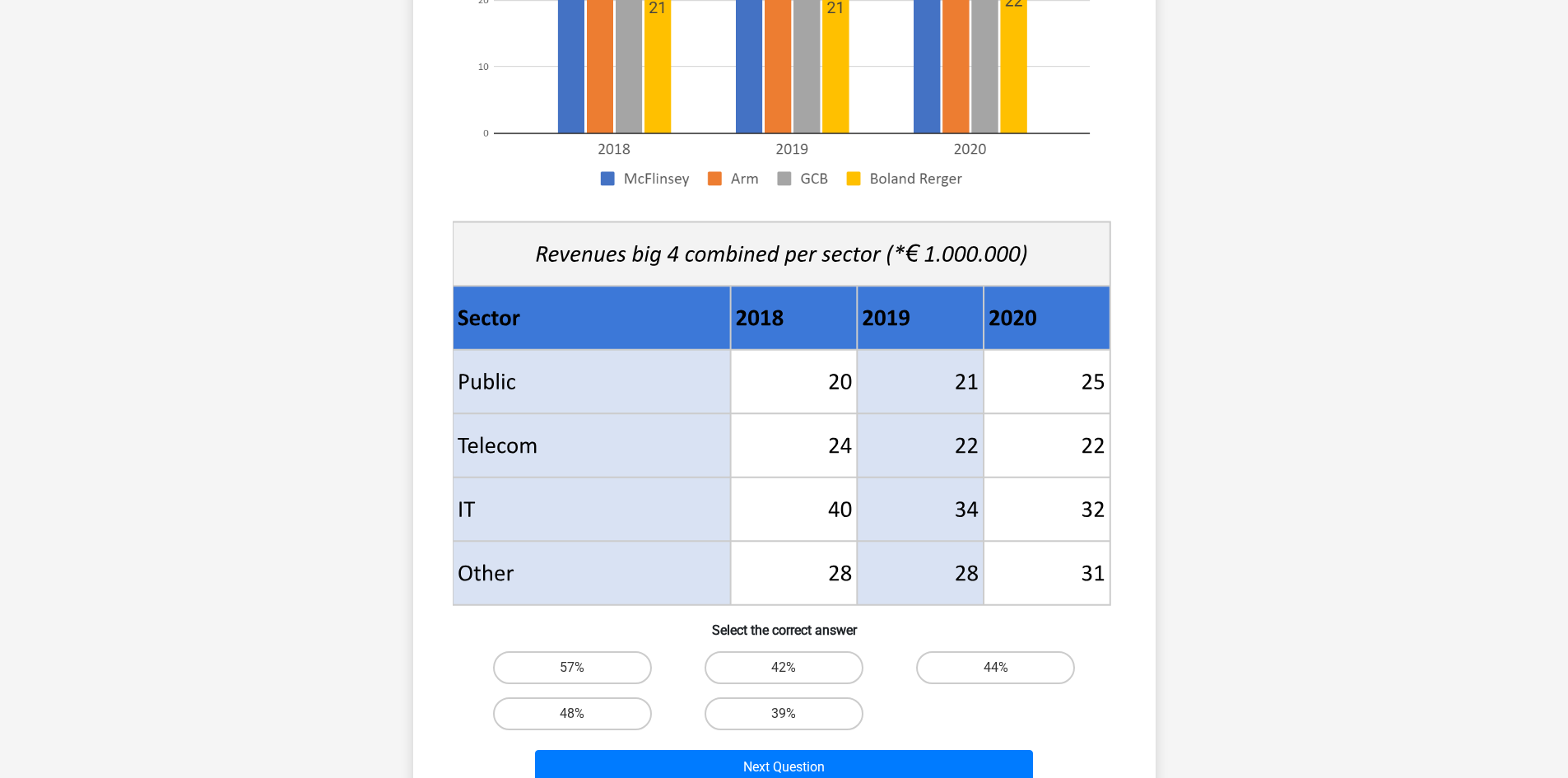
scroll to position [411, 0]
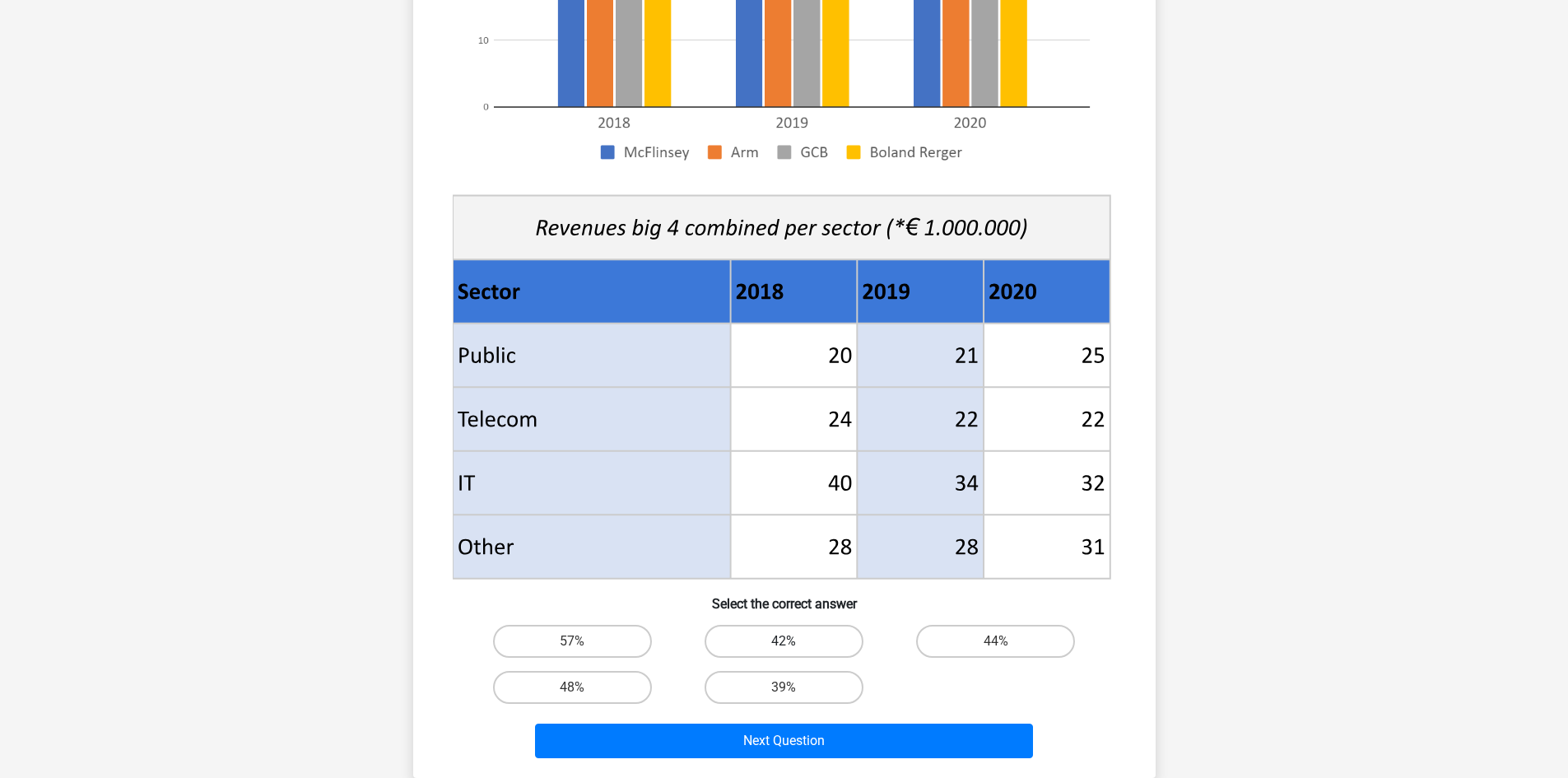
click at [806, 634] on label "42%" at bounding box center [783, 641] width 159 height 33
click at [794, 641] on input "42%" at bounding box center [788, 646] width 11 height 11
radio input "true"
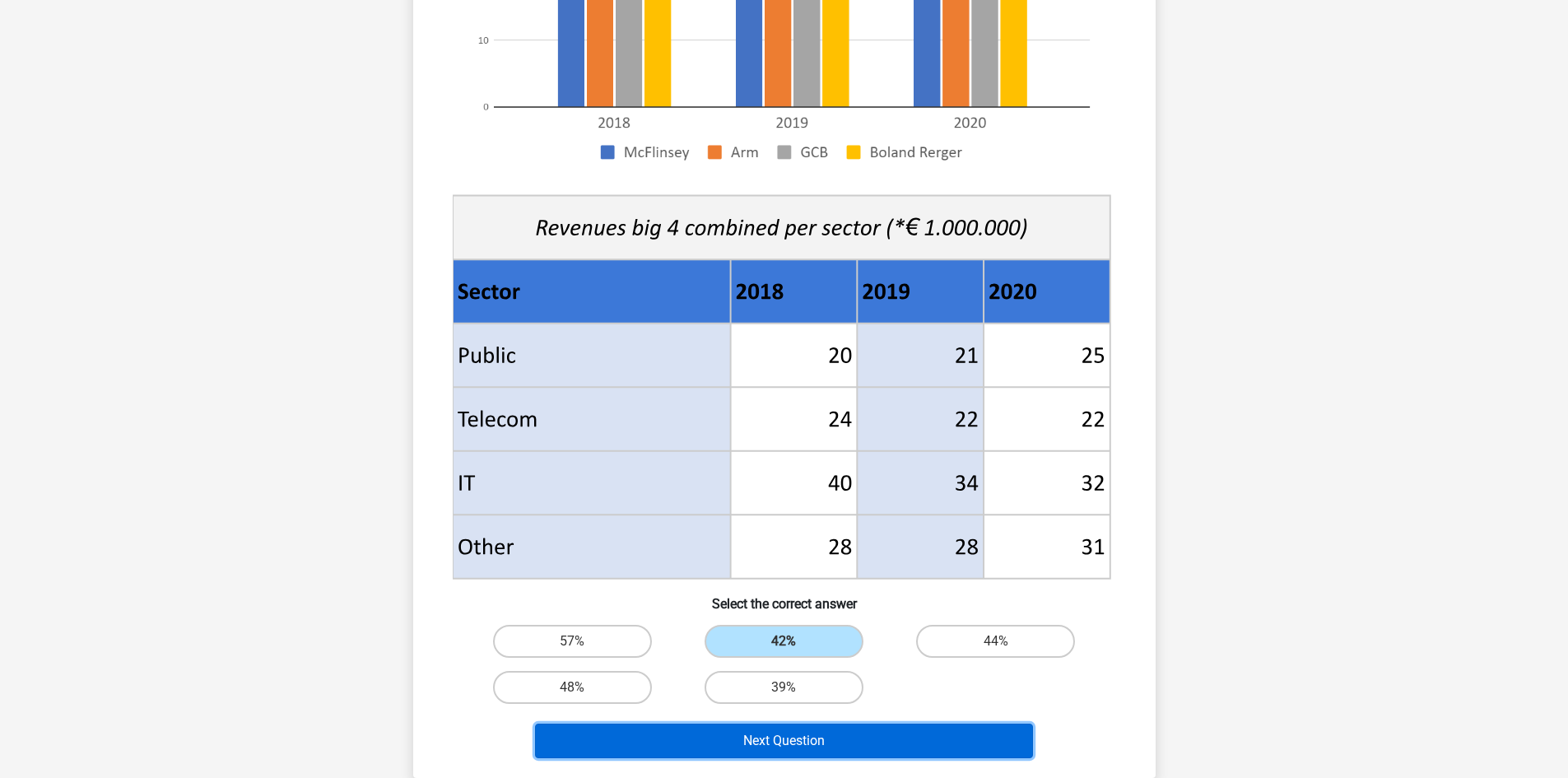
click at [833, 753] on button "Next Question" at bounding box center [784, 740] width 498 height 35
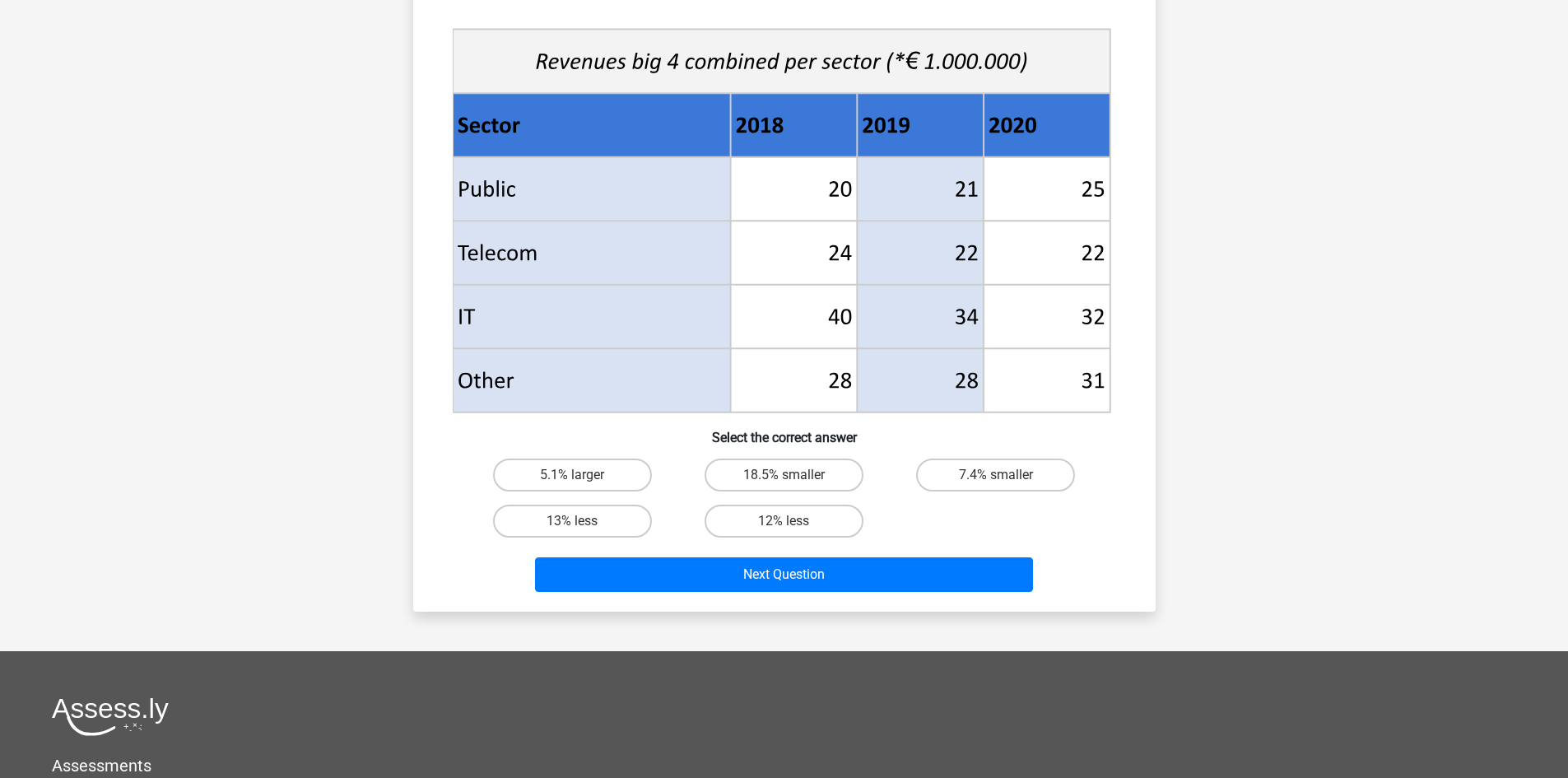
scroll to position [658, 0]
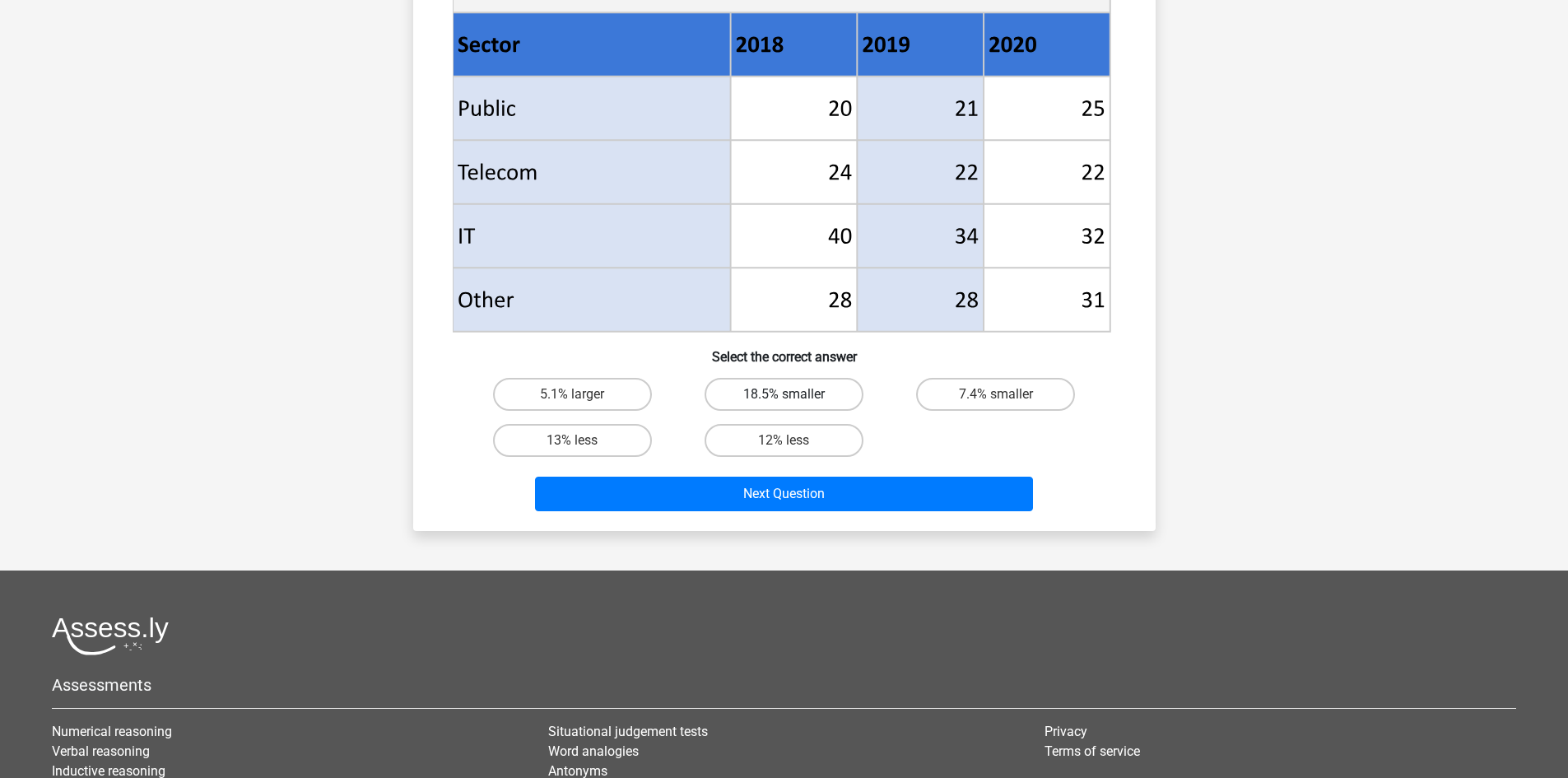
click at [790, 388] on label "18.5% smaller" at bounding box center [783, 394] width 159 height 33
click at [790, 394] on input "18.5% smaller" at bounding box center [788, 399] width 11 height 11
radio input "true"
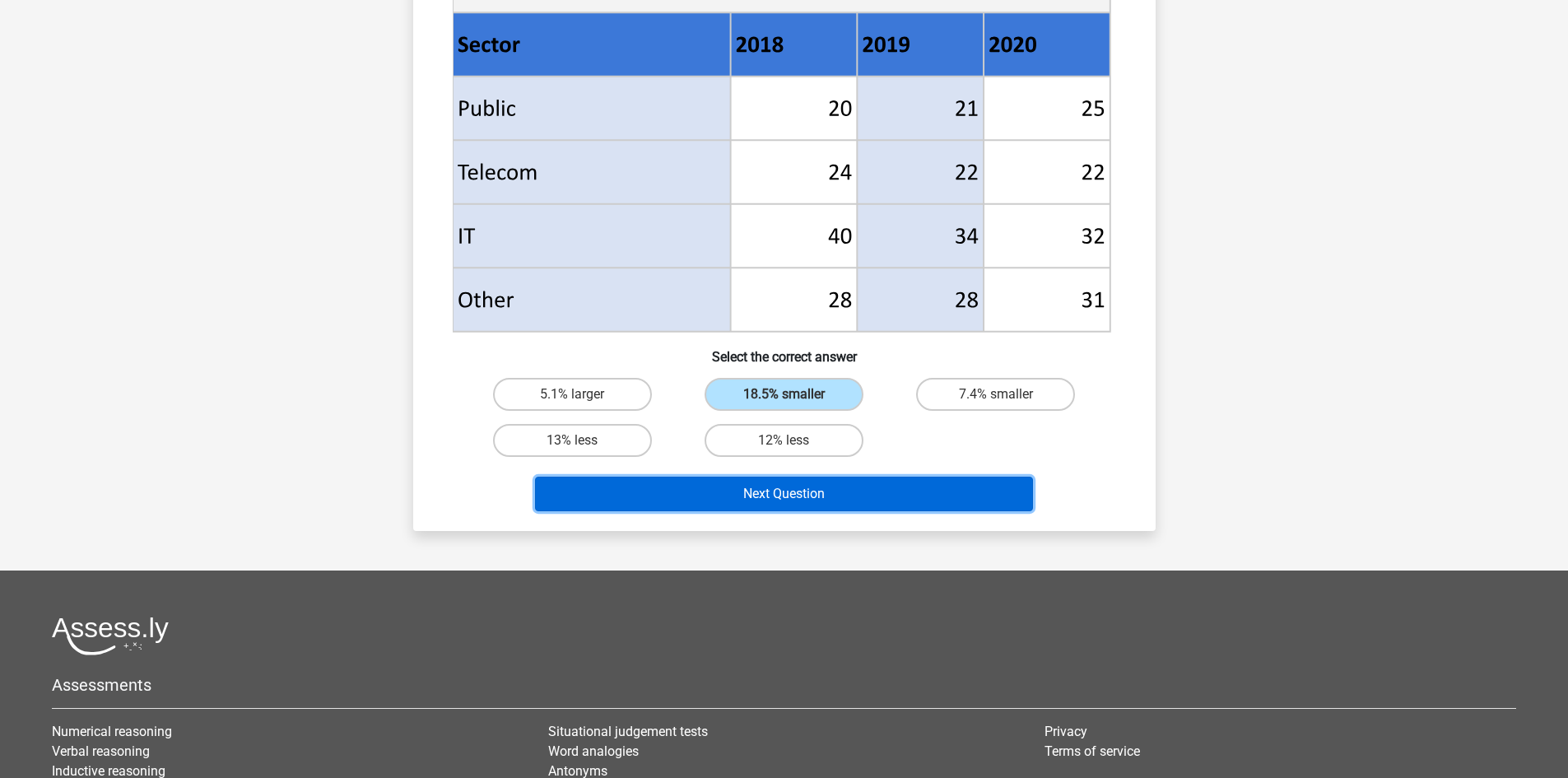
click at [826, 493] on button "Next Question" at bounding box center [784, 493] width 498 height 35
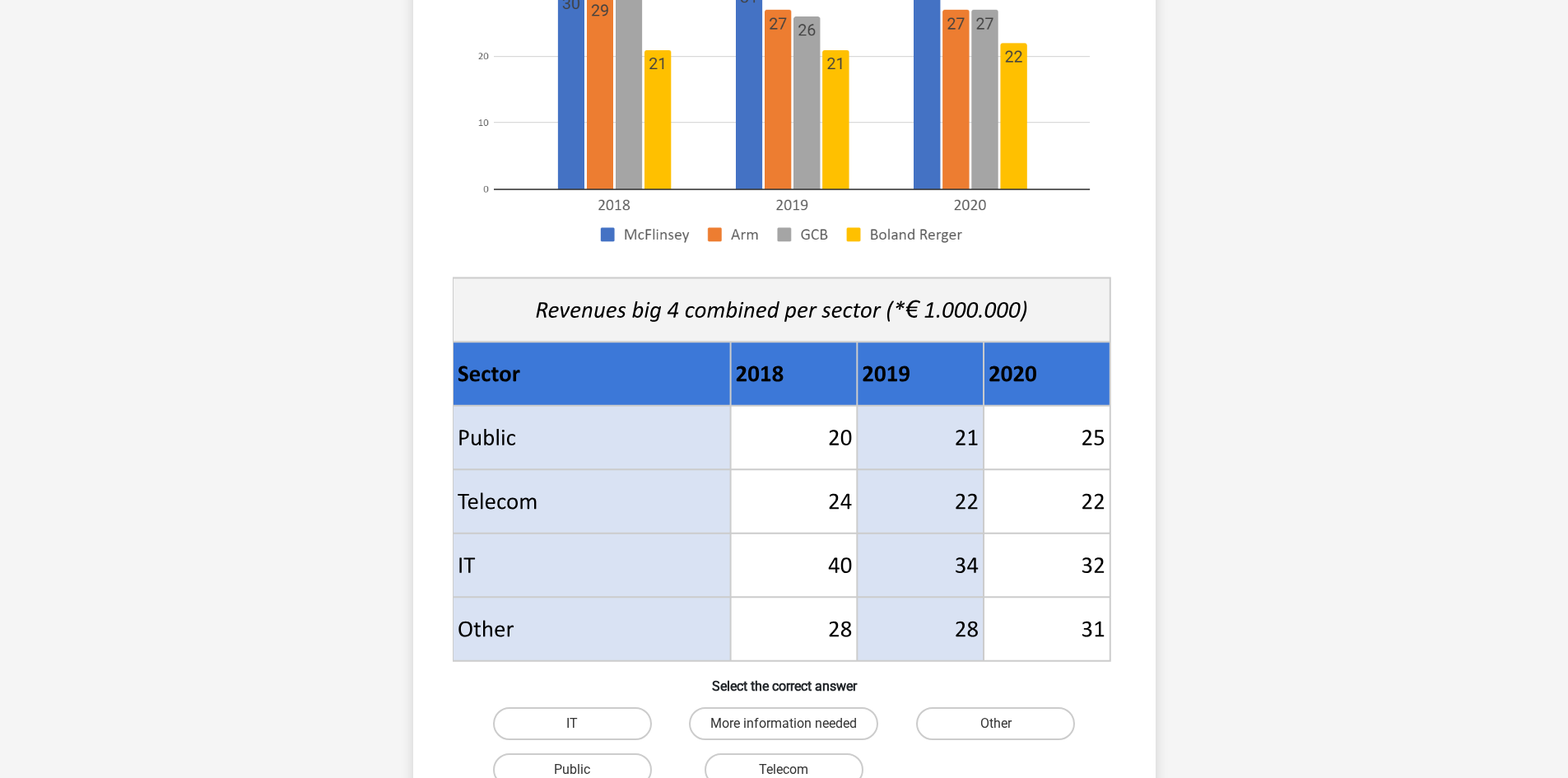
scroll to position [411, 0]
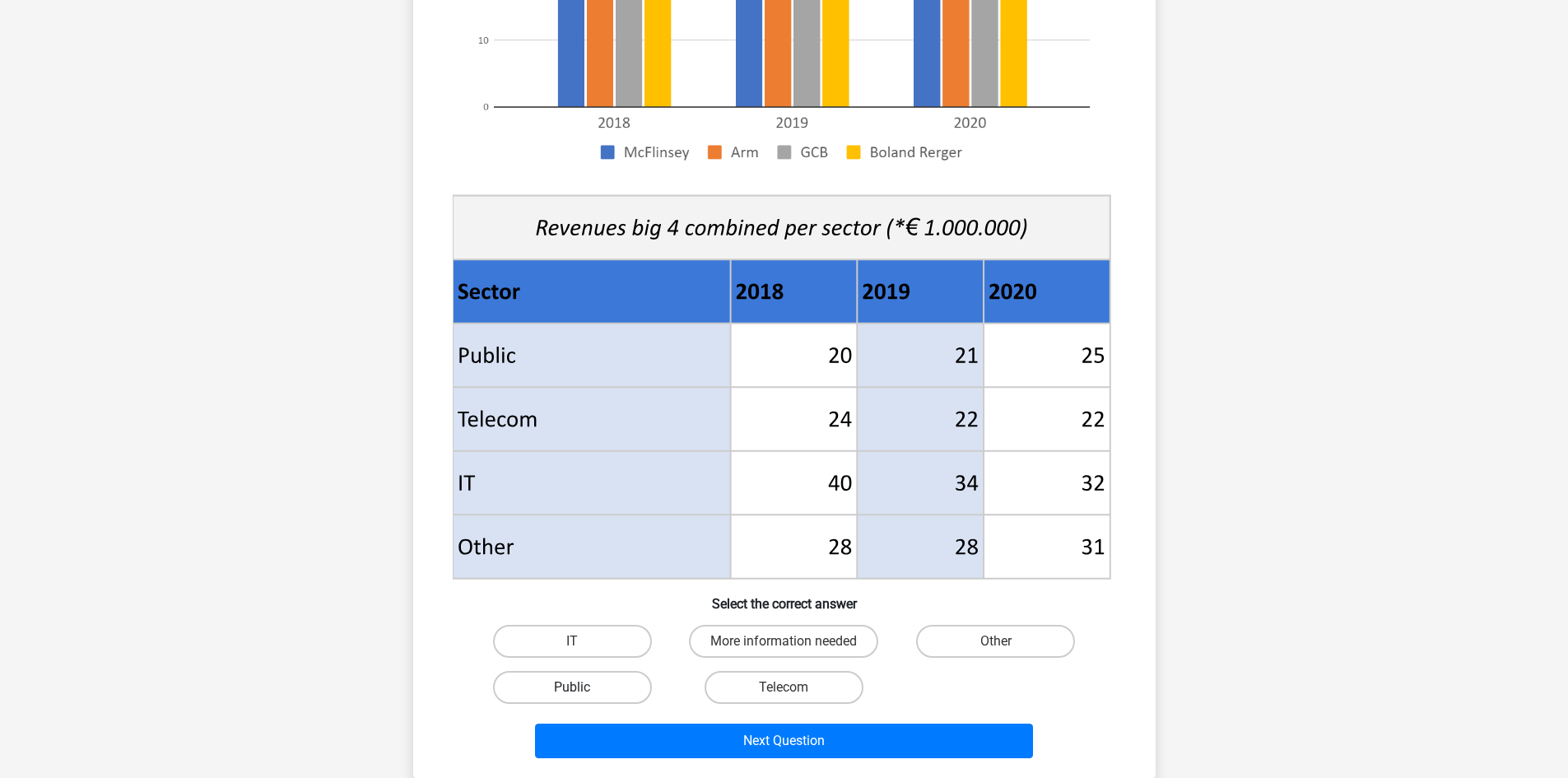
click at [495, 686] on label "Public" at bounding box center [572, 687] width 159 height 33
click at [572, 687] on input "Public" at bounding box center [577, 692] width 11 height 11
radio input "true"
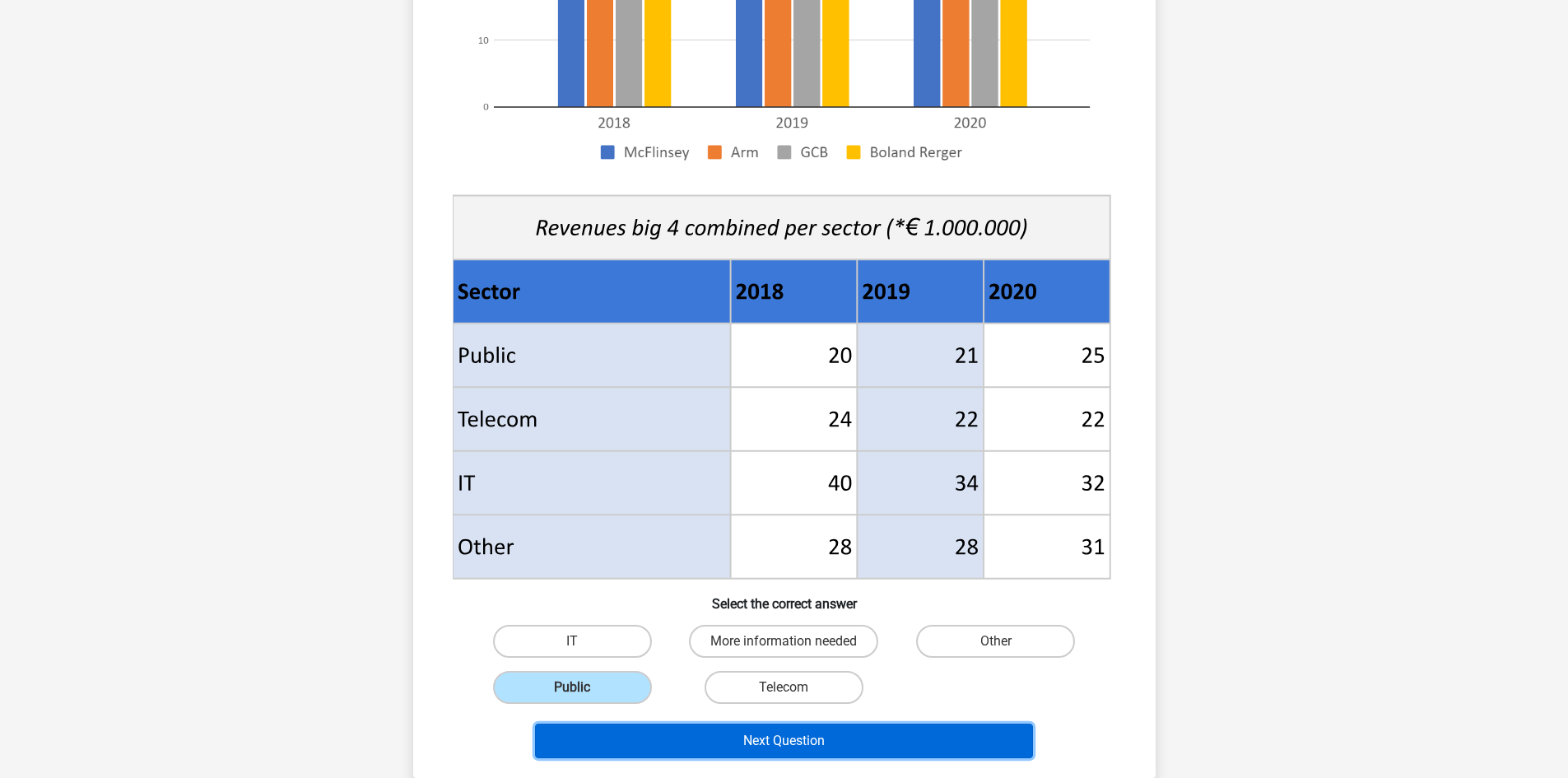
click at [783, 725] on button "Next Question" at bounding box center [784, 740] width 498 height 35
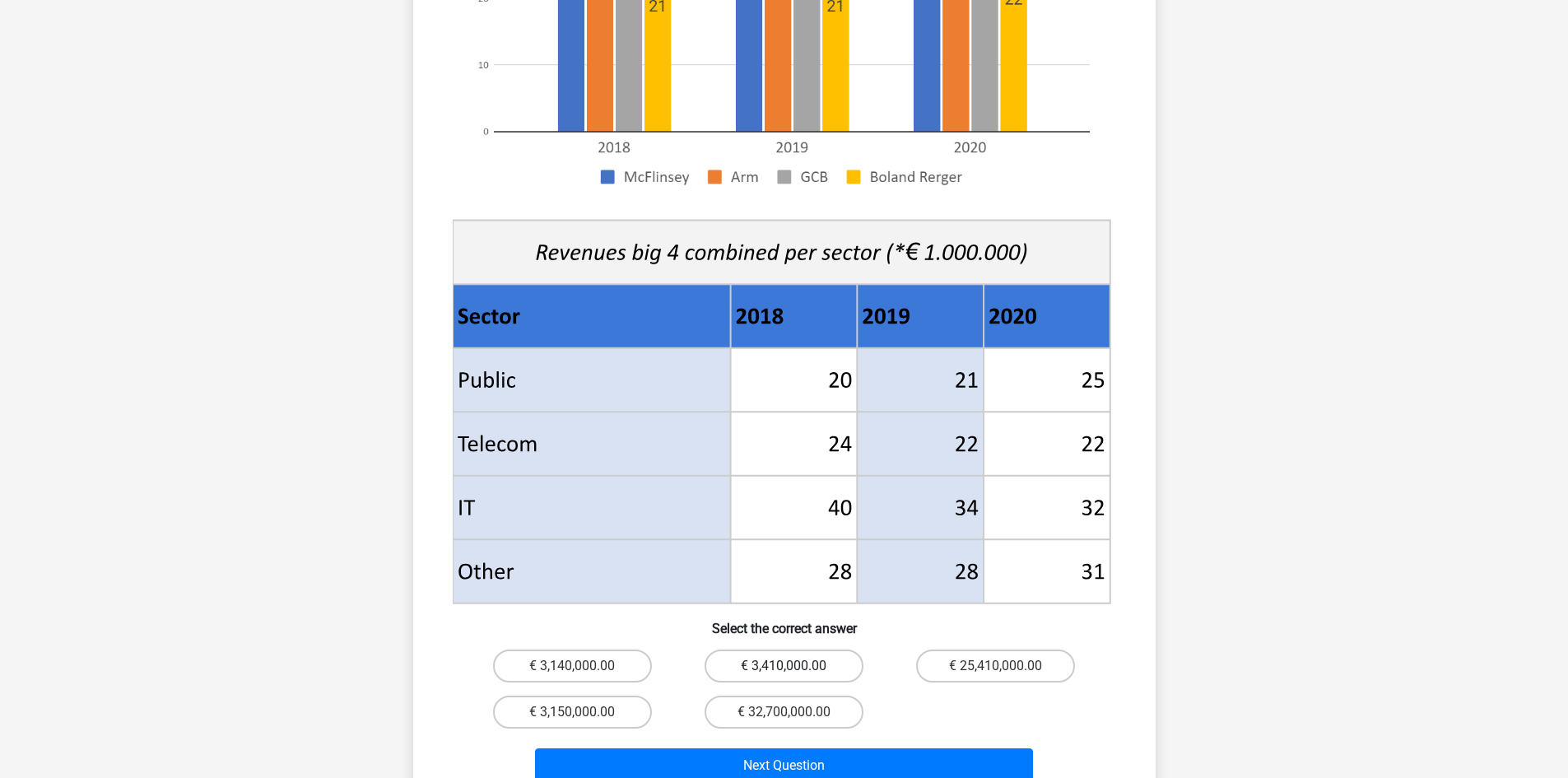
click at [769, 649] on label "€ 3,410,000.00" at bounding box center [783, 665] width 159 height 33
click at [783, 666] on input "€ 3,410,000.00" at bounding box center [788, 671] width 11 height 11
radio input "true"
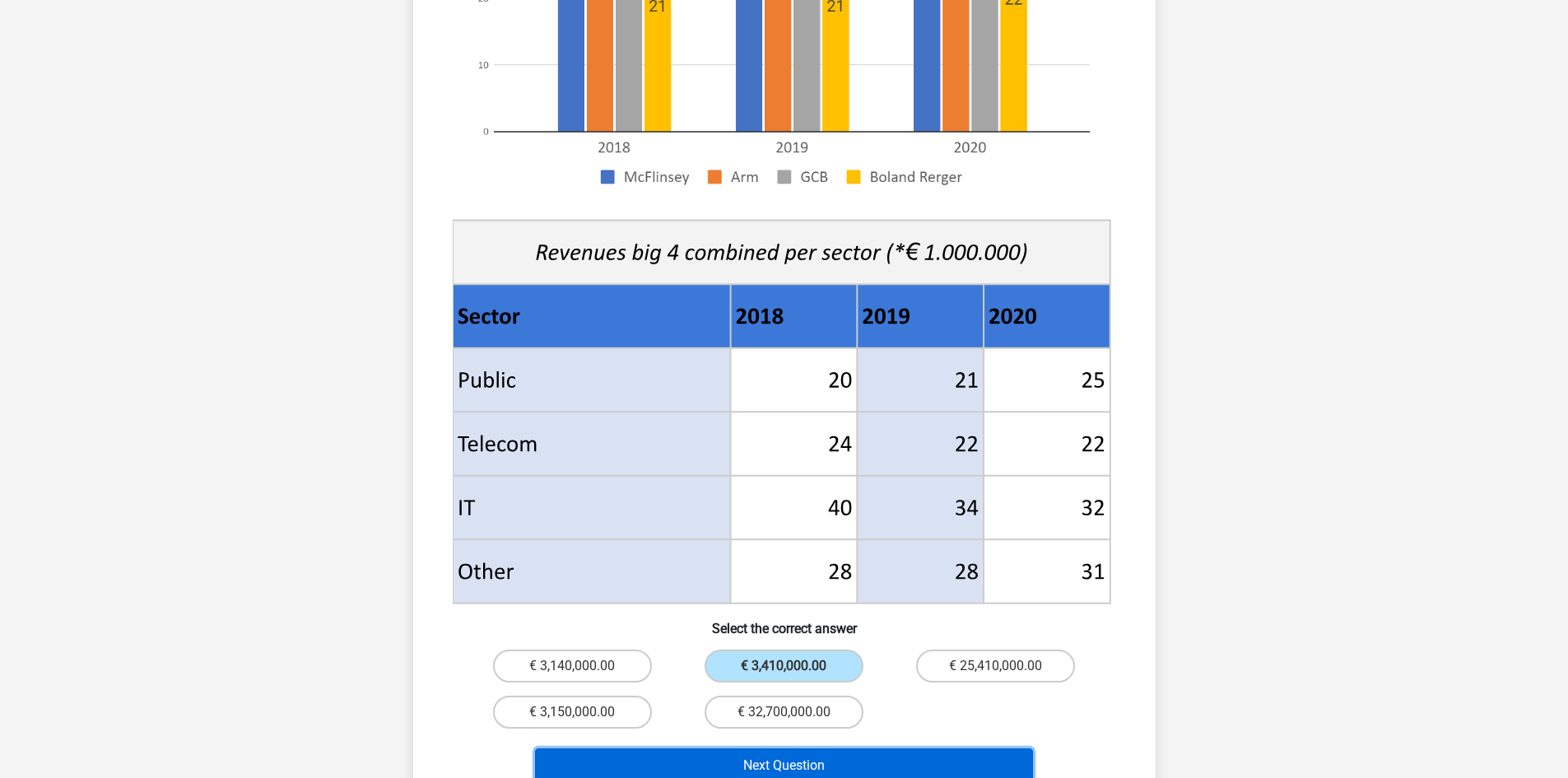
click at [827, 748] on button "Next Question" at bounding box center [784, 765] width 498 height 35
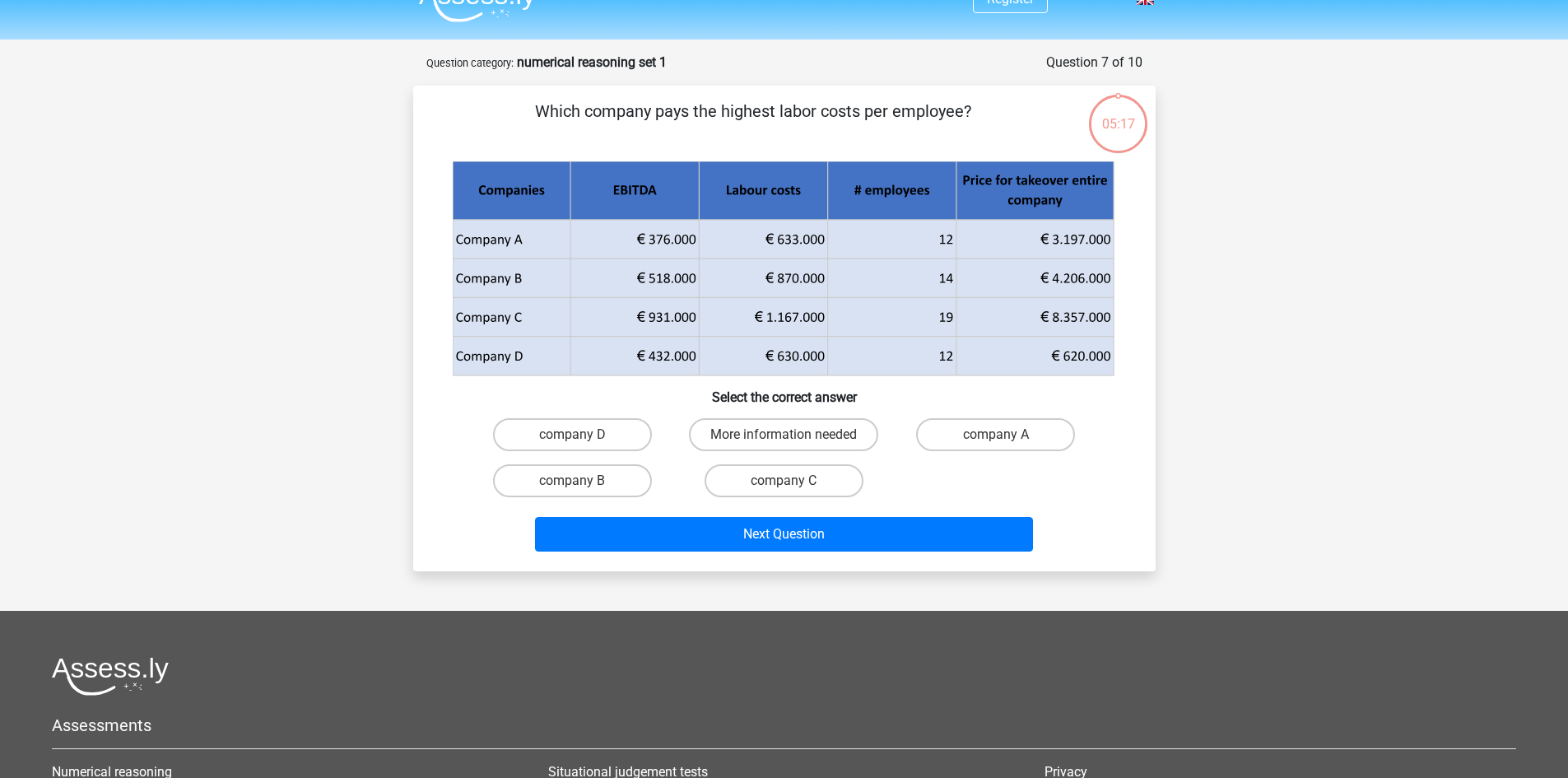
scroll to position [0, 0]
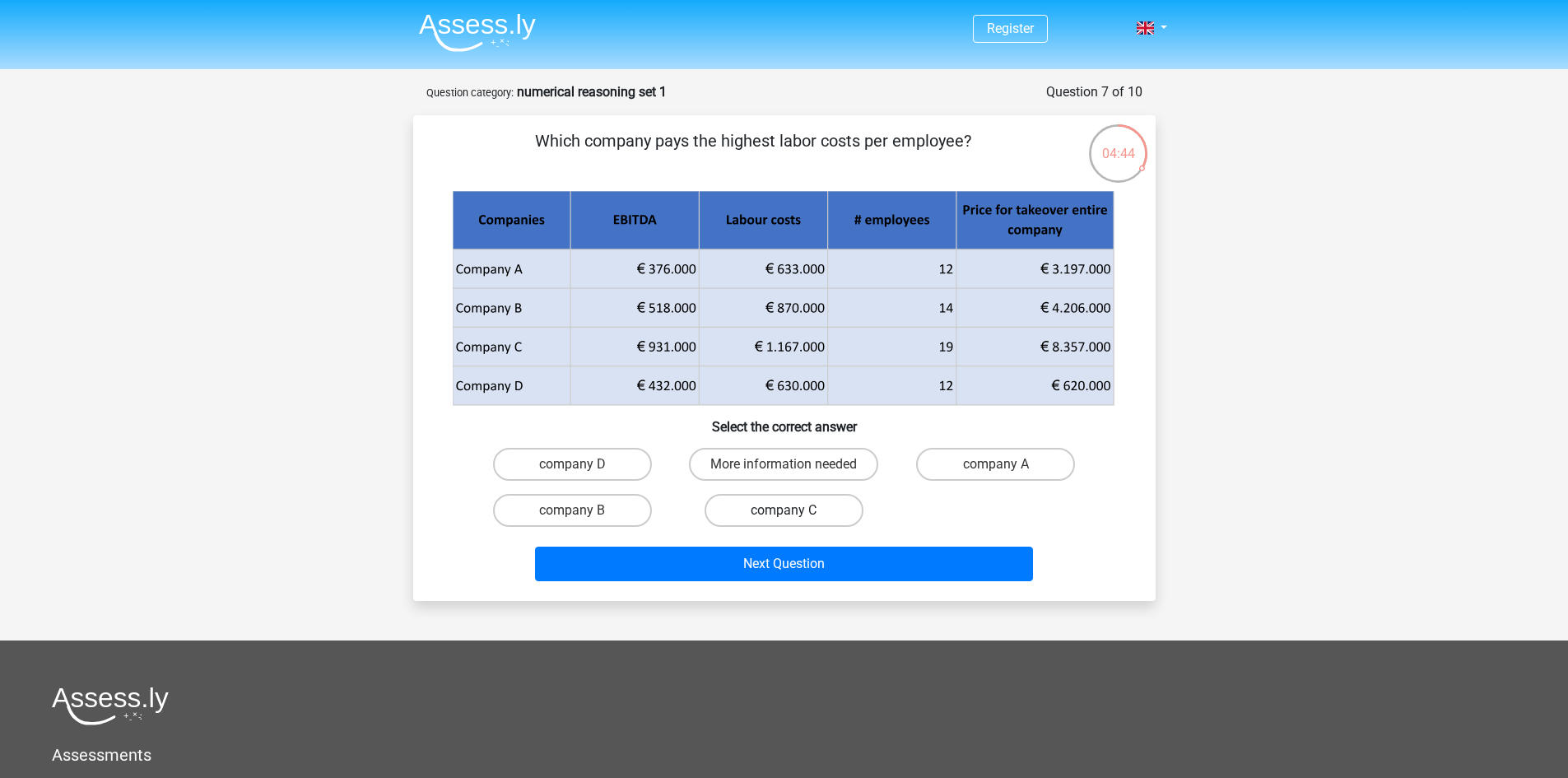
click at [771, 522] on label "company C" at bounding box center [783, 510] width 159 height 33
click at [783, 521] on input "company C" at bounding box center [788, 515] width 11 height 11
radio input "true"
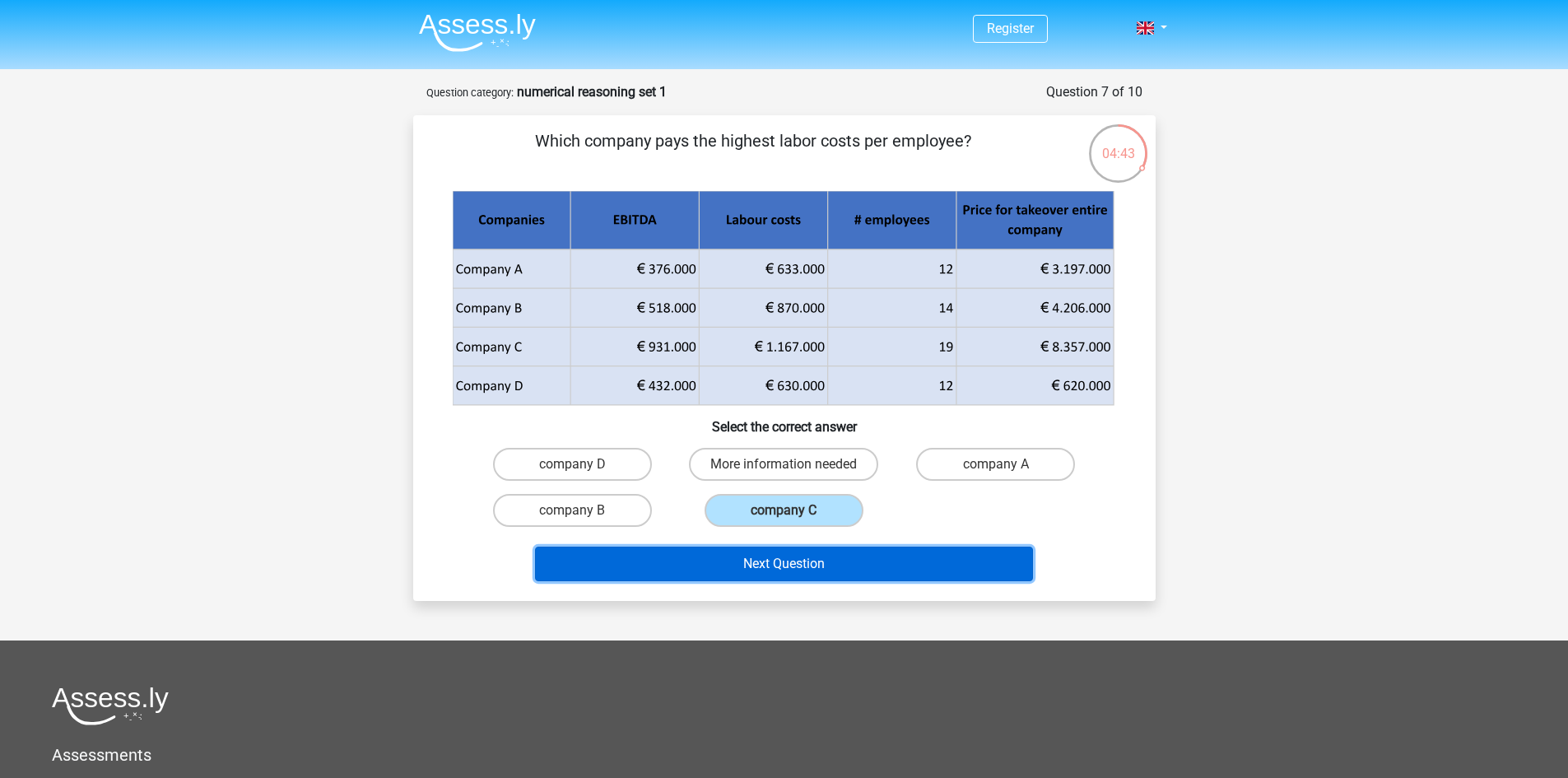
click at [789, 566] on button "Next Question" at bounding box center [784, 563] width 498 height 35
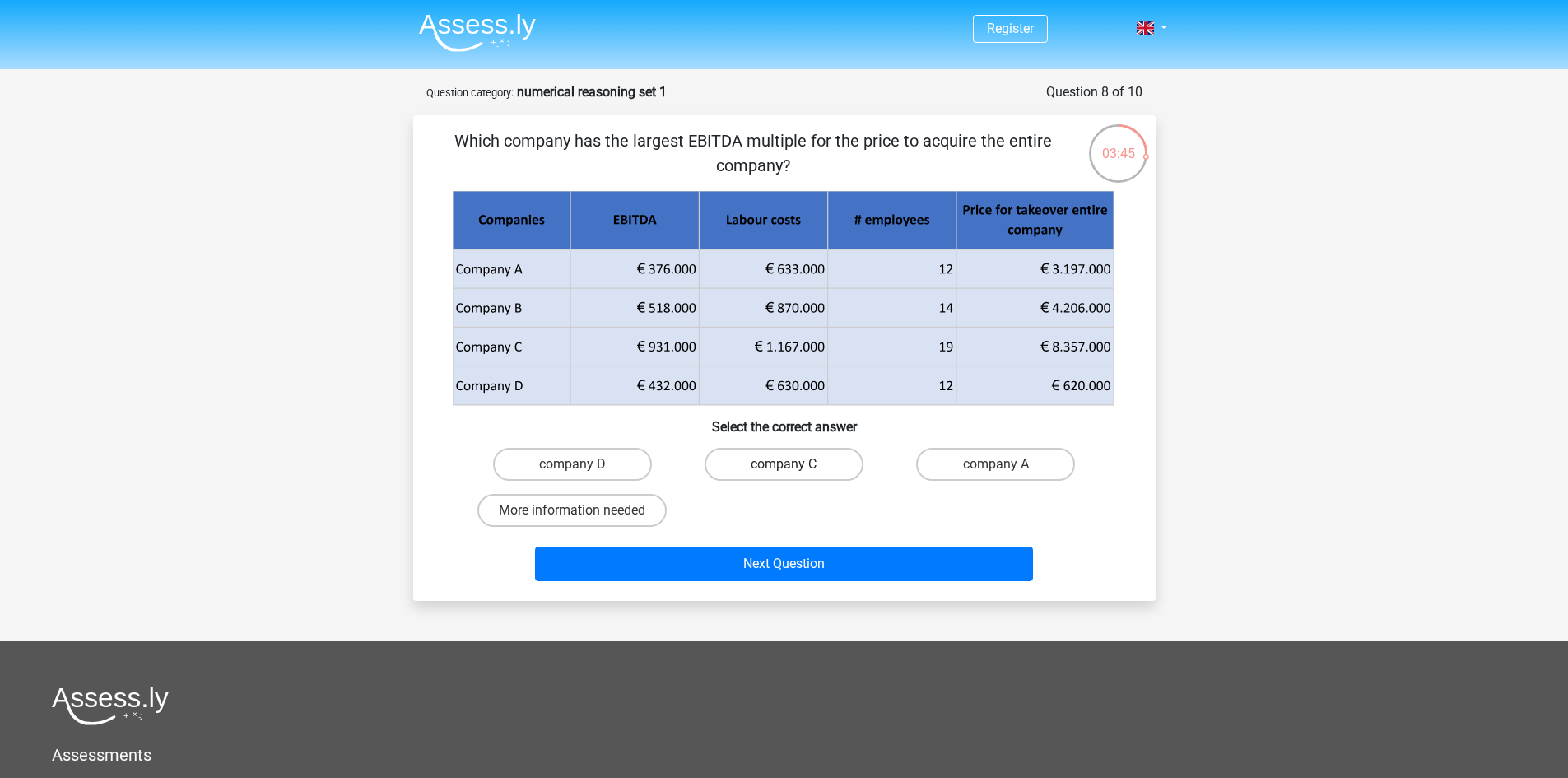
click at [814, 469] on label "company C" at bounding box center [783, 464] width 159 height 33
click at [794, 469] on input "company C" at bounding box center [788, 469] width 11 height 11
radio input "true"
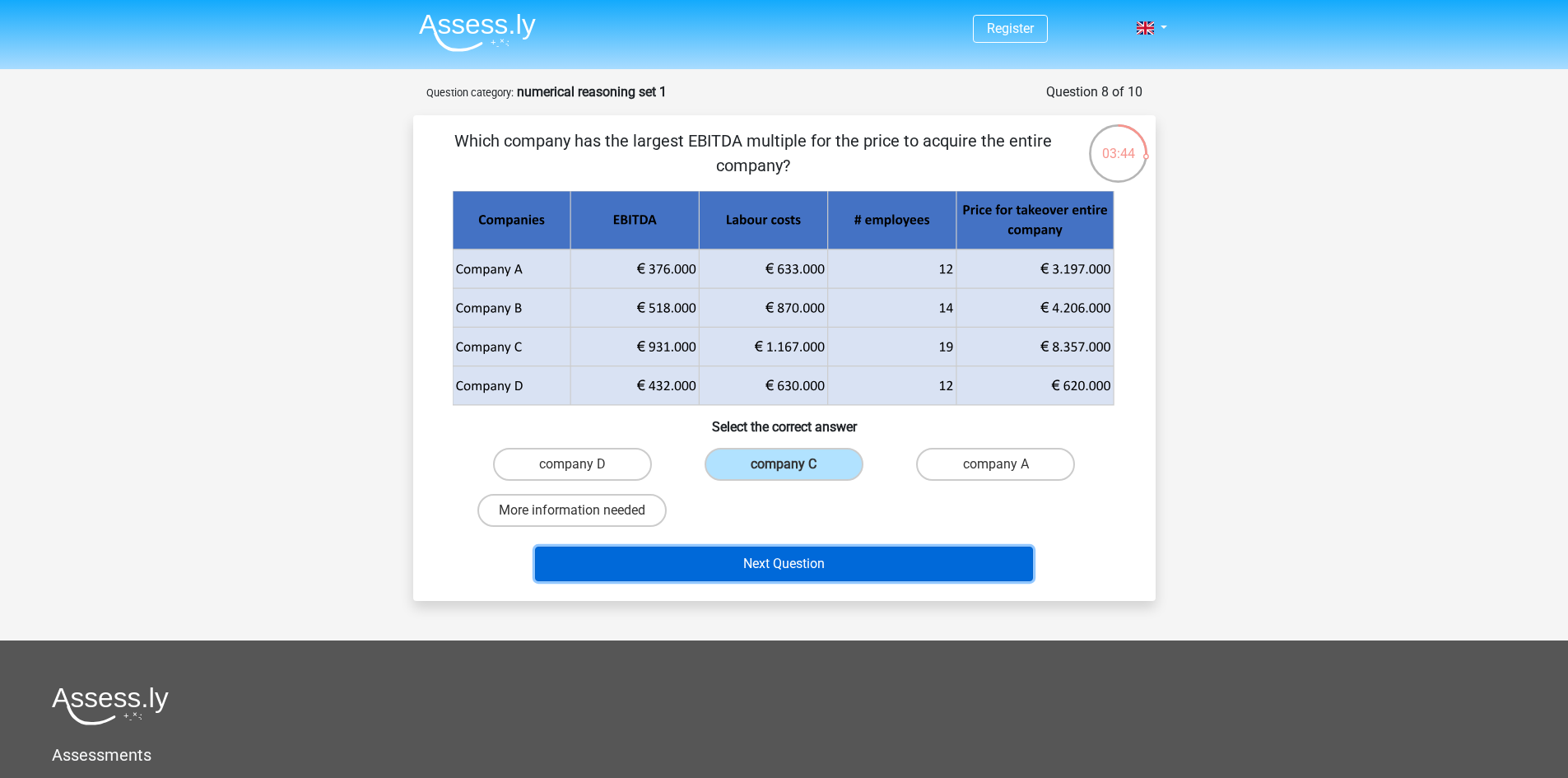
click at [834, 557] on button "Next Question" at bounding box center [784, 563] width 498 height 35
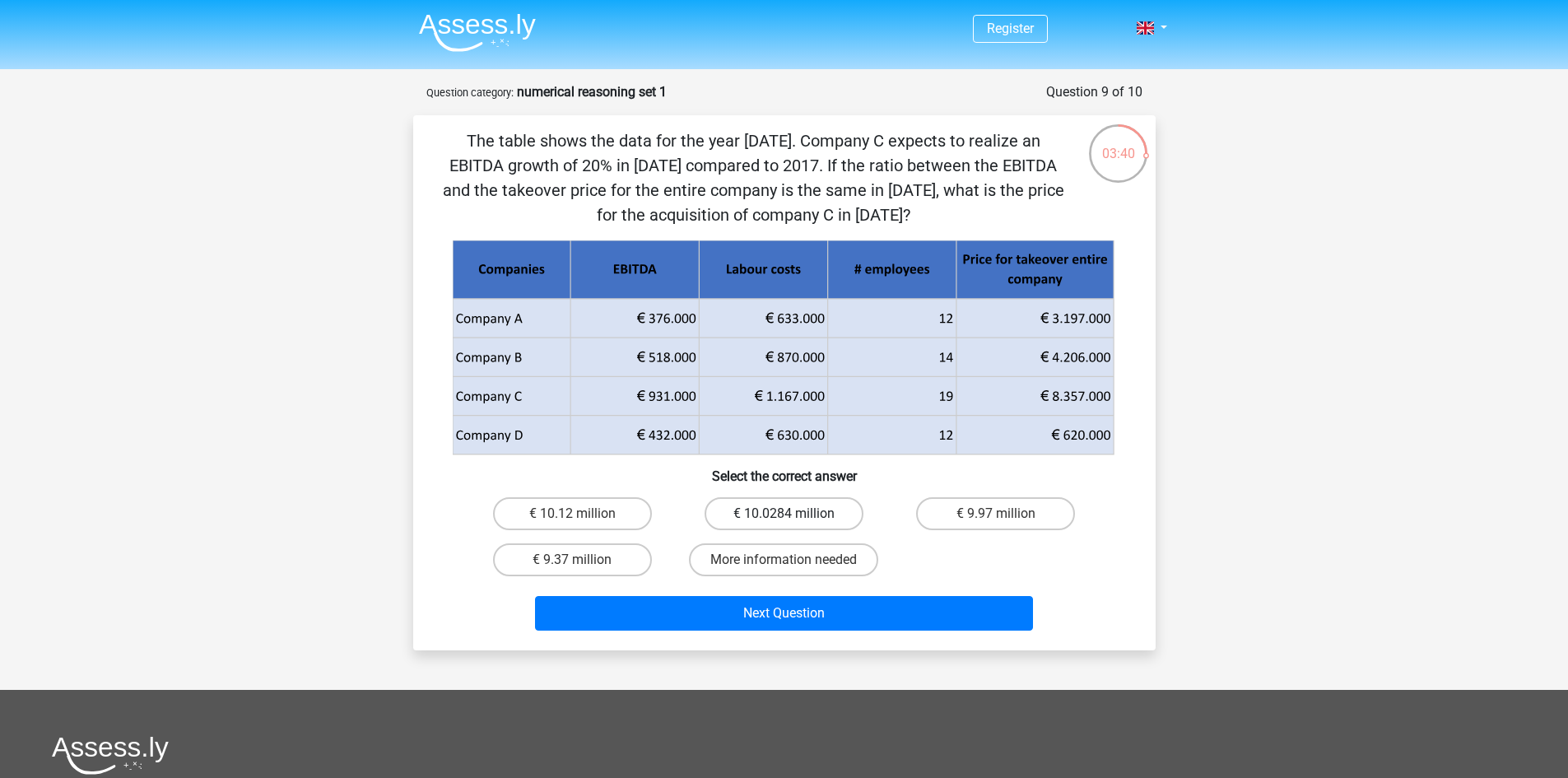
click at [770, 518] on label "€ 10.0284 million" at bounding box center [783, 513] width 159 height 33
click at [783, 518] on input "€ 10.0284 million" at bounding box center [788, 518] width 11 height 11
radio input "true"
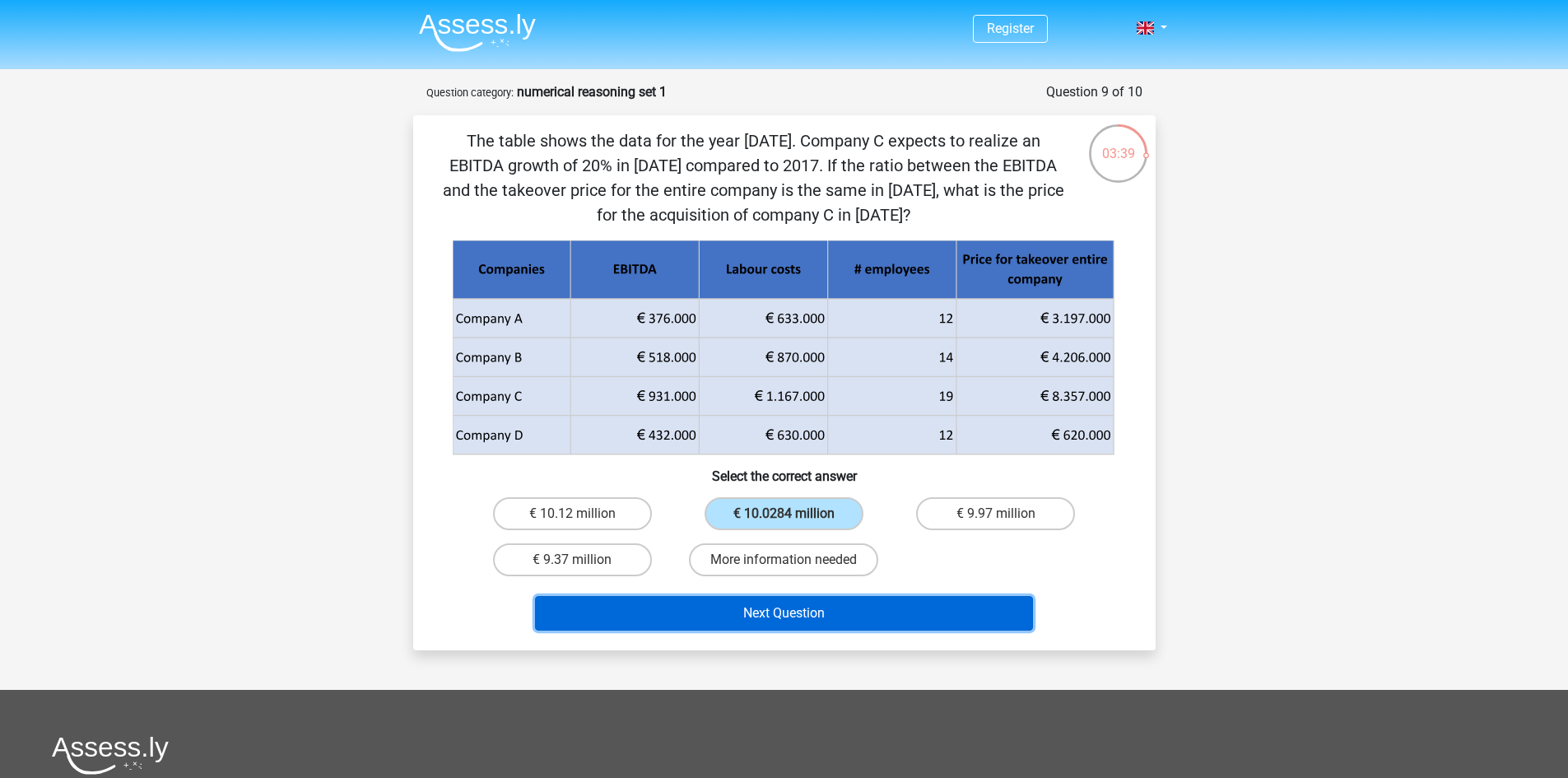
click at [800, 620] on button "Next Question" at bounding box center [784, 613] width 498 height 35
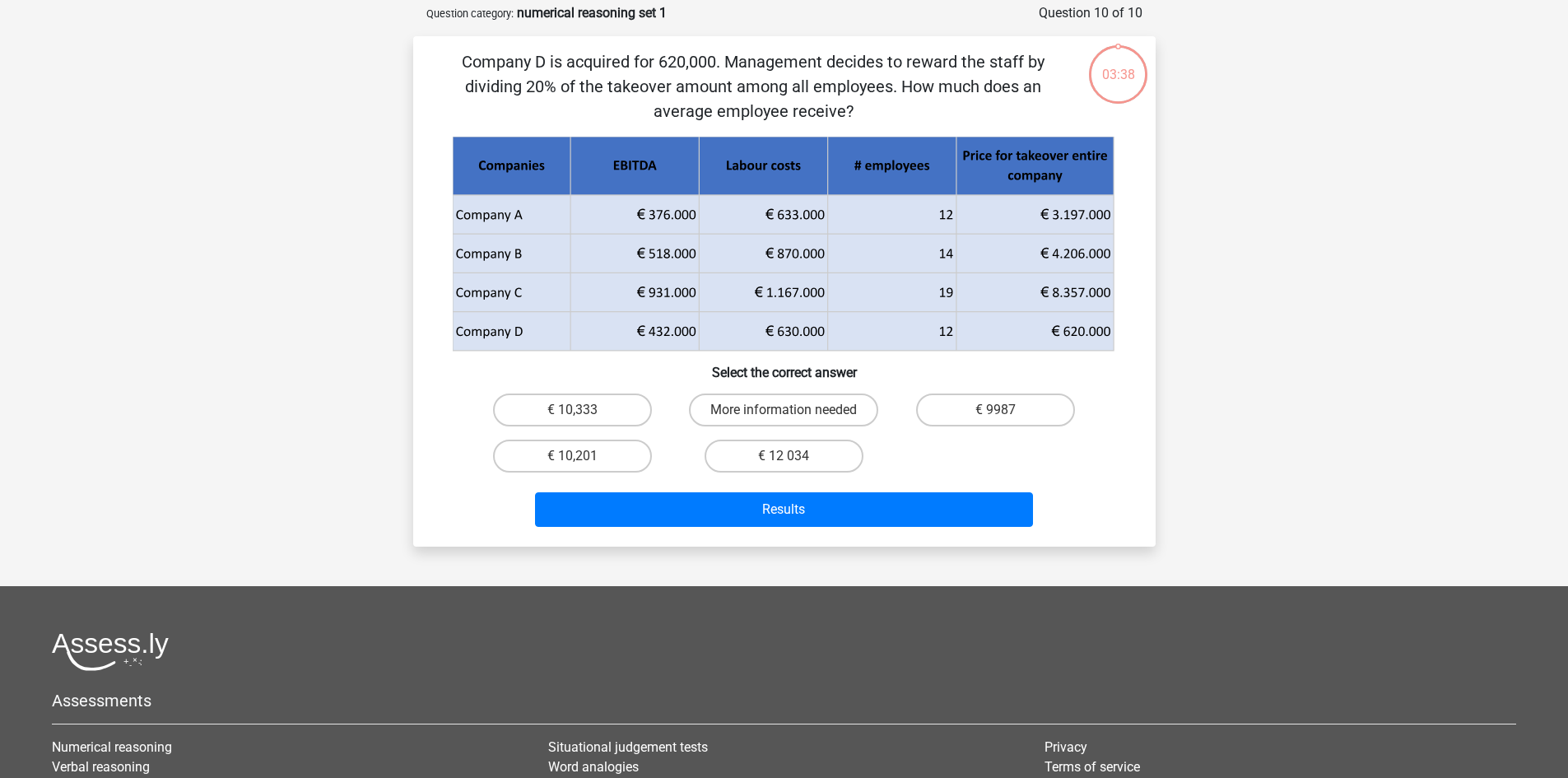
scroll to position [82, 0]
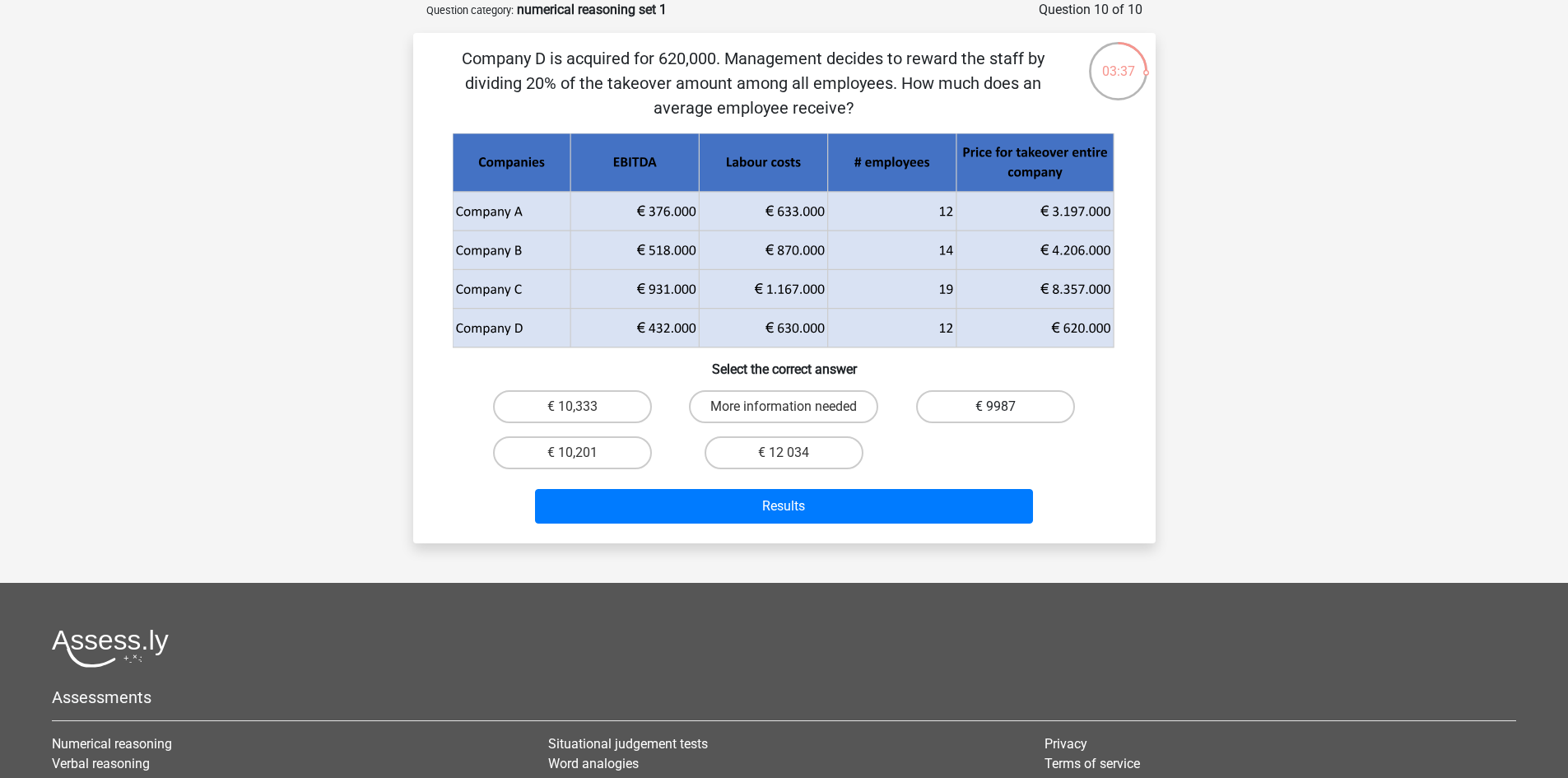
click at [991, 403] on label "€ 9987" at bounding box center [995, 406] width 159 height 33
click at [996, 407] on input "€ 9987" at bounding box center [1001, 412] width 11 height 11
radio input "true"
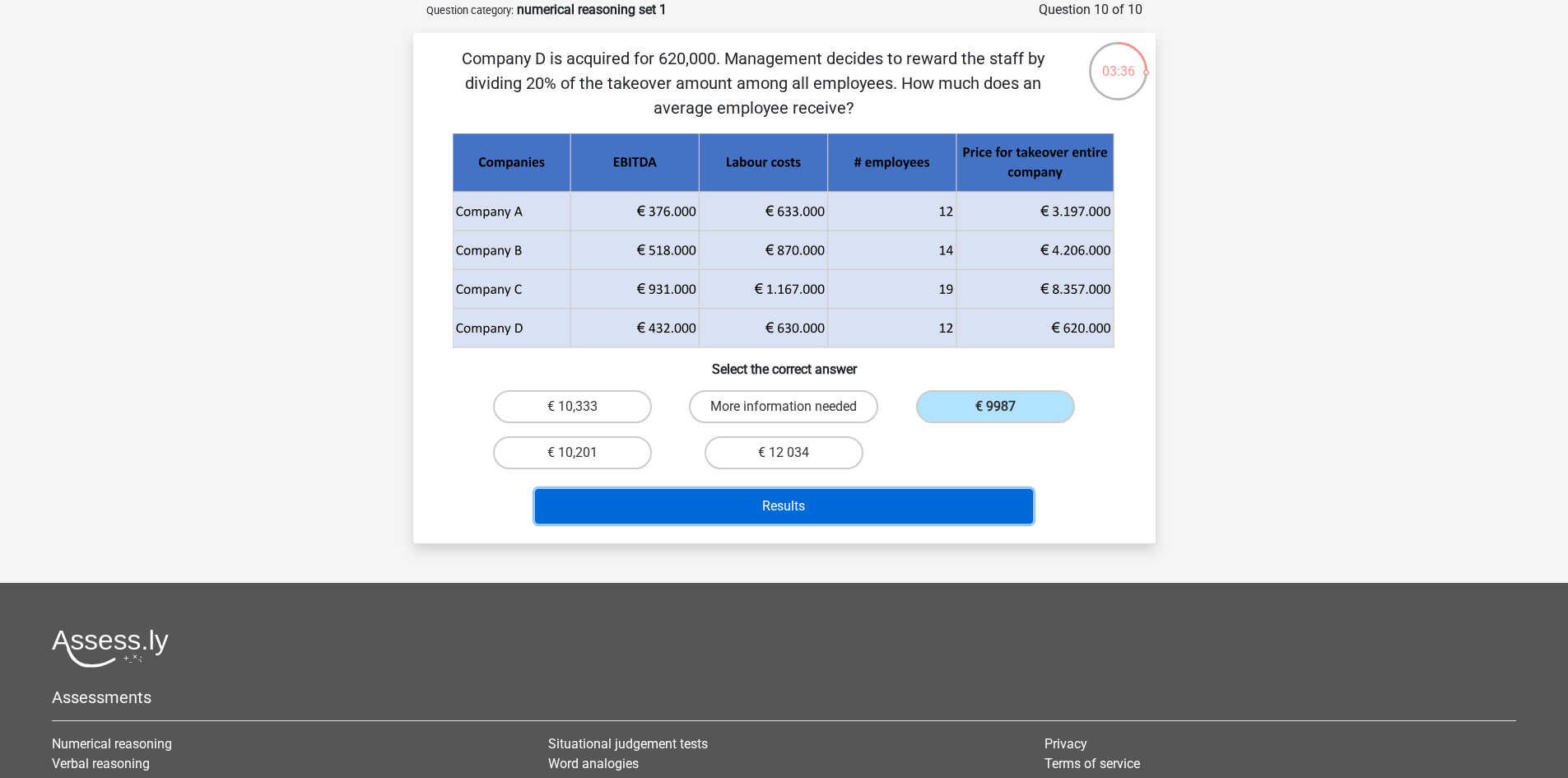
click at [870, 502] on button "Results" at bounding box center [784, 506] width 498 height 35
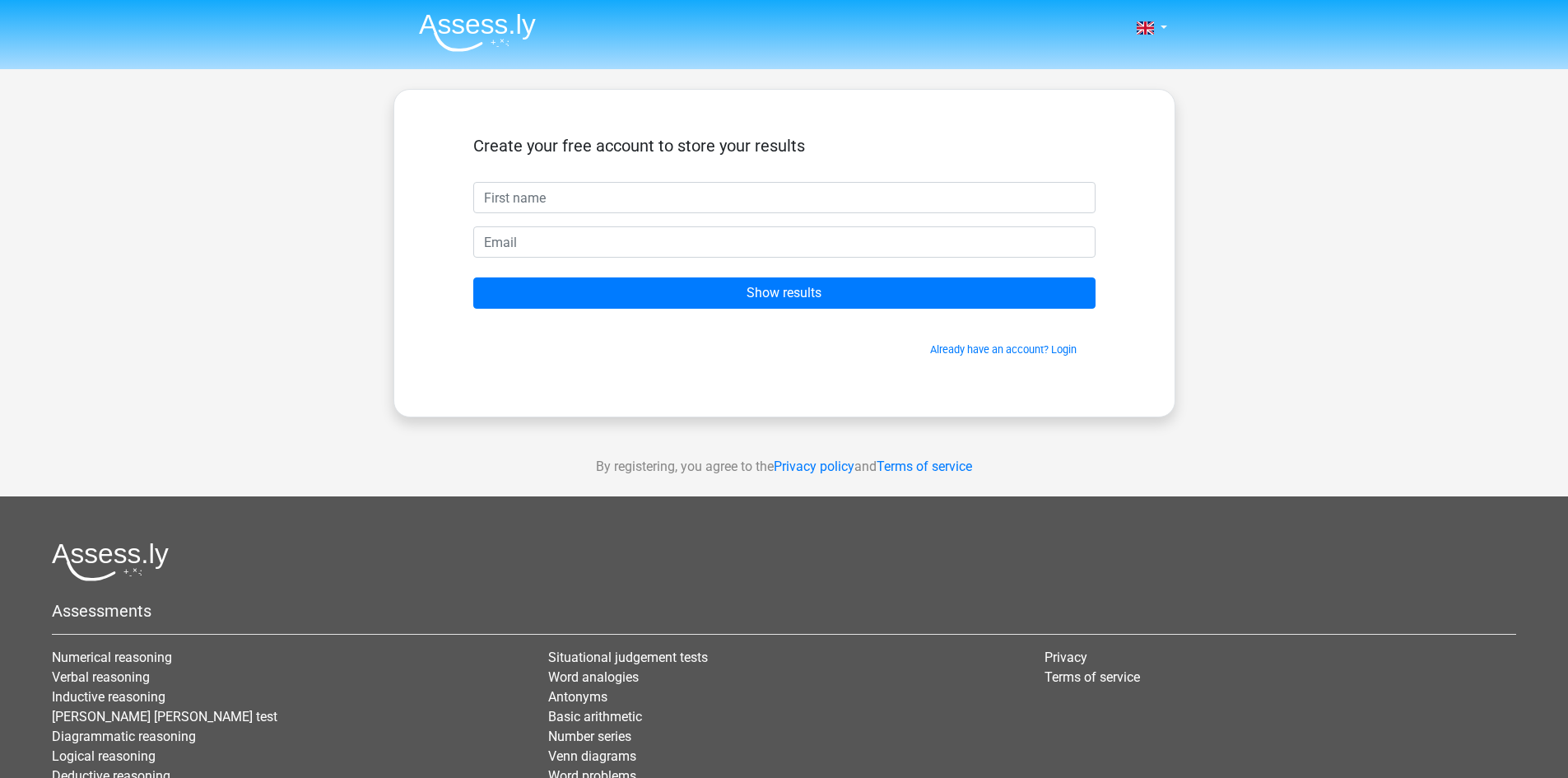
click at [481, 26] on img at bounding box center [477, 32] width 117 height 39
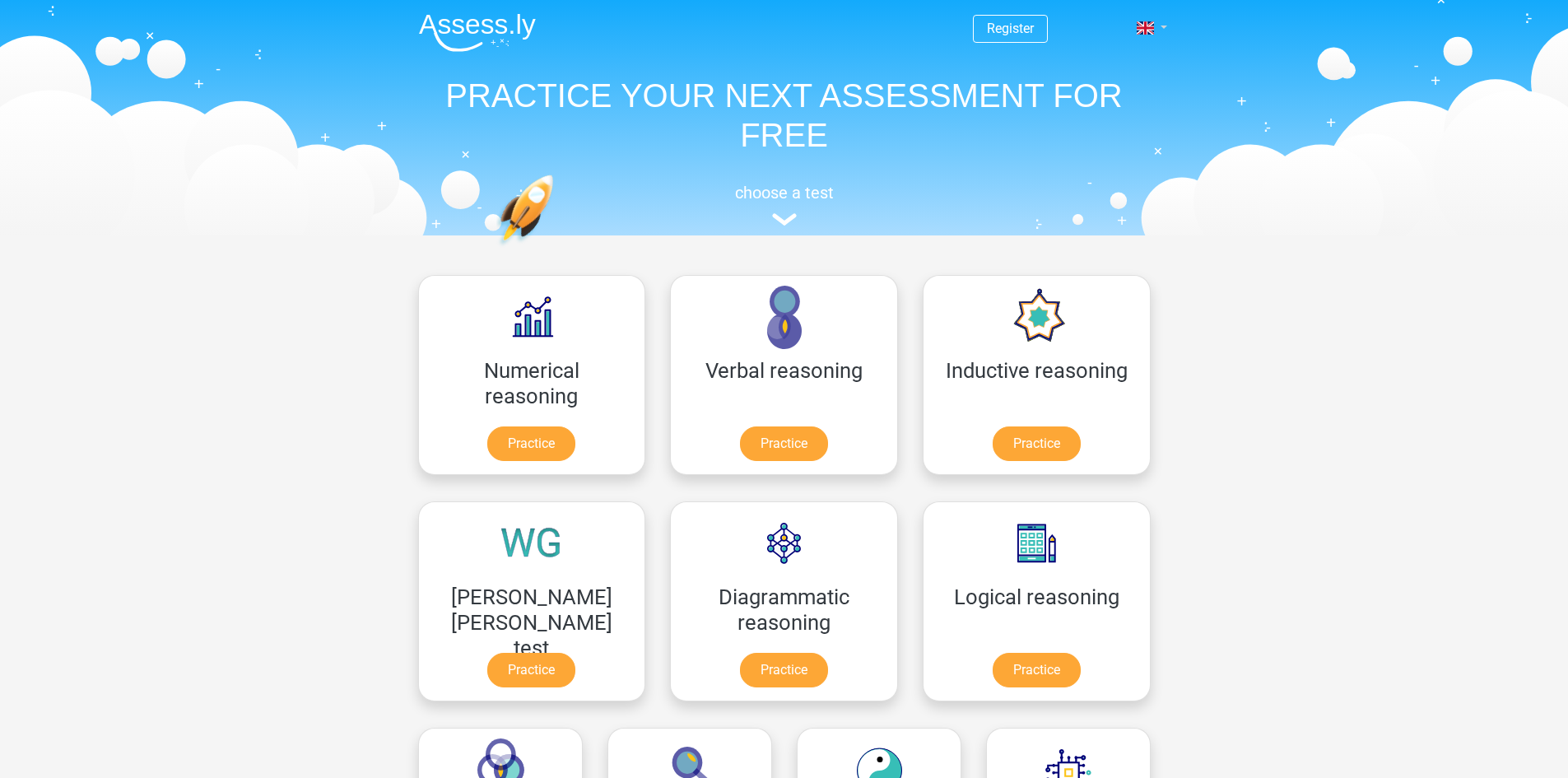
click at [1163, 26] on link at bounding box center [1146, 28] width 33 height 20
click at [1114, 70] on link "Nederlands" at bounding box center [1104, 66] width 114 height 26
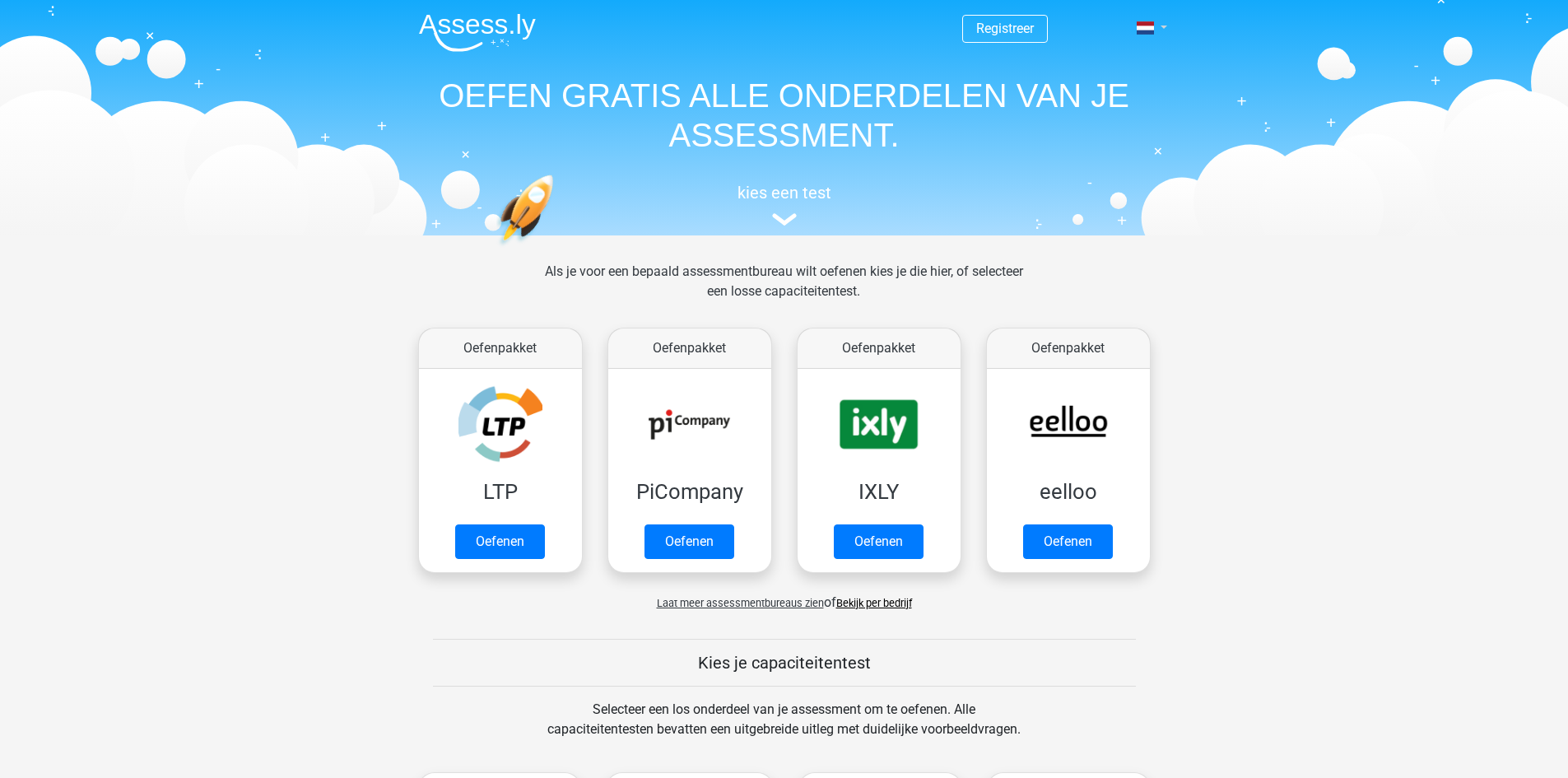
click at [1157, 31] on link at bounding box center [1146, 28] width 33 height 20
click at [1108, 91] on link "English" at bounding box center [1104, 92] width 114 height 26
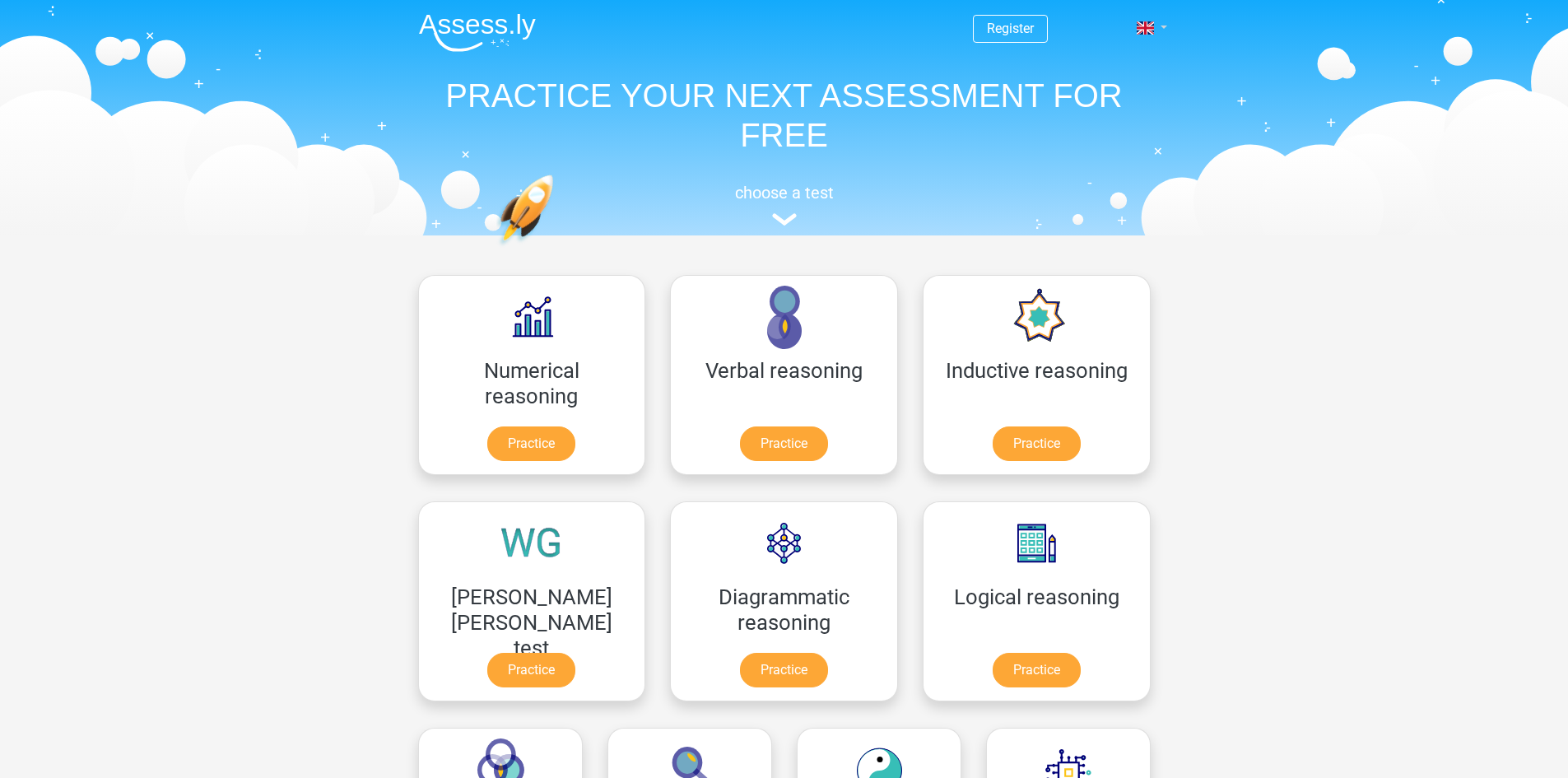
click at [1160, 28] on link at bounding box center [1146, 28] width 33 height 20
click at [1122, 65] on link "Nederlands" at bounding box center [1104, 66] width 114 height 26
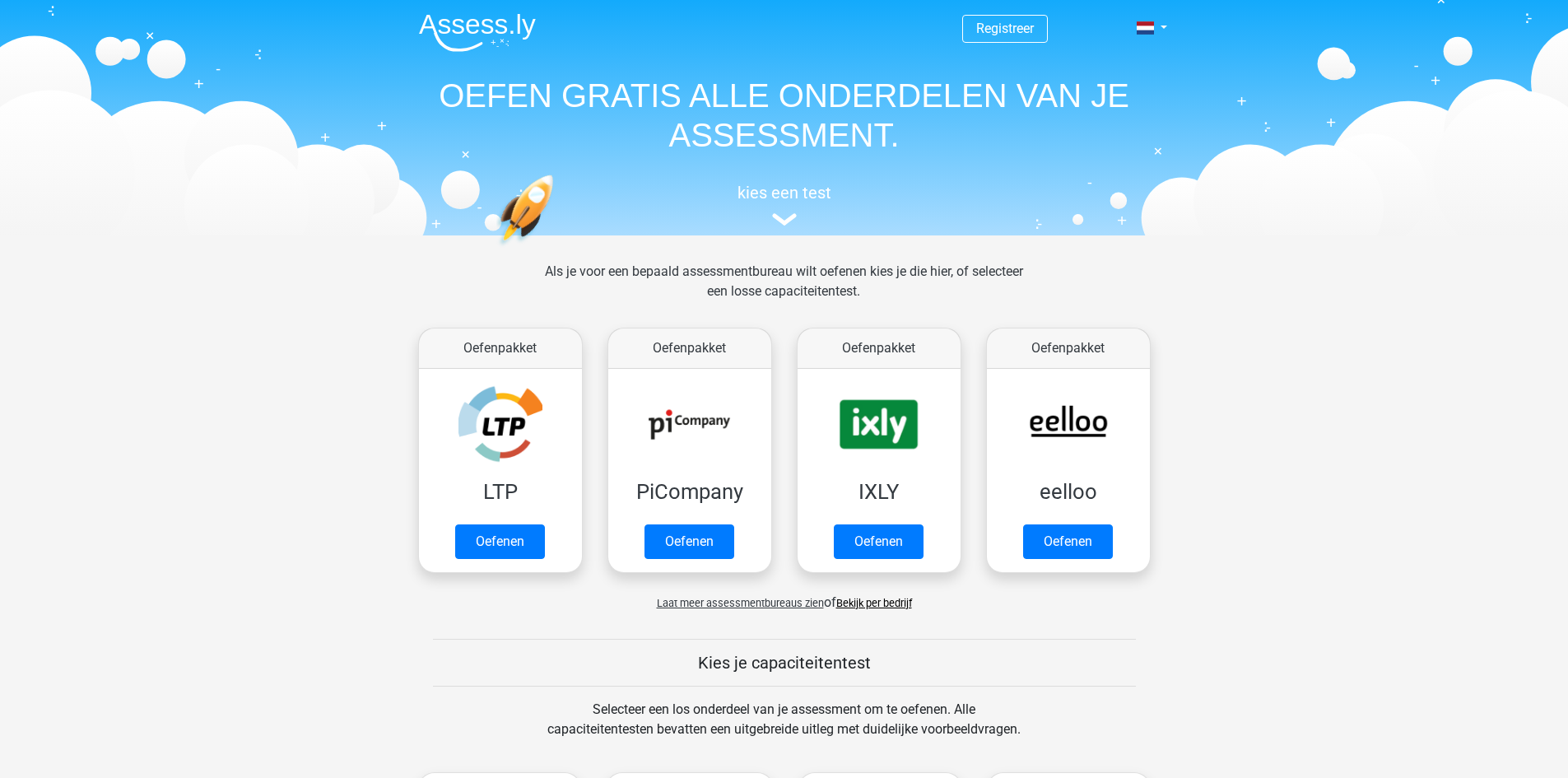
click at [768, 600] on span "Laat meer assessmentbureaus zien" at bounding box center [740, 603] width 167 height 12
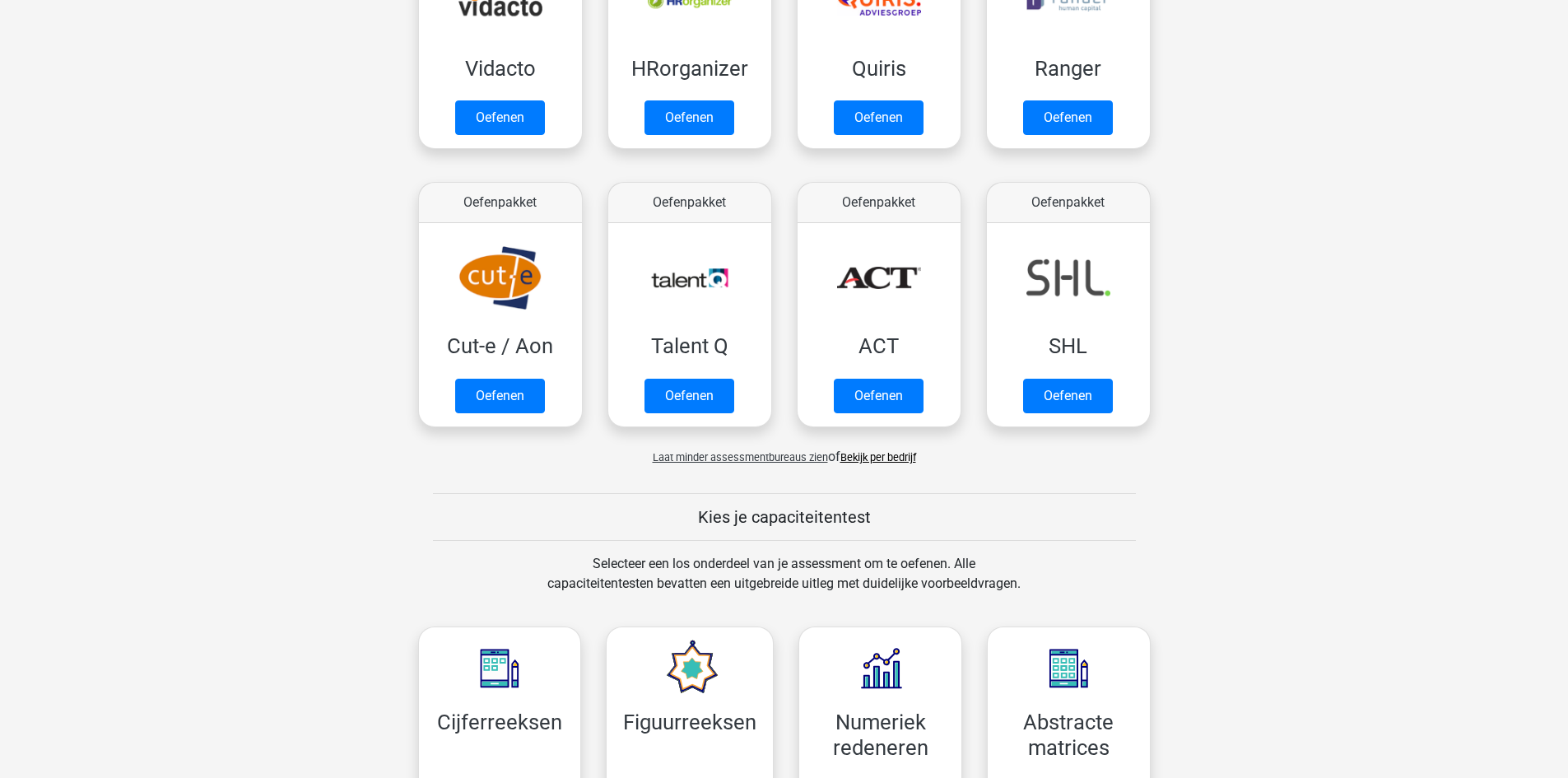
scroll to position [905, 0]
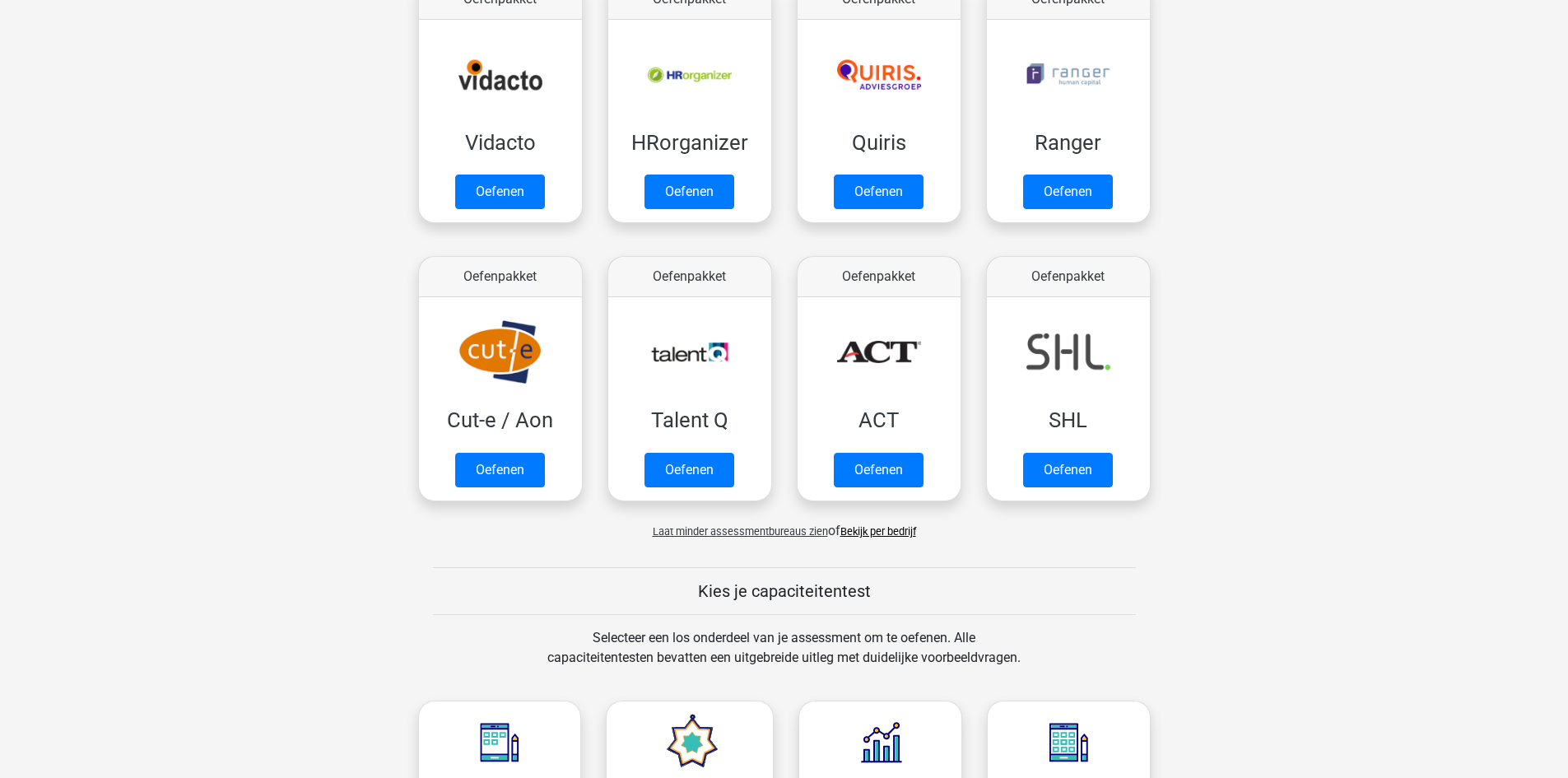
click at [735, 531] on span "Laat minder assessmentbureaus zien" at bounding box center [740, 531] width 175 height 12
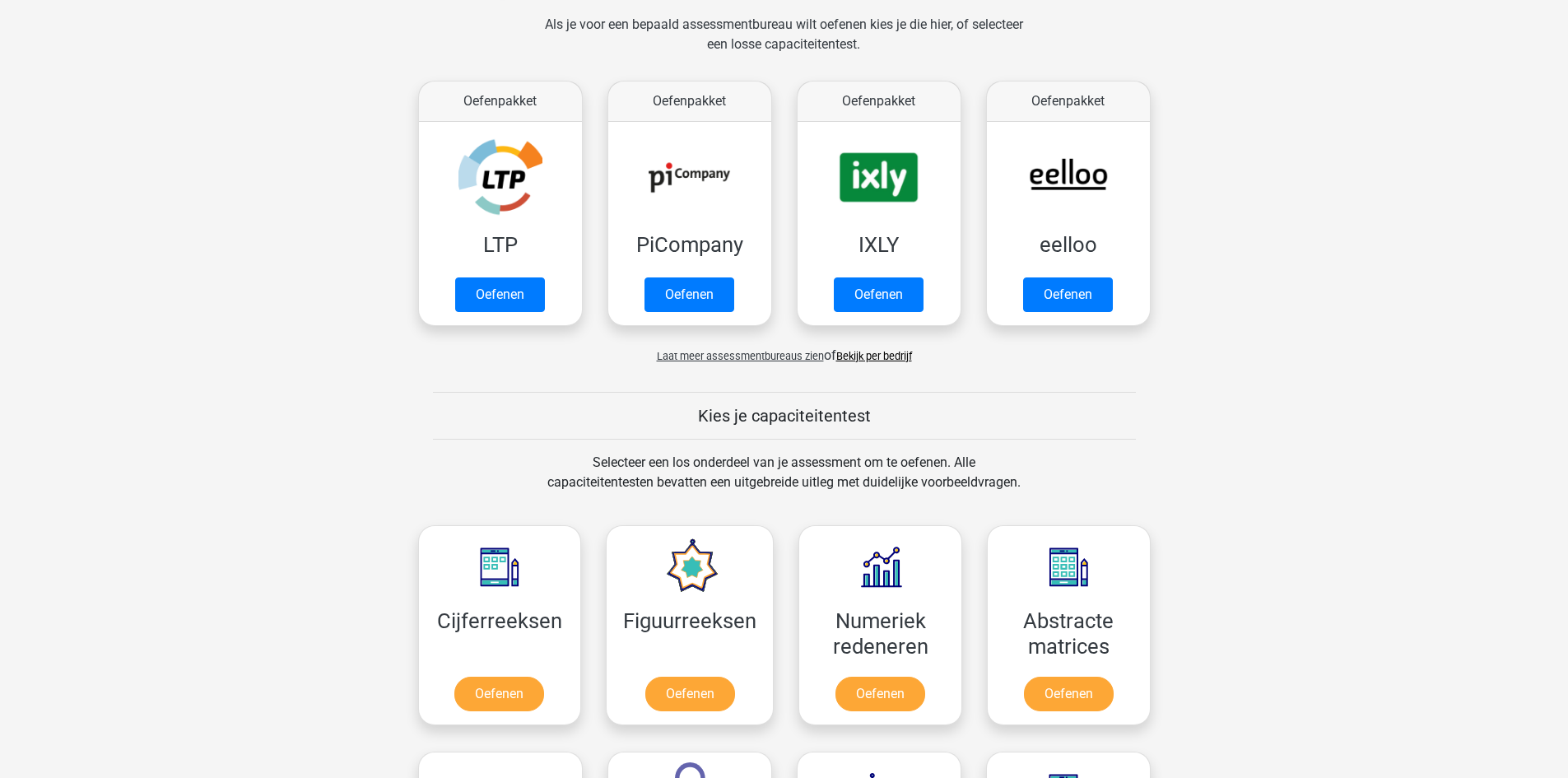
scroll to position [0, 0]
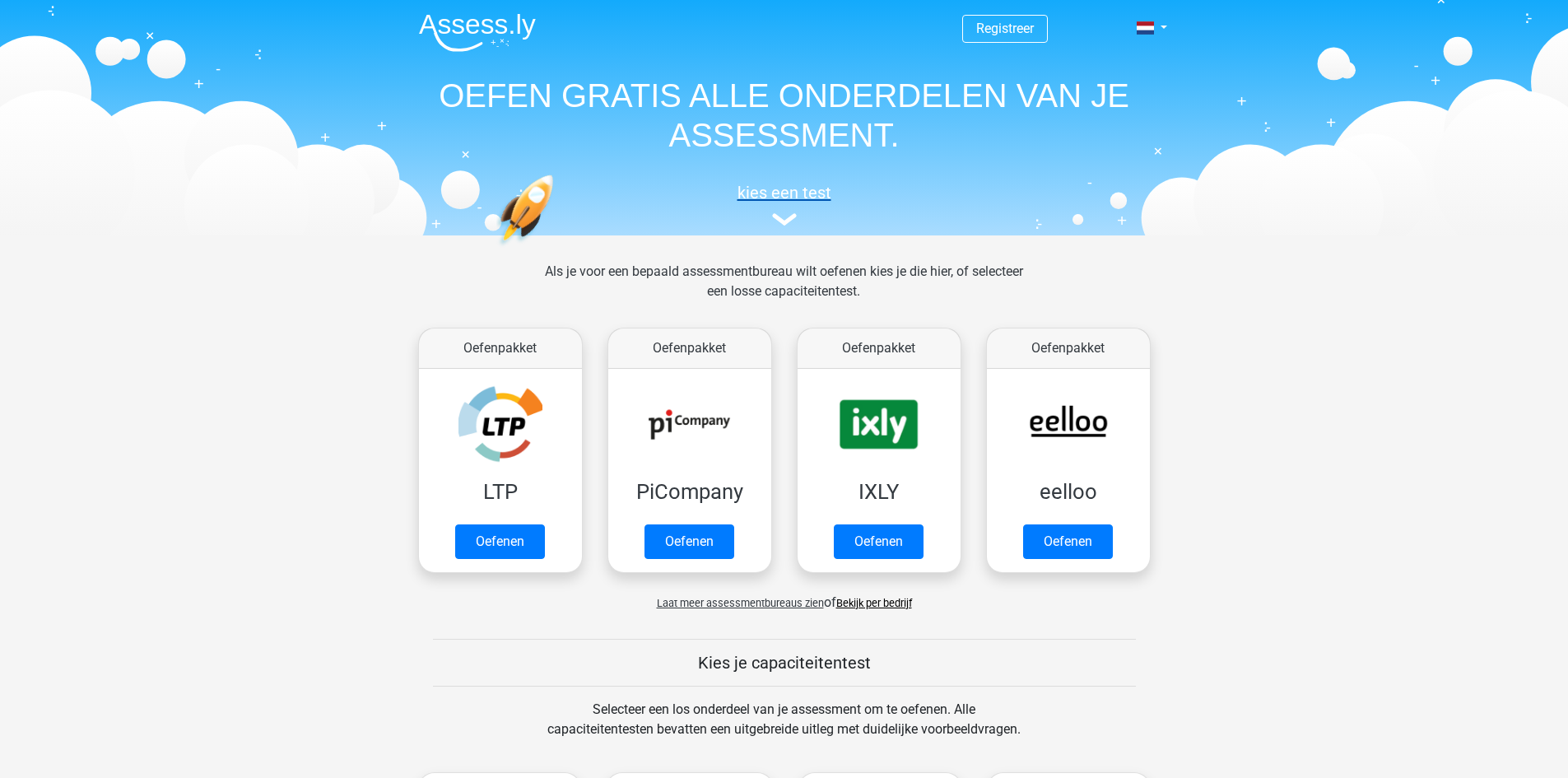
click at [783, 221] on img at bounding box center [784, 219] width 25 height 12
click at [1163, 27] on link at bounding box center [1146, 28] width 33 height 20
click at [1124, 86] on link "English" at bounding box center [1104, 92] width 114 height 26
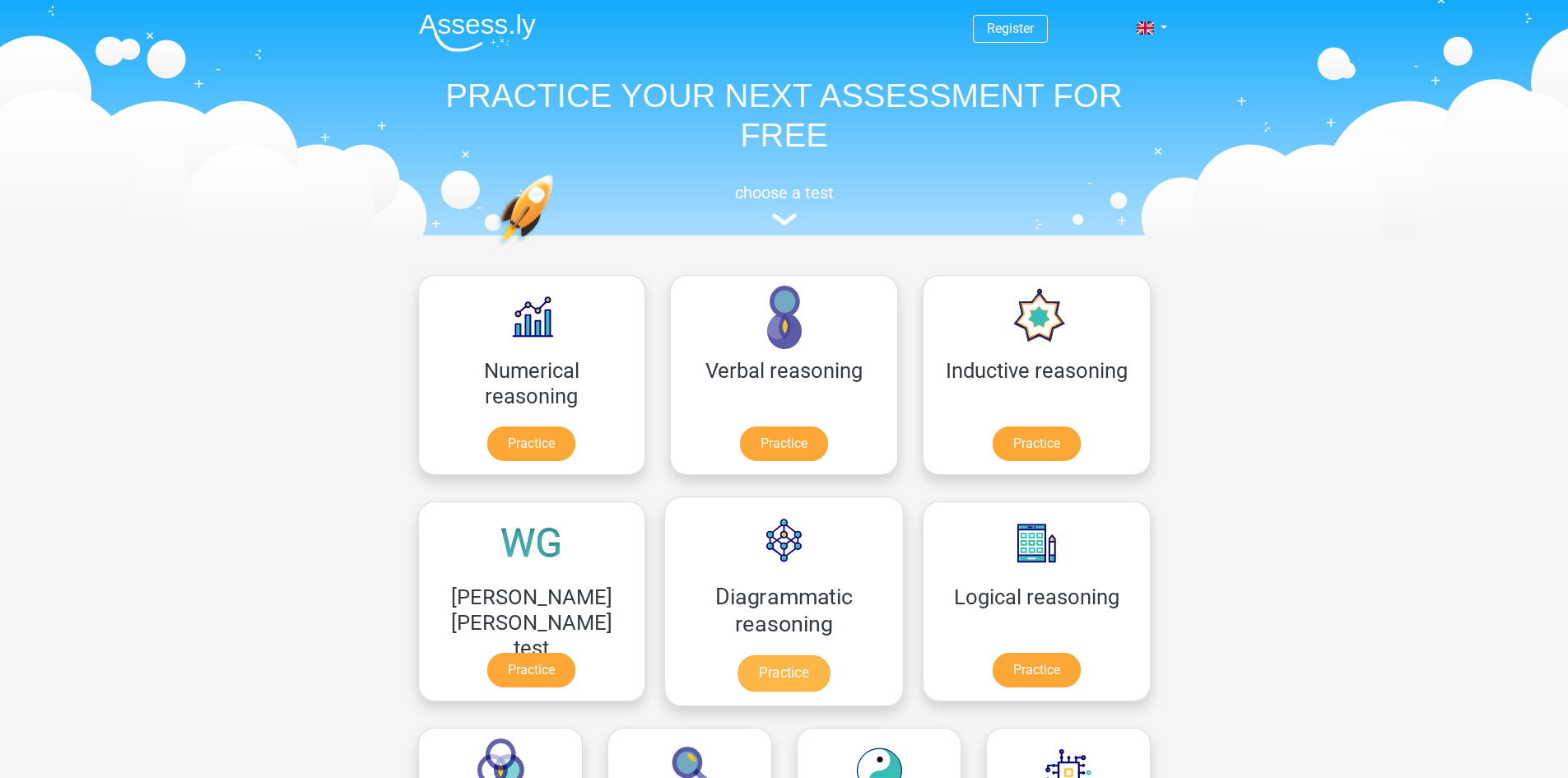
scroll to position [82, 0]
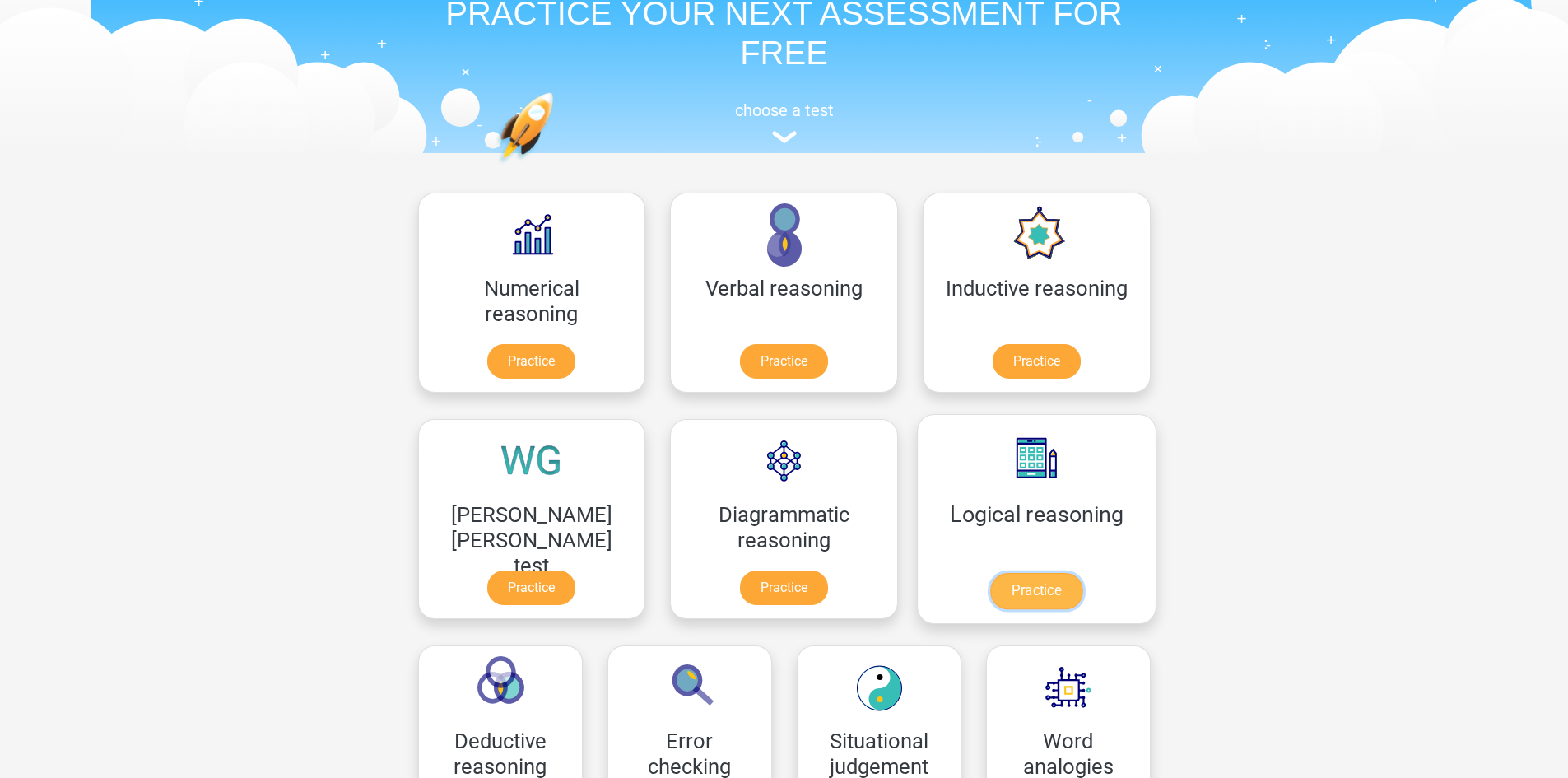
click at [990, 589] on link "Practice" at bounding box center [1036, 591] width 92 height 36
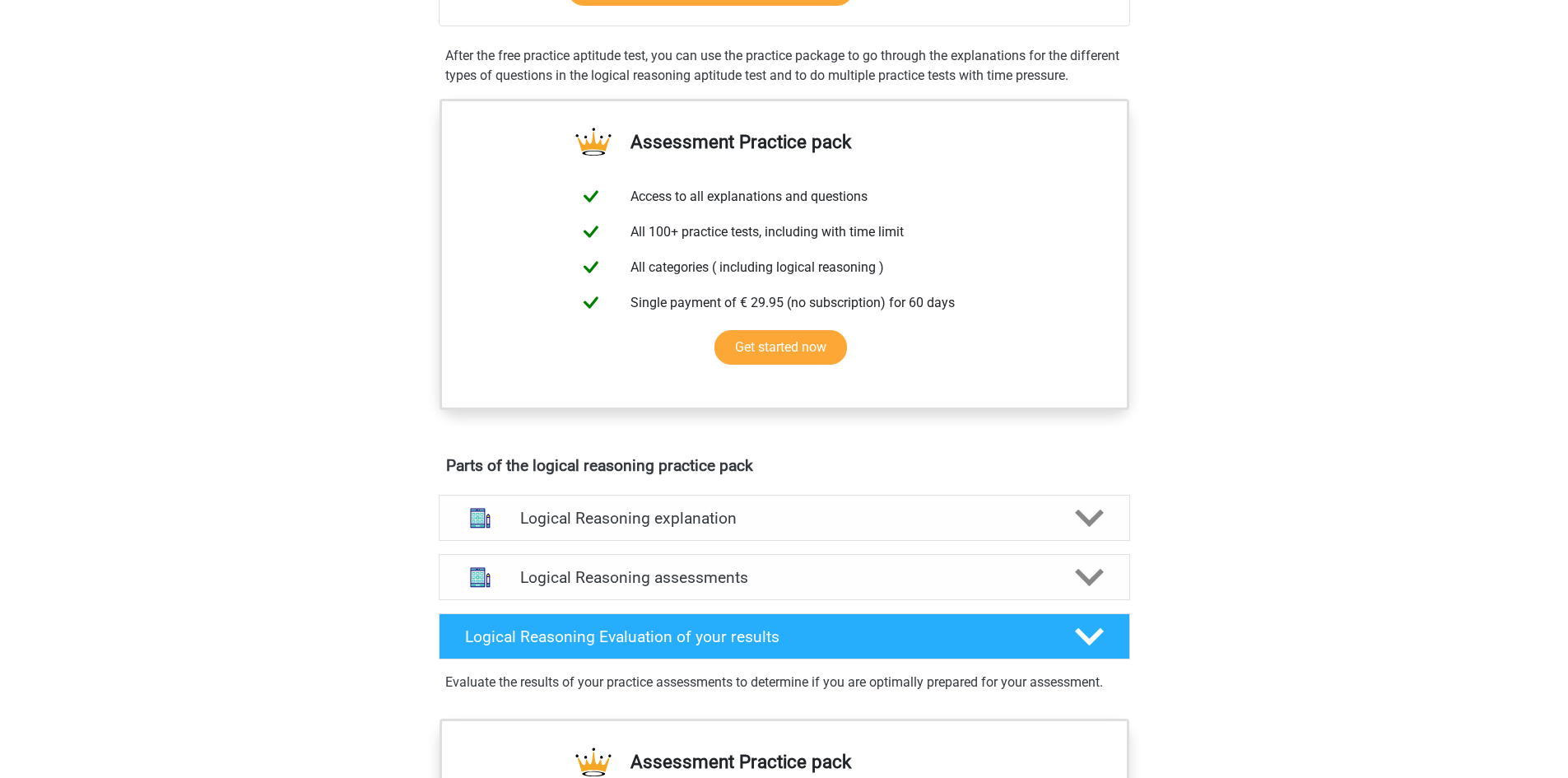
scroll to position [494, 0]
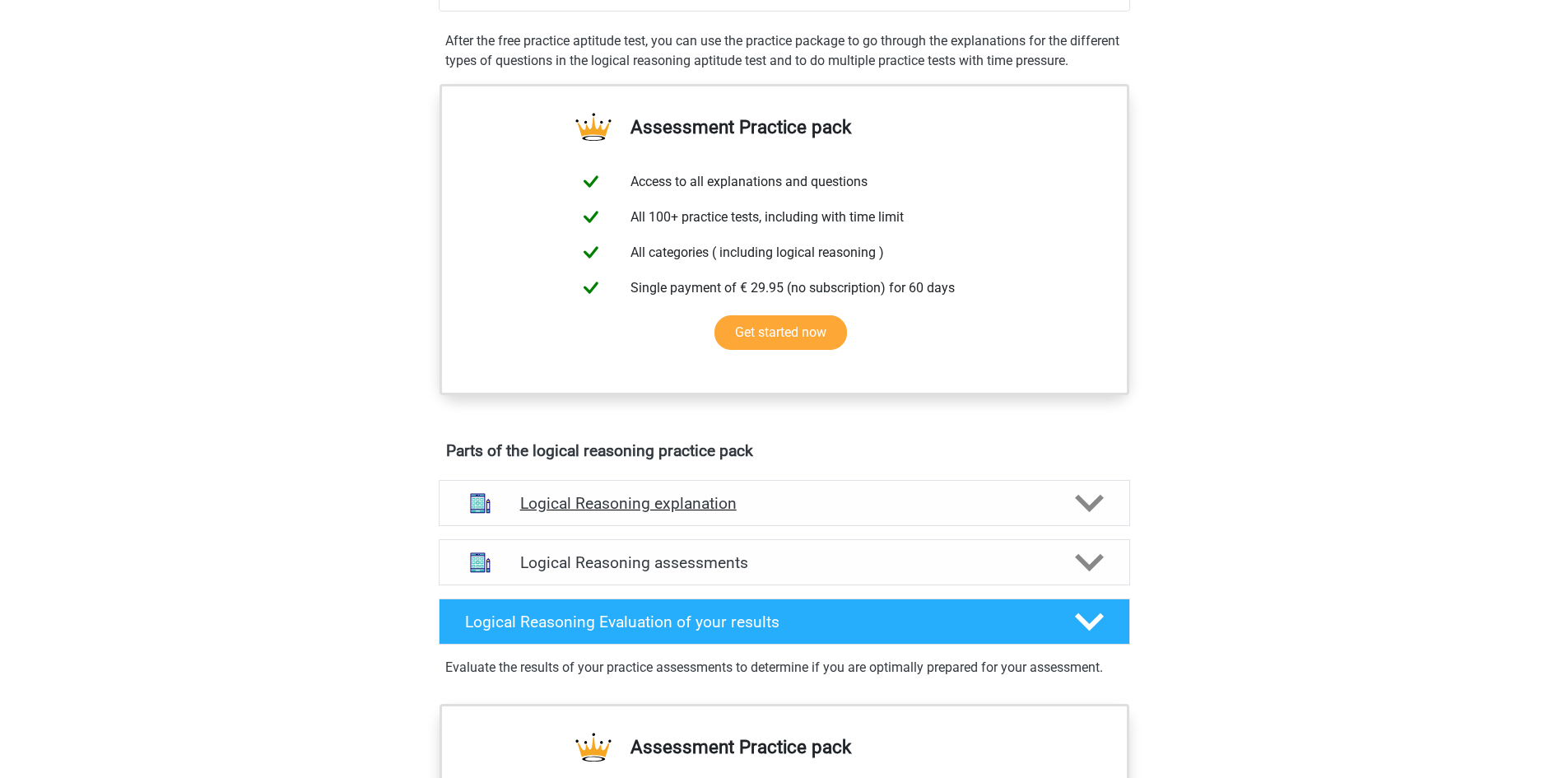
click at [1094, 518] on icon at bounding box center [1089, 503] width 29 height 29
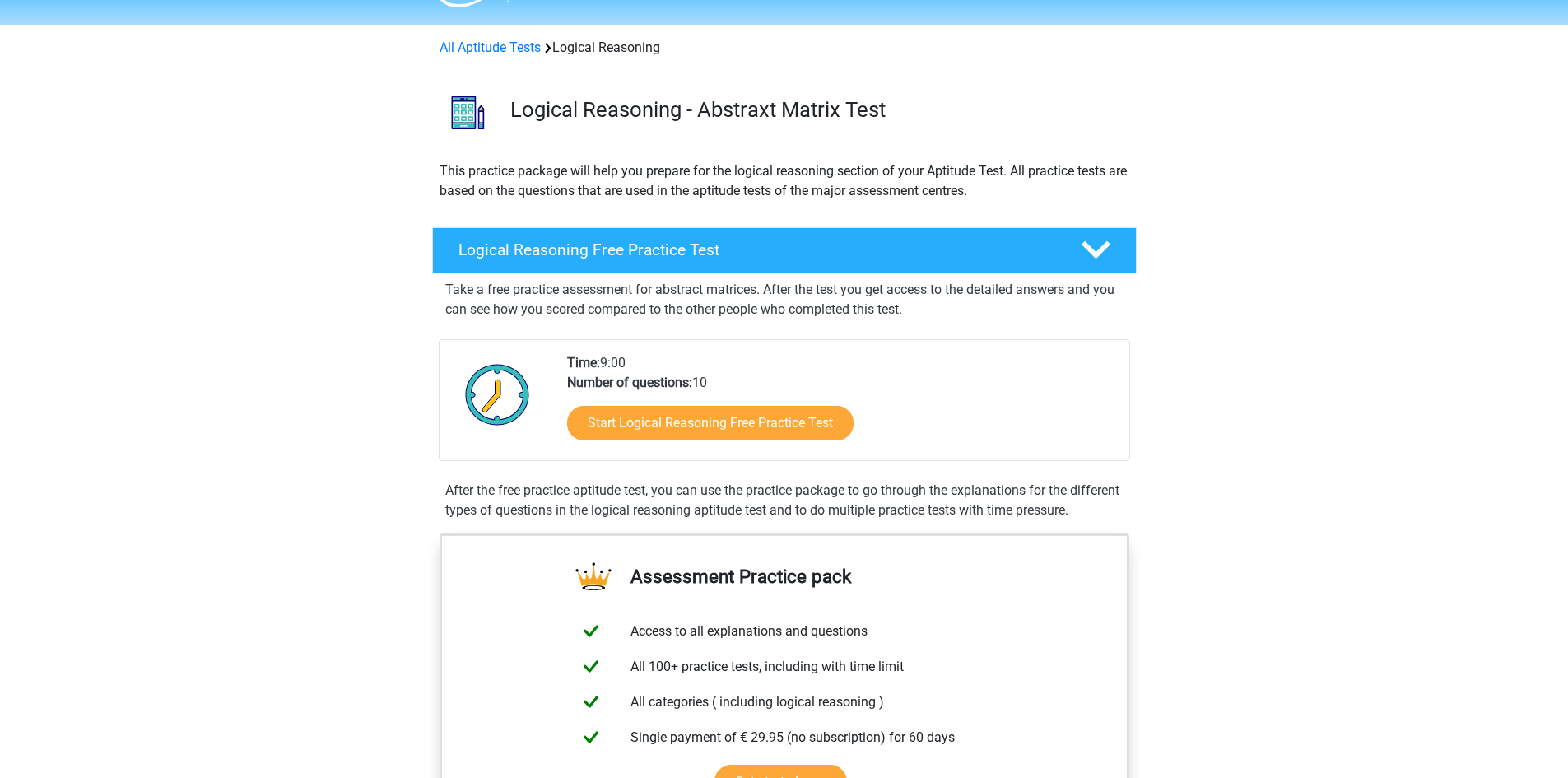
scroll to position [0, 0]
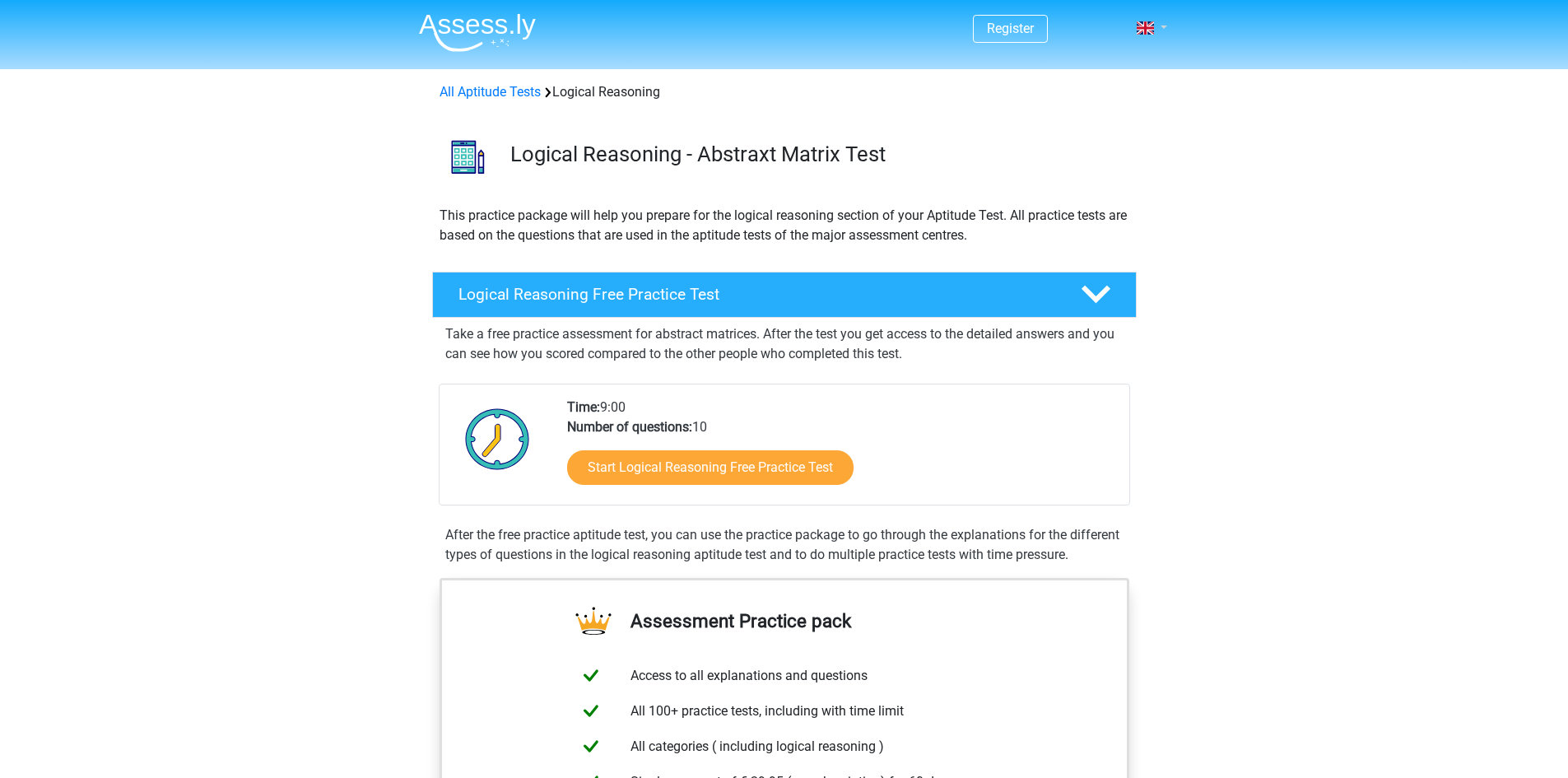
click at [1161, 33] on link at bounding box center [1146, 28] width 33 height 20
click at [1112, 63] on link "Nederlands" at bounding box center [1104, 66] width 114 height 26
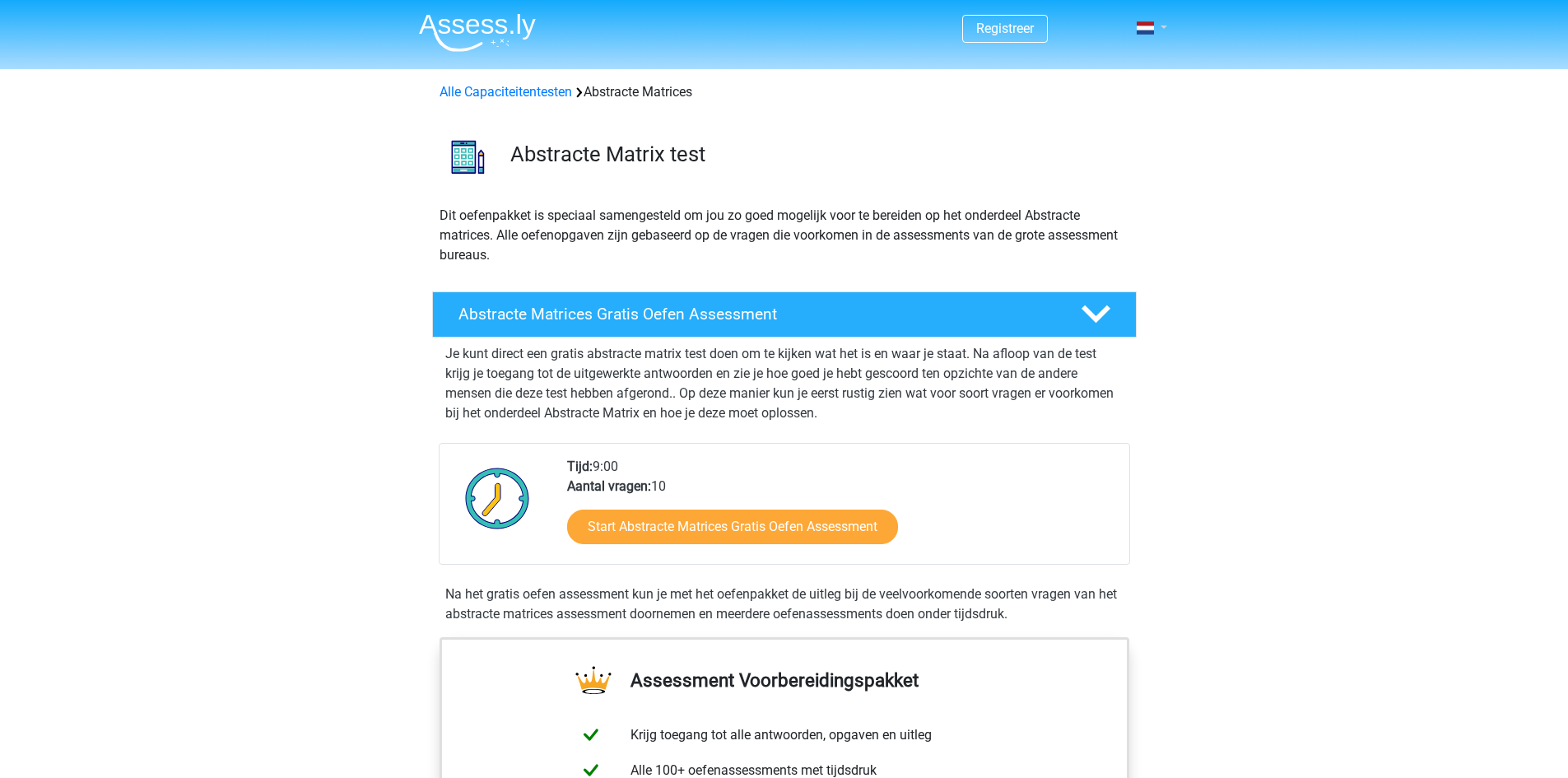
click at [1163, 27] on link at bounding box center [1146, 28] width 33 height 20
click at [1099, 88] on link "English" at bounding box center [1104, 92] width 114 height 26
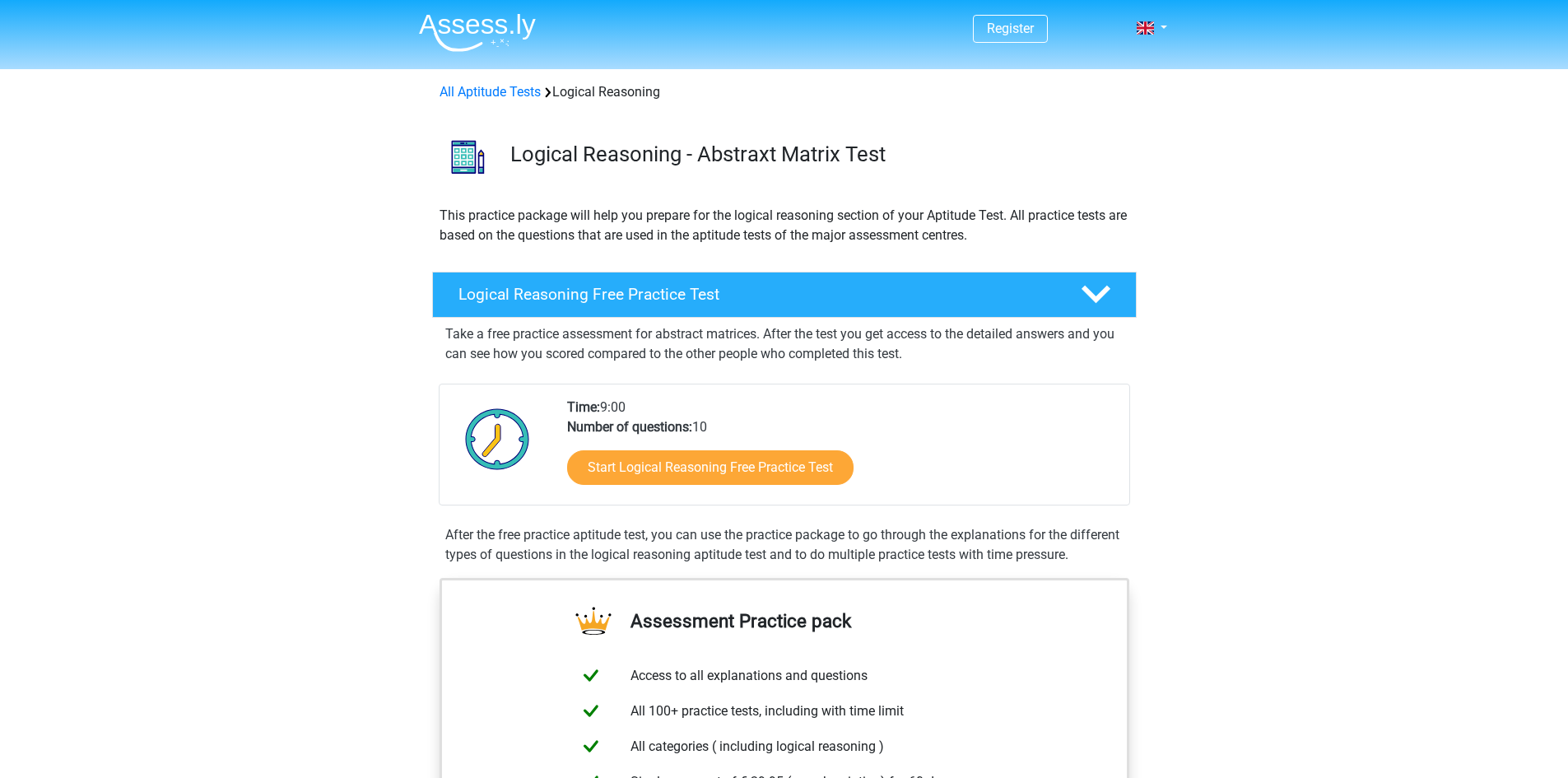
click at [507, 27] on img at bounding box center [477, 32] width 117 height 39
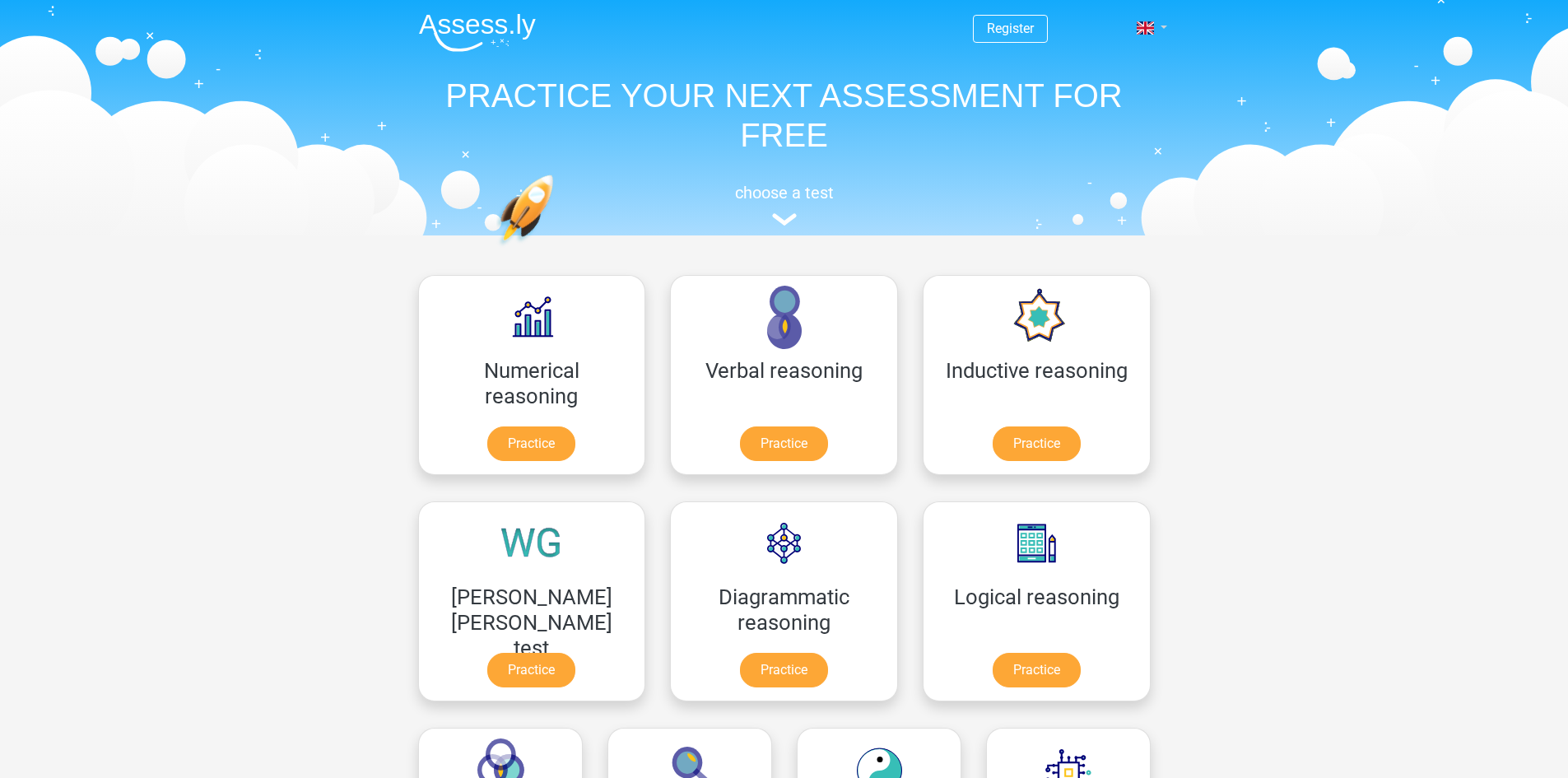
click at [1159, 26] on link at bounding box center [1146, 28] width 33 height 20
click at [1130, 61] on link "Nederlands" at bounding box center [1104, 66] width 114 height 26
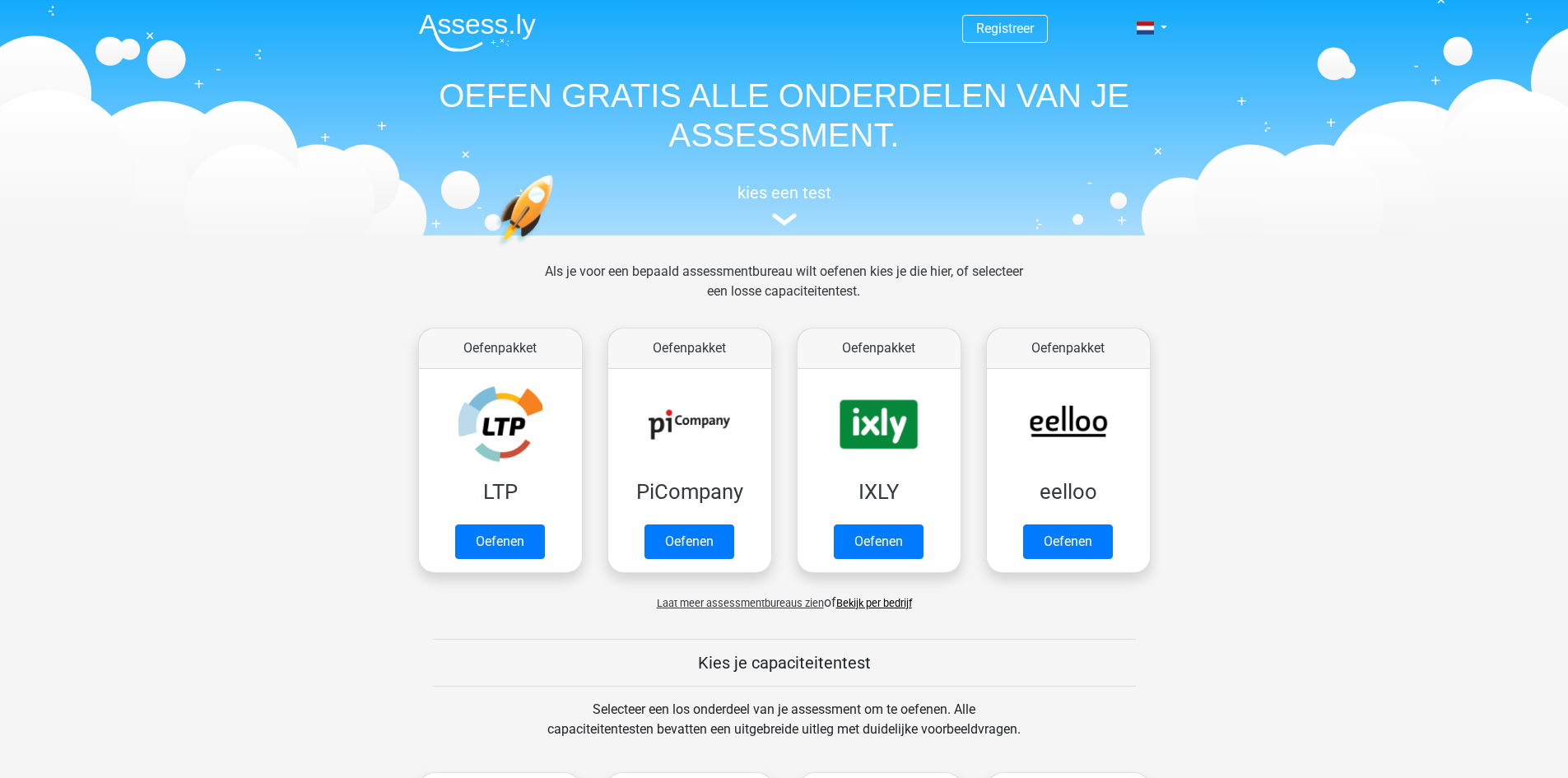
click at [1169, 25] on div "Registreer Nederlands English" at bounding box center [784, 115] width 782 height 226
click at [1163, 26] on link at bounding box center [1146, 28] width 33 height 20
click at [1103, 90] on link "English" at bounding box center [1104, 92] width 114 height 26
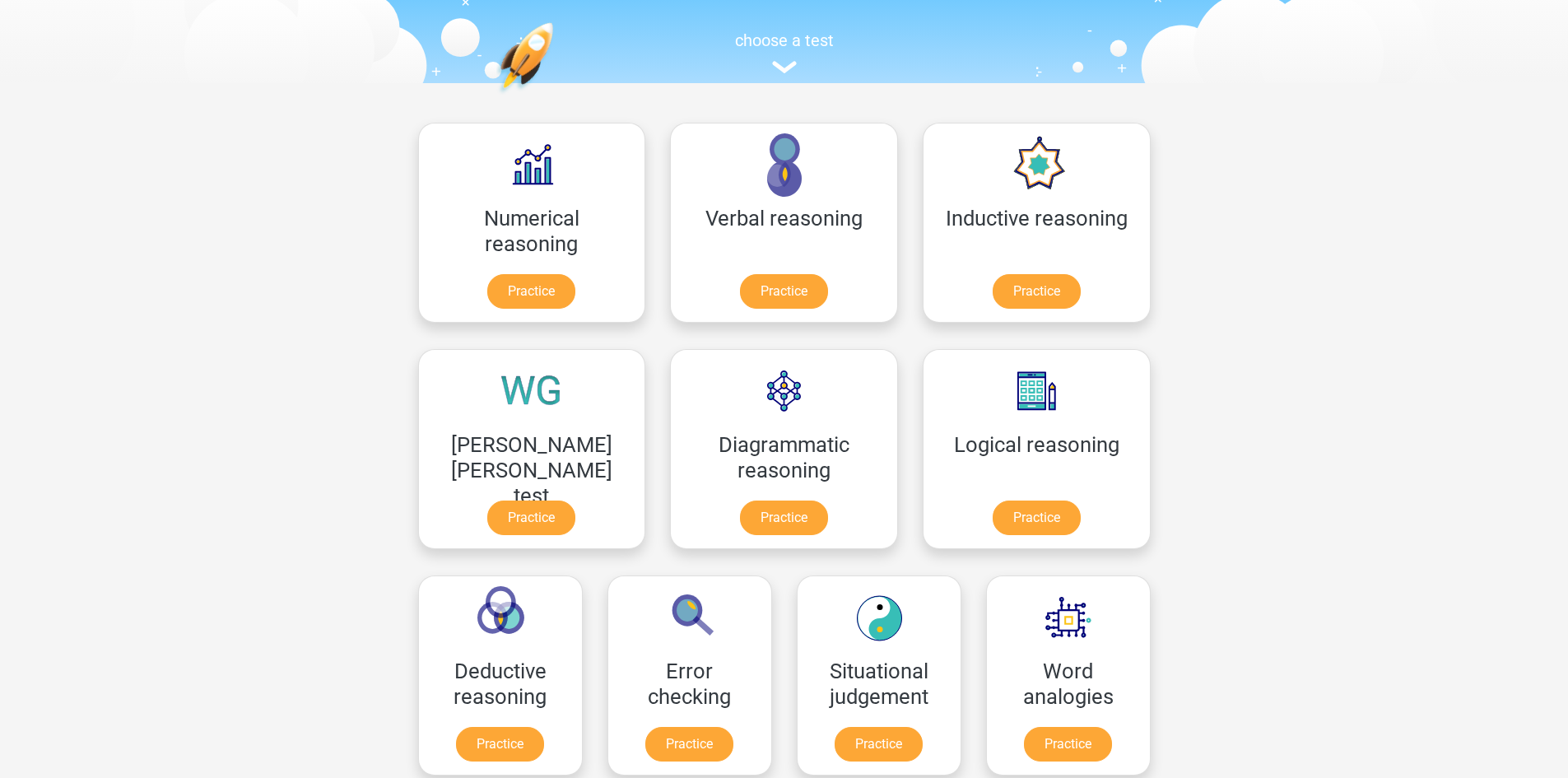
scroll to position [165, 0]
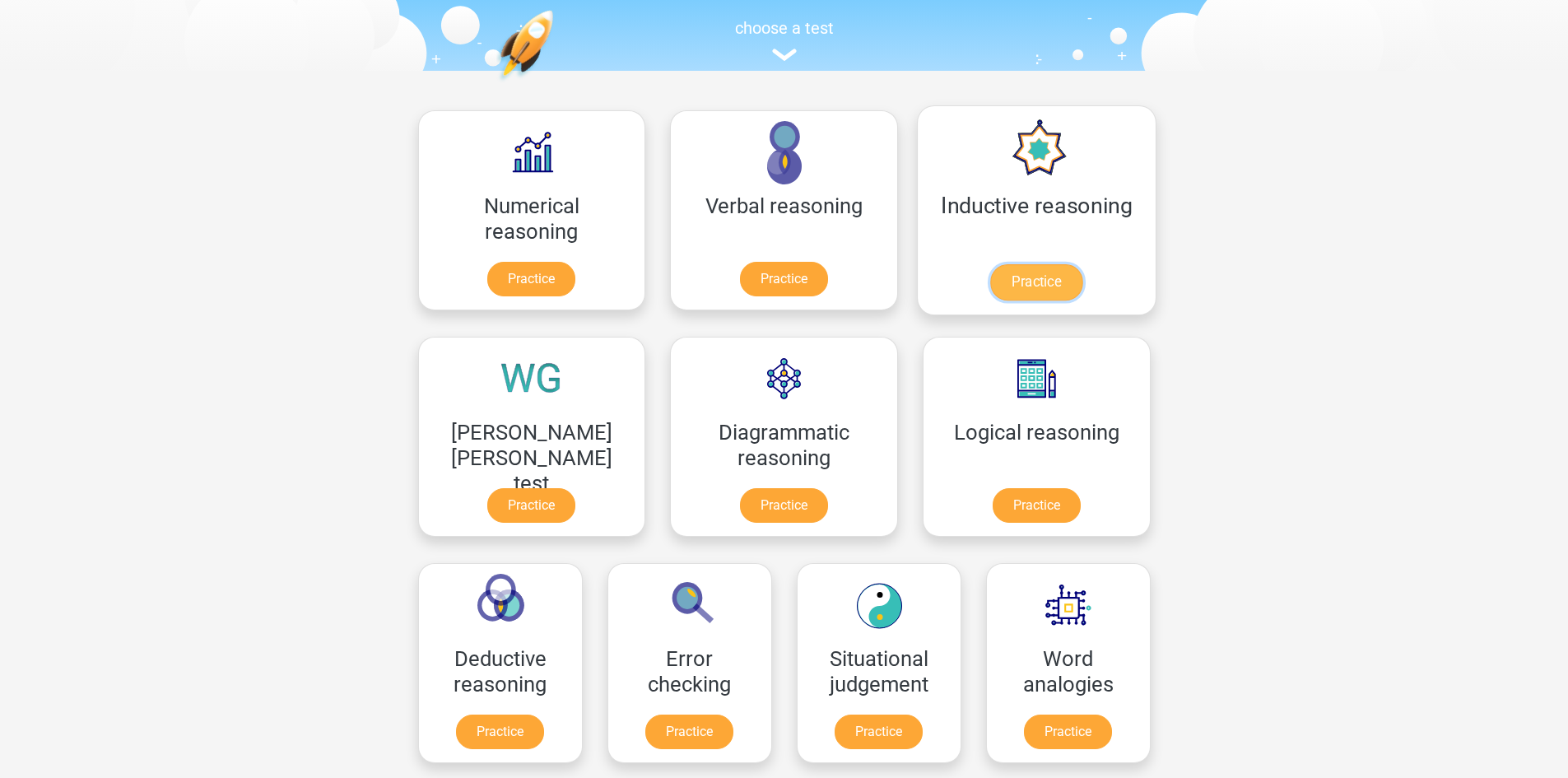
click at [990, 286] on link "Practice" at bounding box center [1036, 282] width 92 height 36
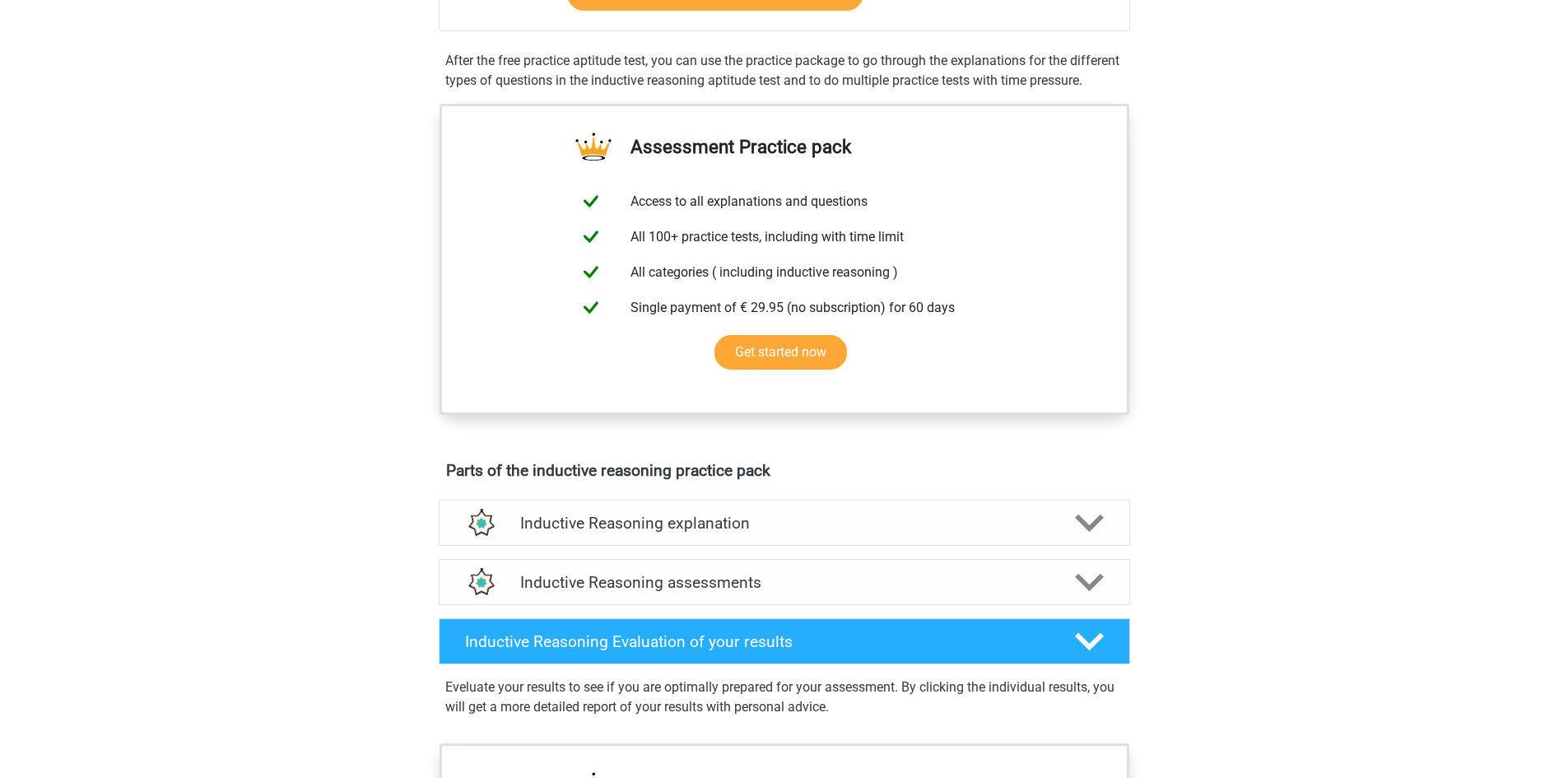
scroll to position [494, 0]
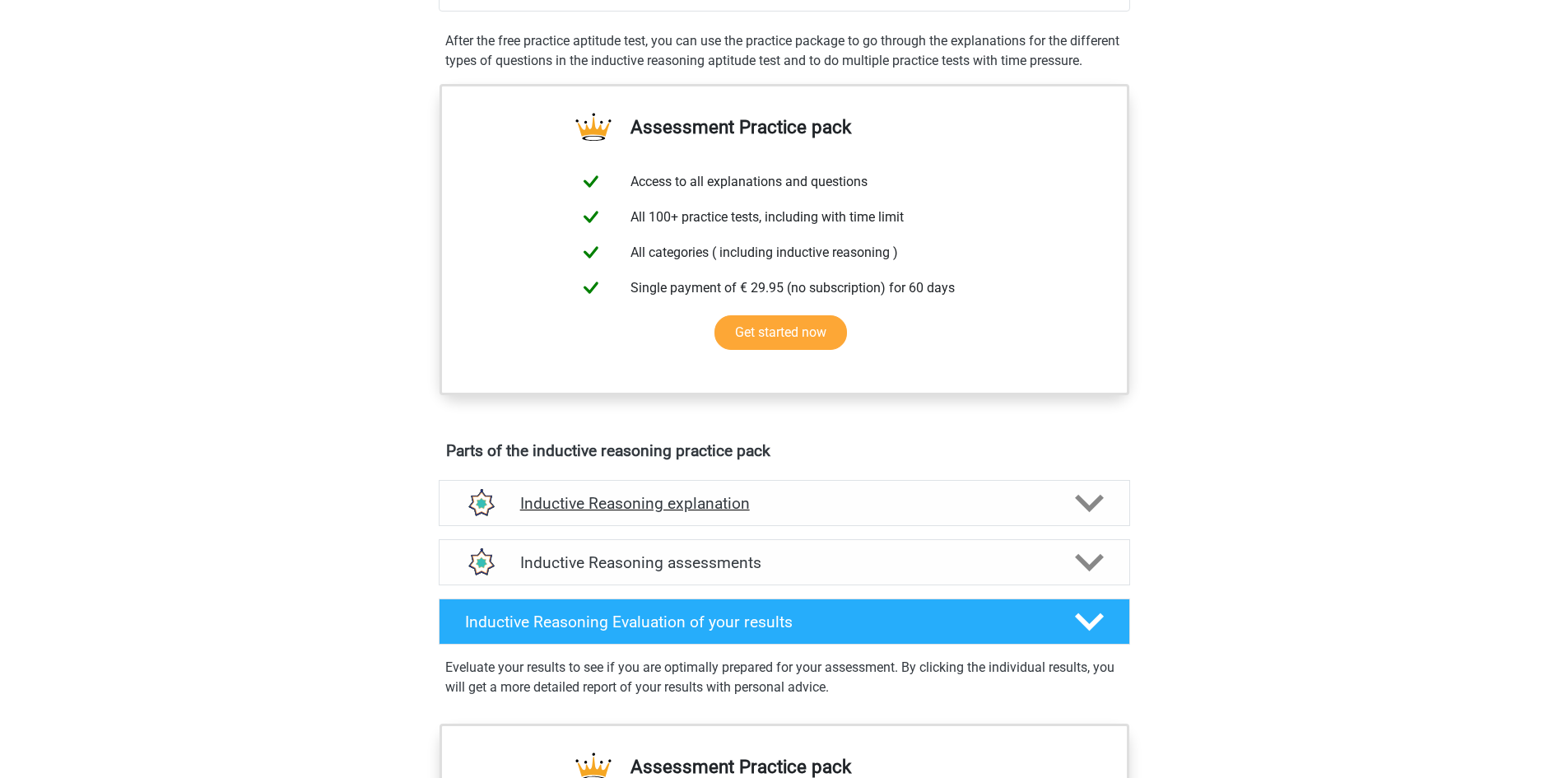
click at [1099, 513] on polygon at bounding box center [1089, 504] width 29 height 18
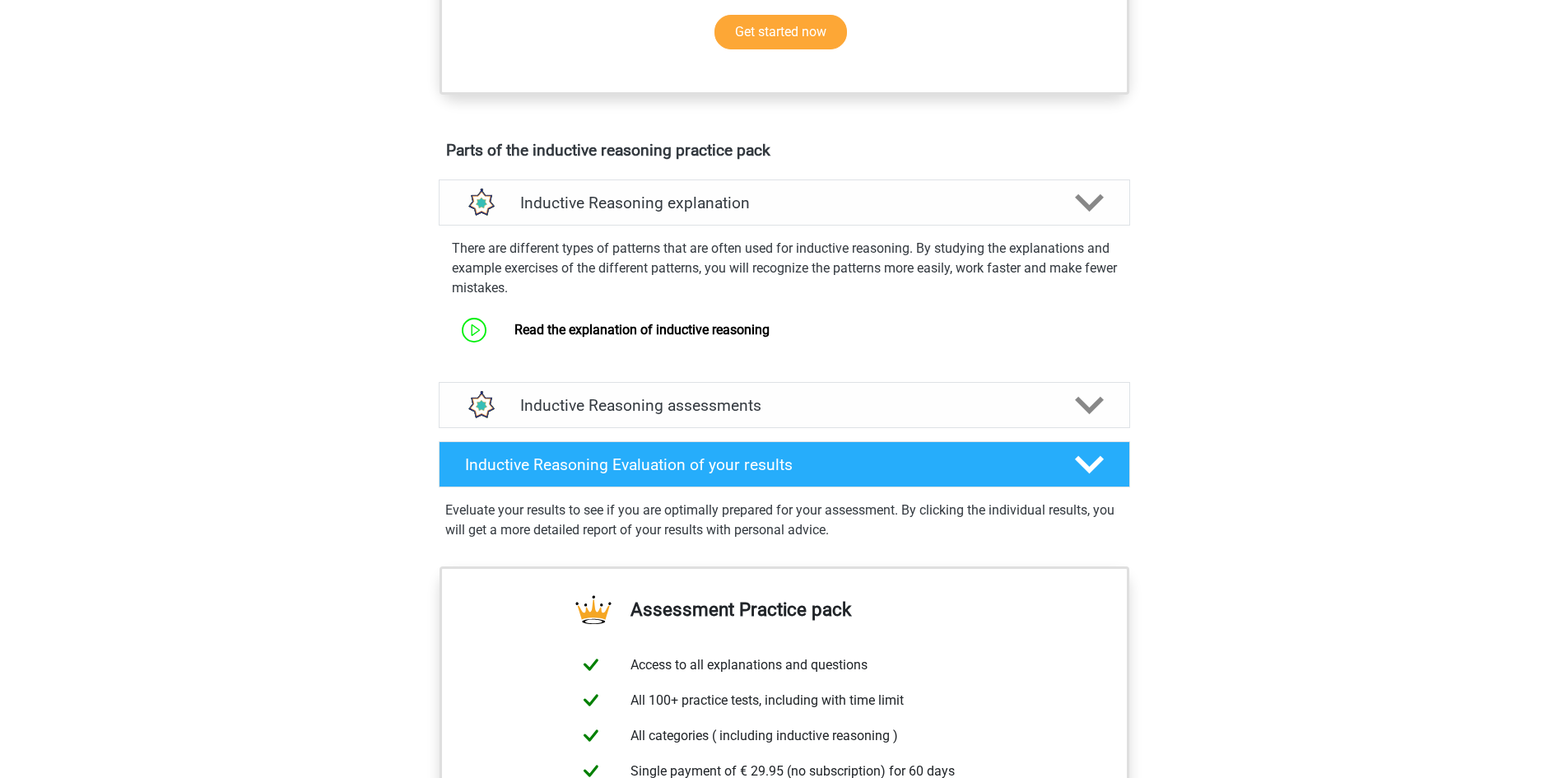
scroll to position [823, 0]
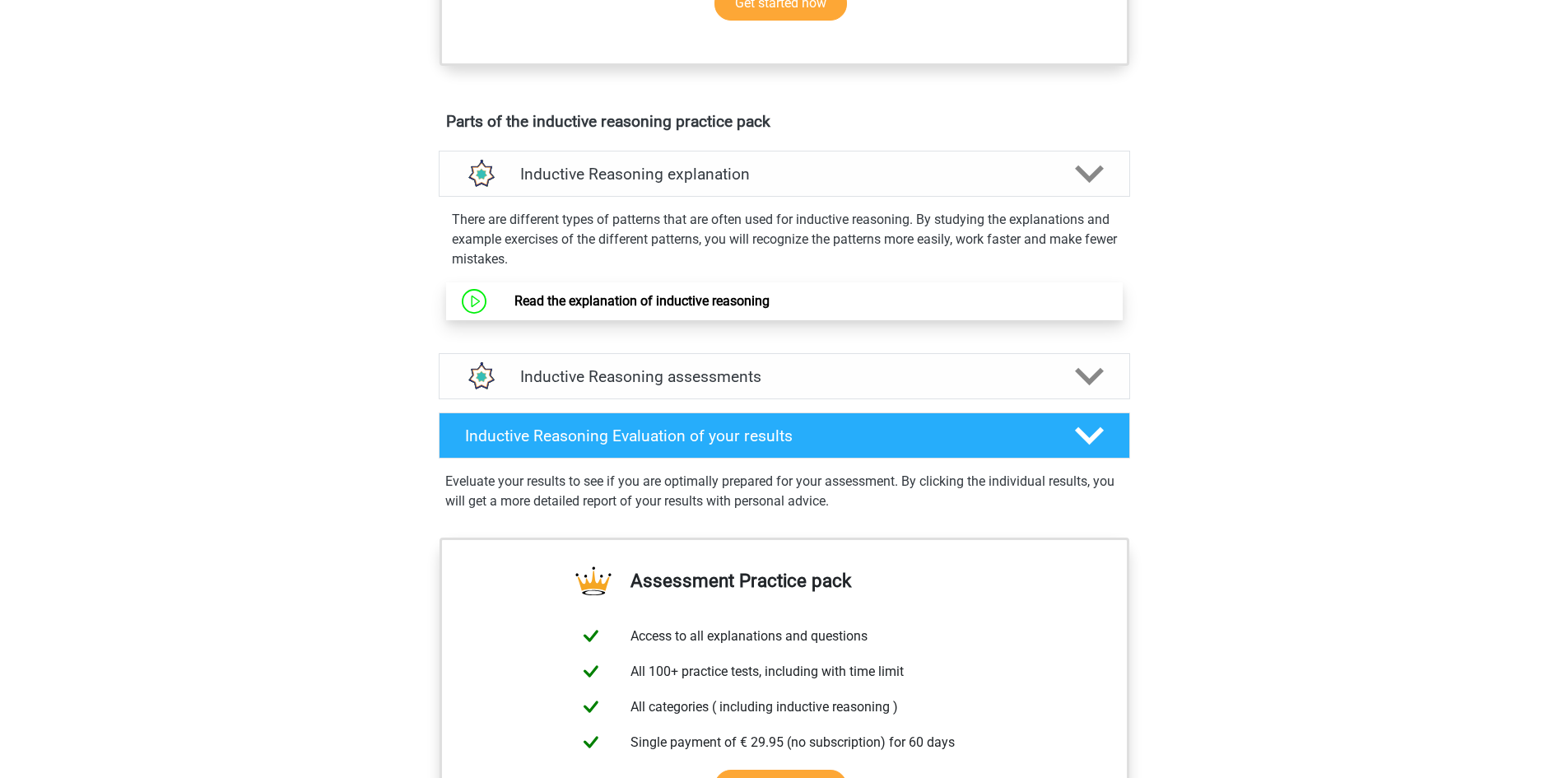
click at [682, 309] on link "Read the explanation of inductive reasoning" at bounding box center [641, 301] width 255 height 16
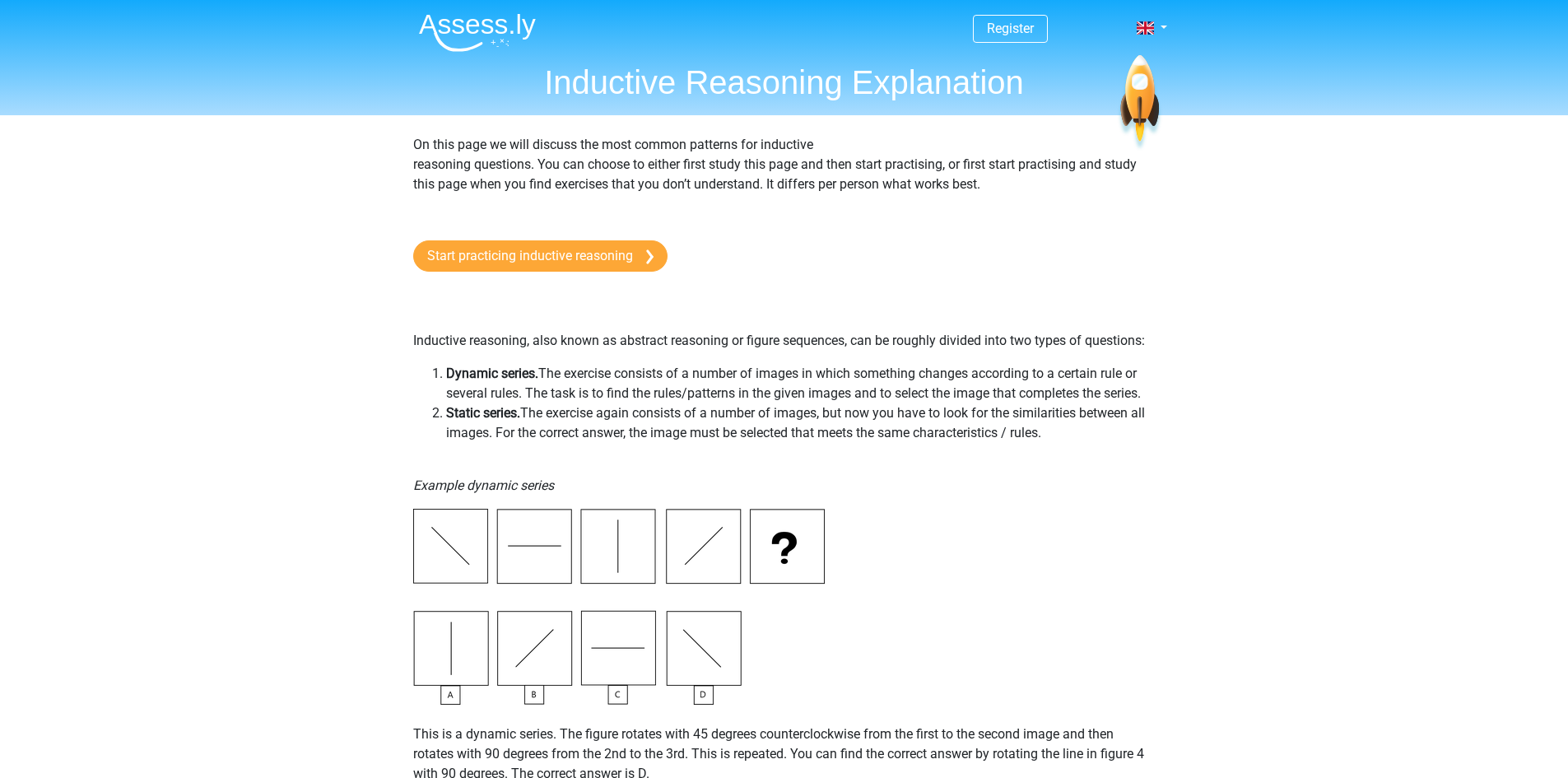
click at [473, 23] on img at bounding box center [477, 32] width 117 height 39
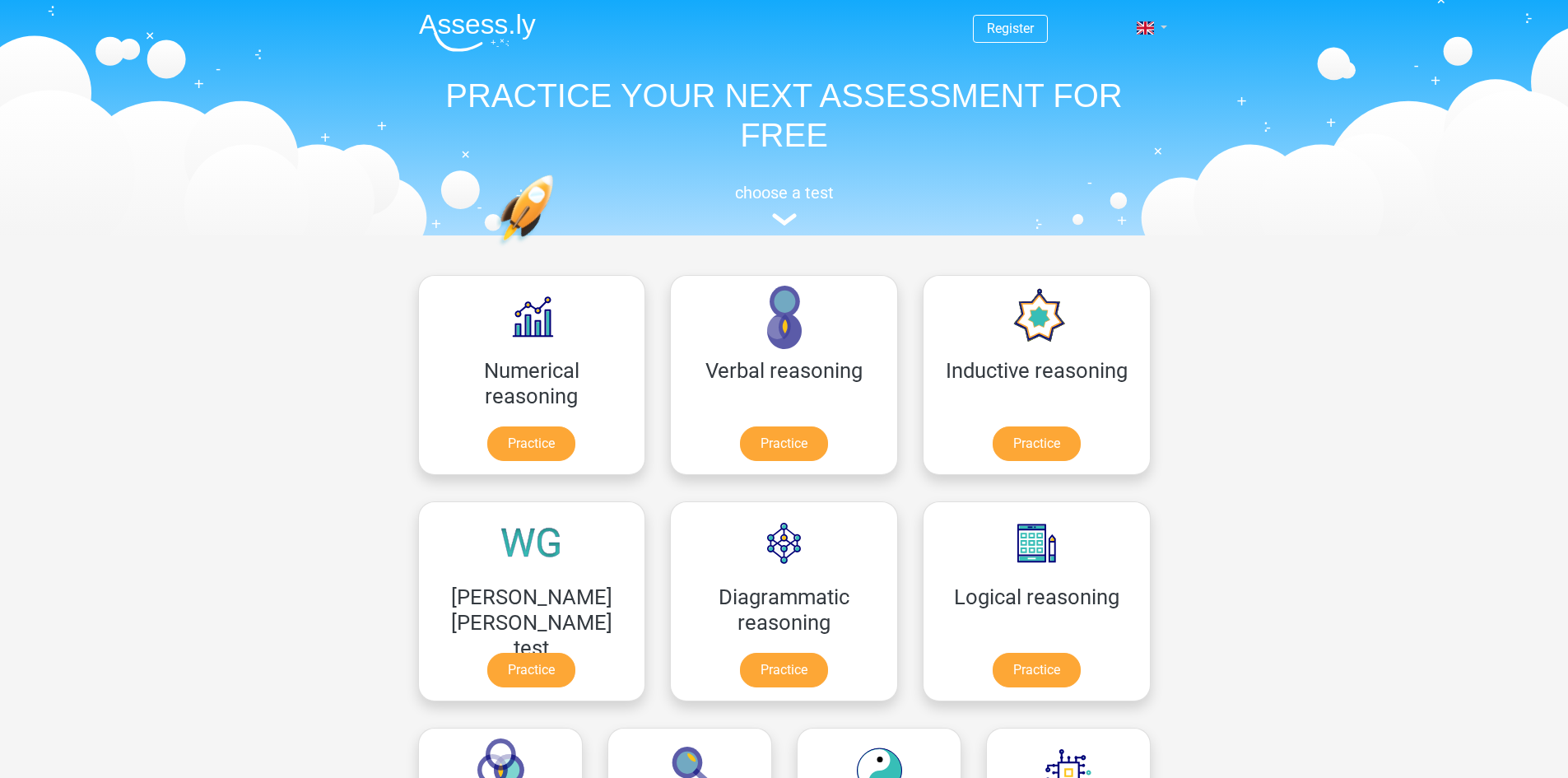
click at [1163, 27] on link at bounding box center [1146, 28] width 33 height 20
click at [1108, 67] on link "Nederlands" at bounding box center [1104, 66] width 114 height 26
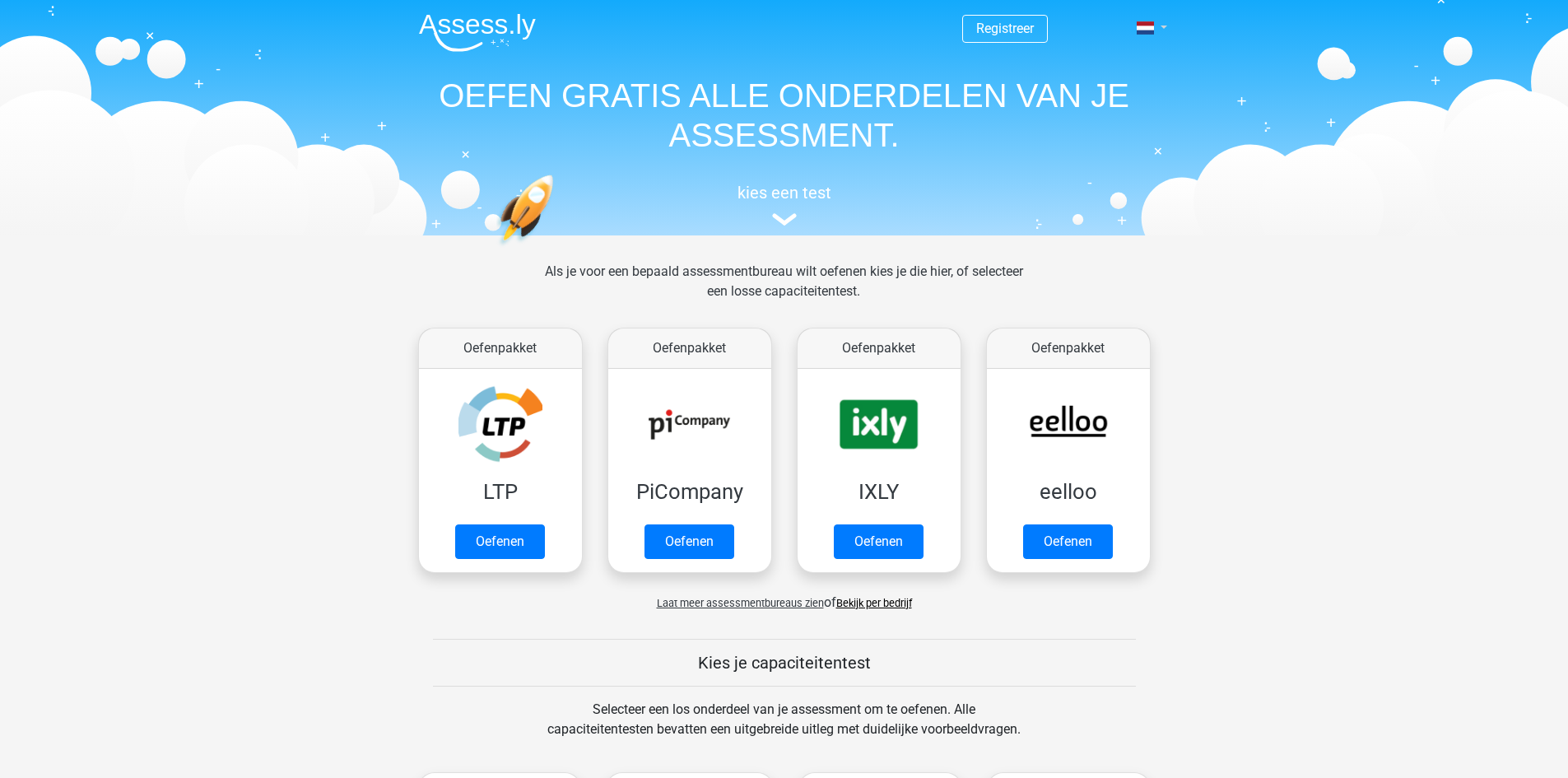
click at [1163, 29] on link at bounding box center [1146, 28] width 33 height 20
click at [1117, 90] on link "English" at bounding box center [1104, 92] width 114 height 26
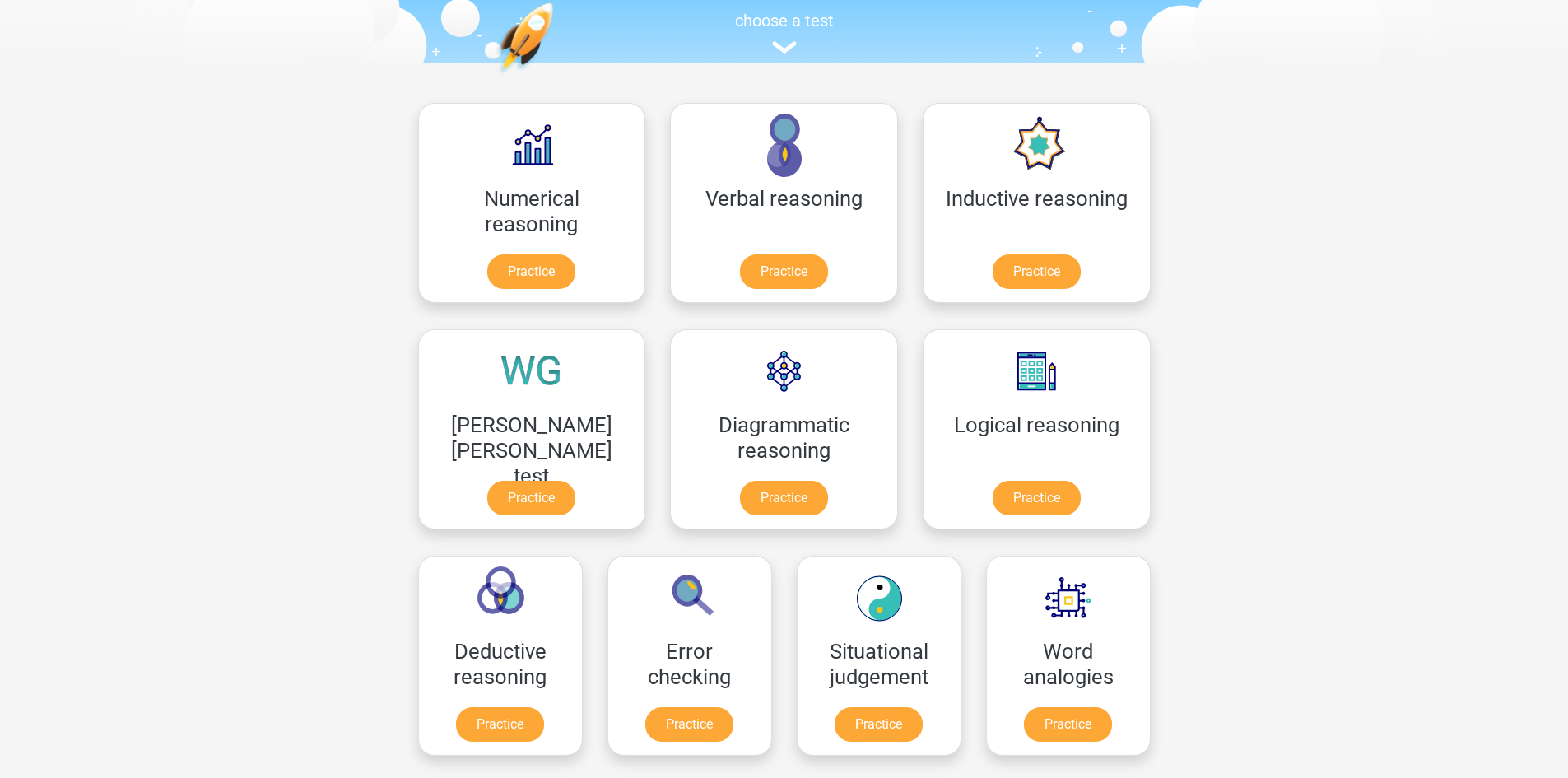
scroll to position [165, 0]
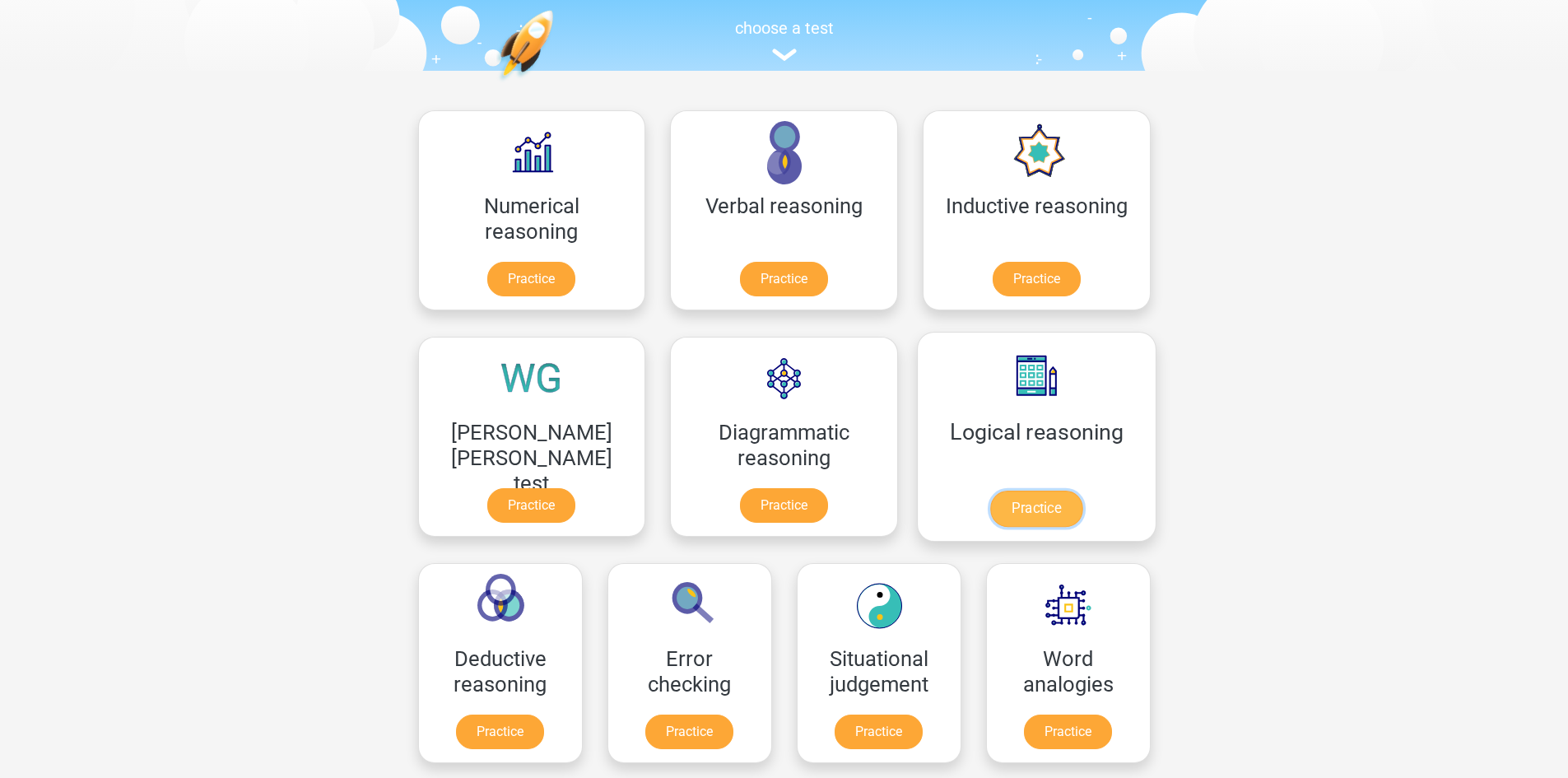
click at [990, 503] on link "Practice" at bounding box center [1036, 508] width 92 height 36
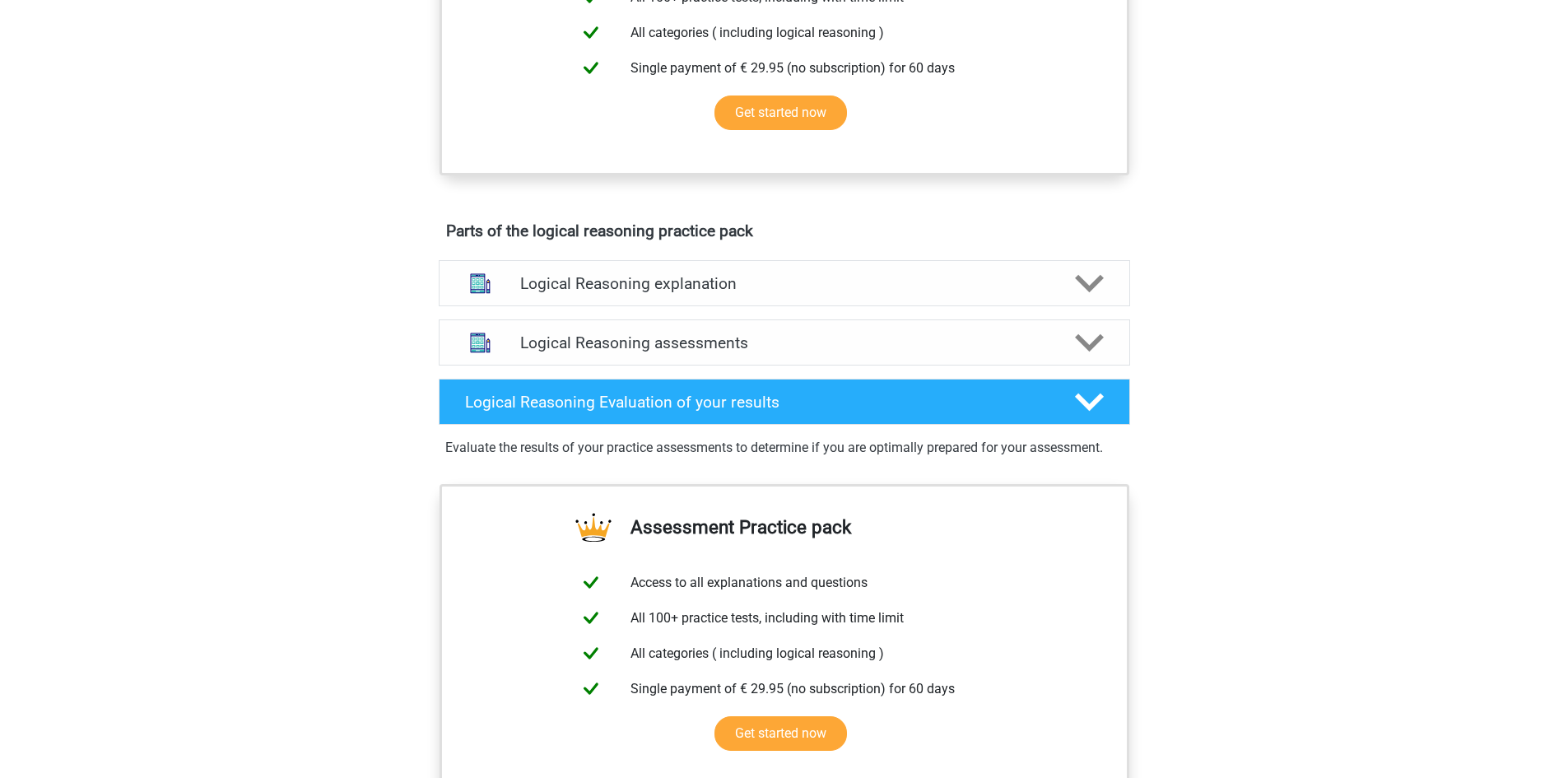
scroll to position [741, 0]
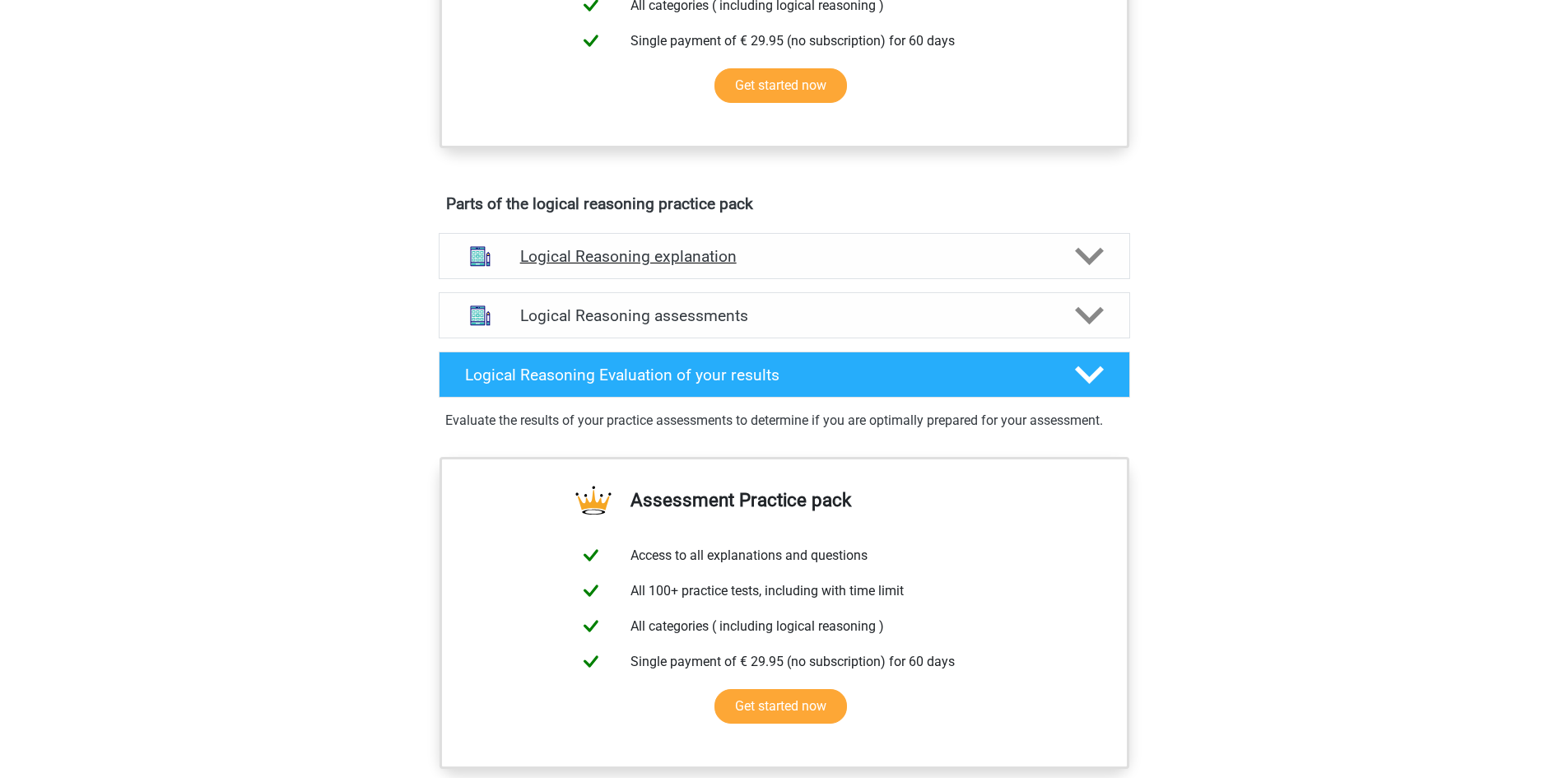
click at [1091, 266] on polygon at bounding box center [1089, 257] width 29 height 18
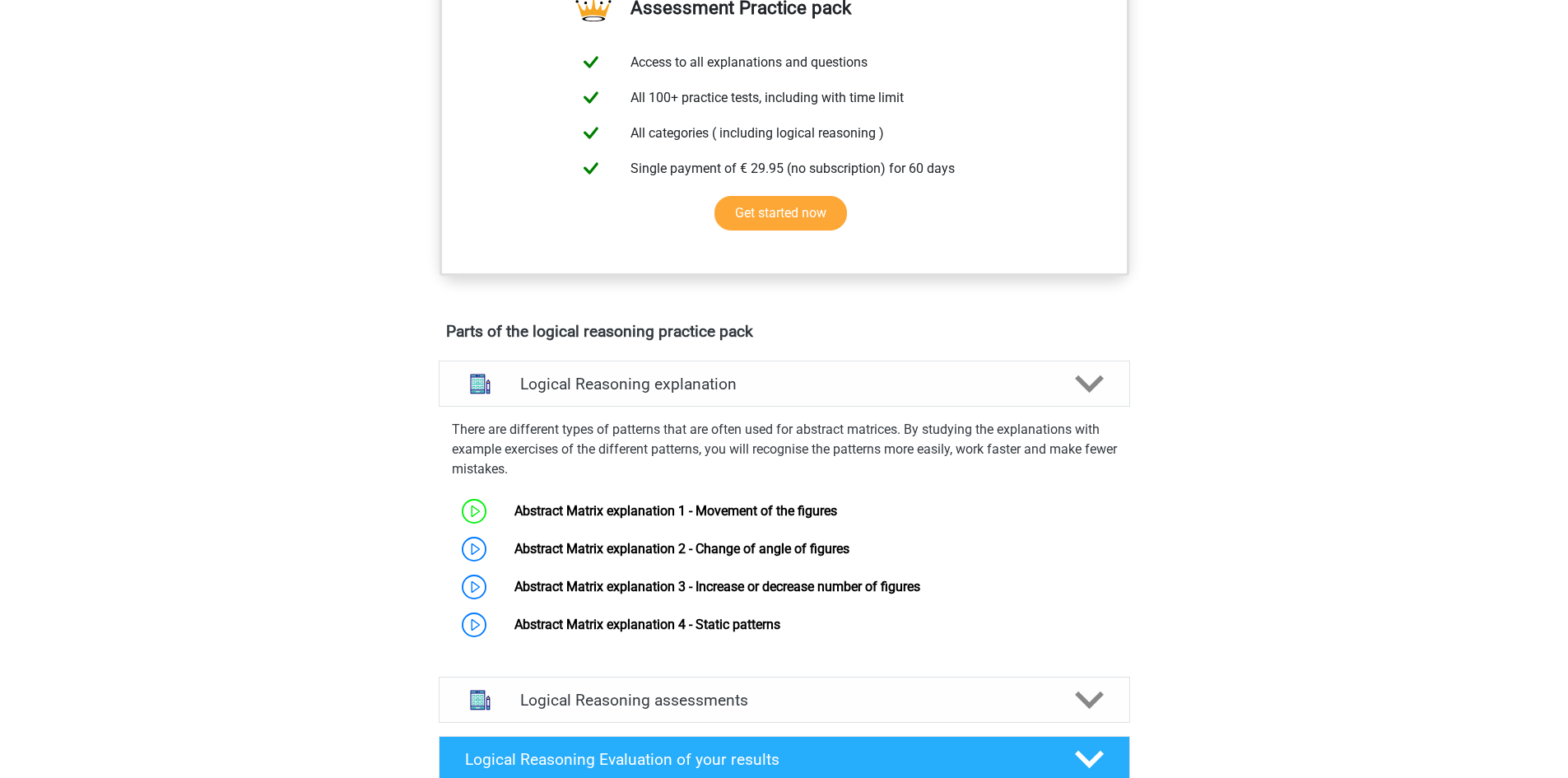
scroll to position [658, 0]
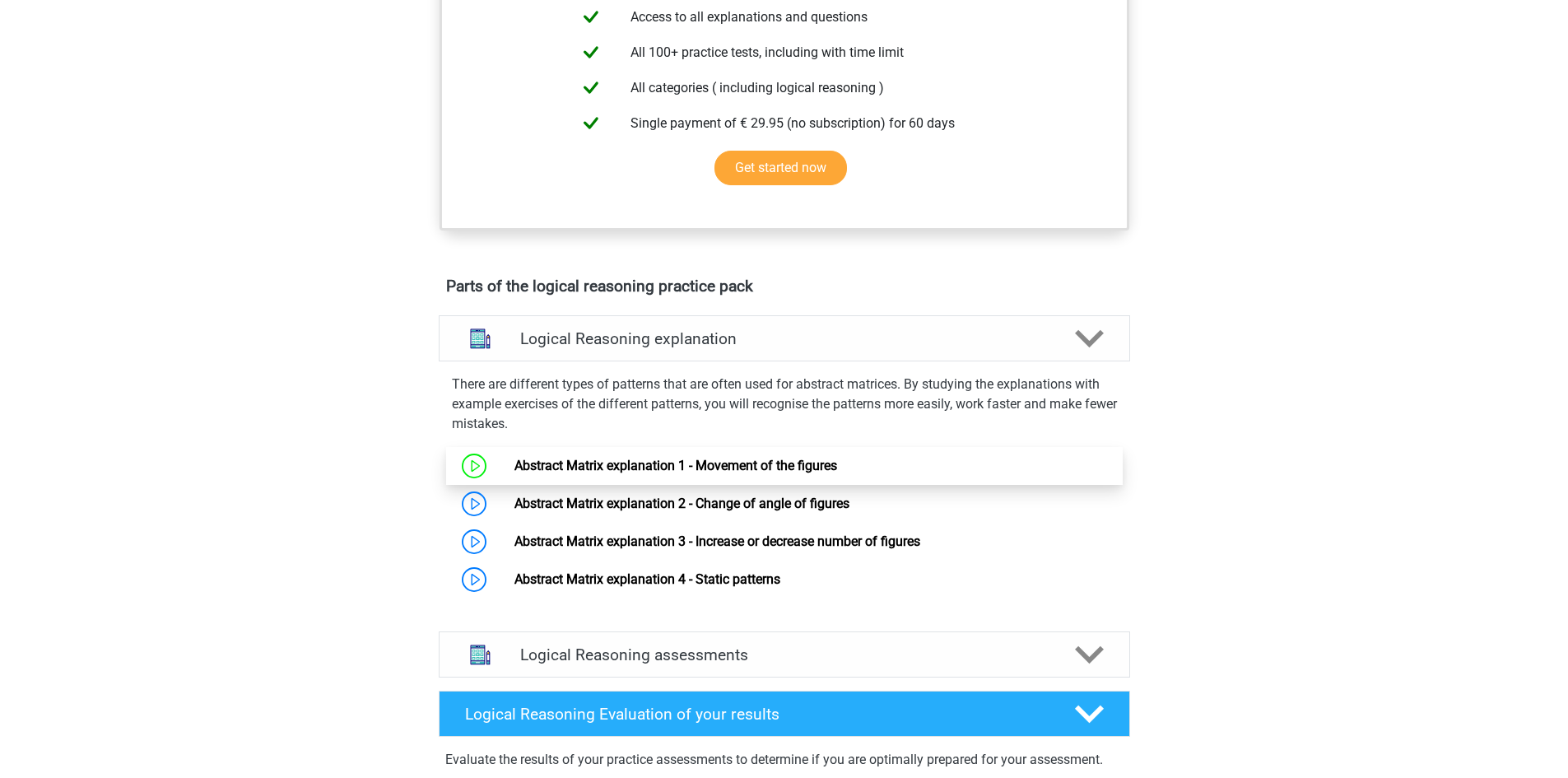
click at [727, 473] on link "Abstract Matrix explanation 1 - Movement of the figures" at bounding box center [675, 466] width 323 height 16
